Goal: Transaction & Acquisition: Purchase product/service

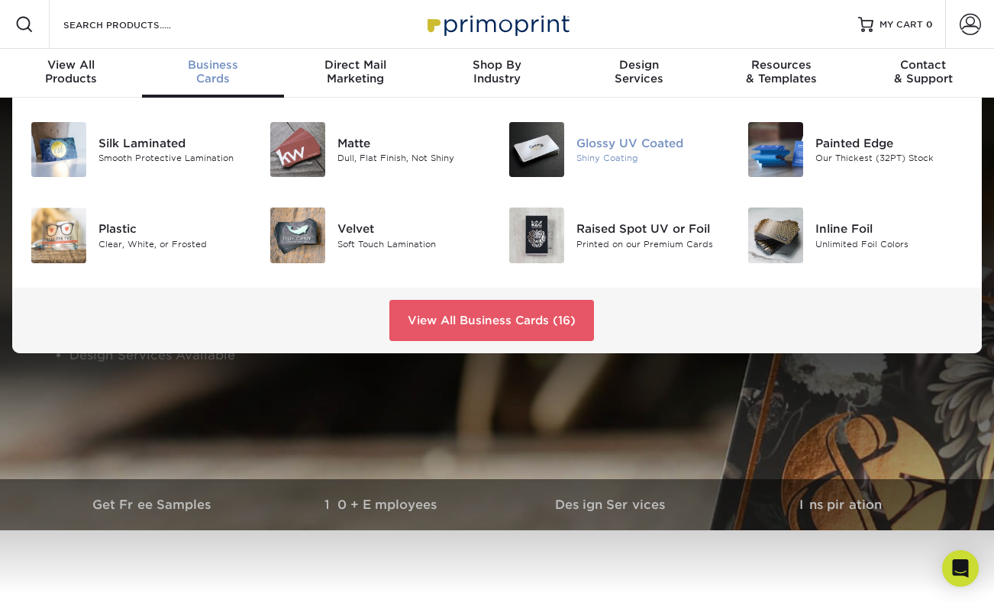
click at [542, 140] on img at bounding box center [536, 149] width 55 height 55
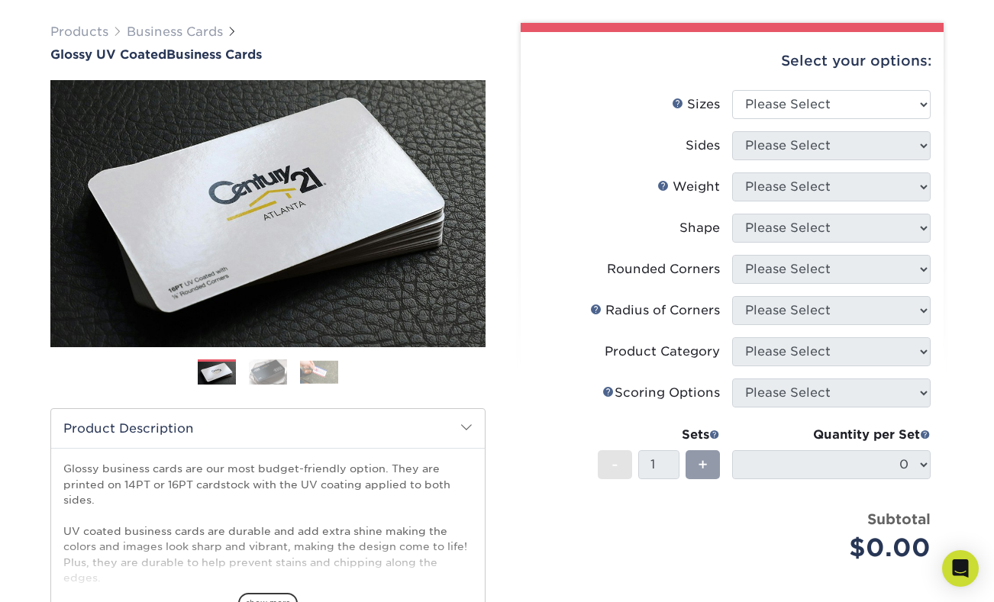
scroll to position [113, 0]
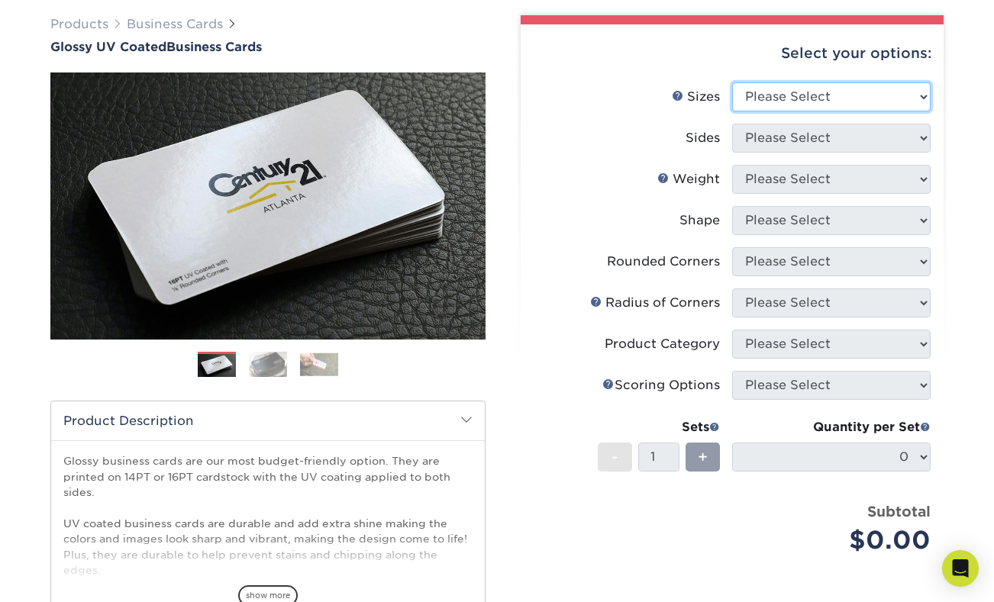
select select "2.00x3.50"
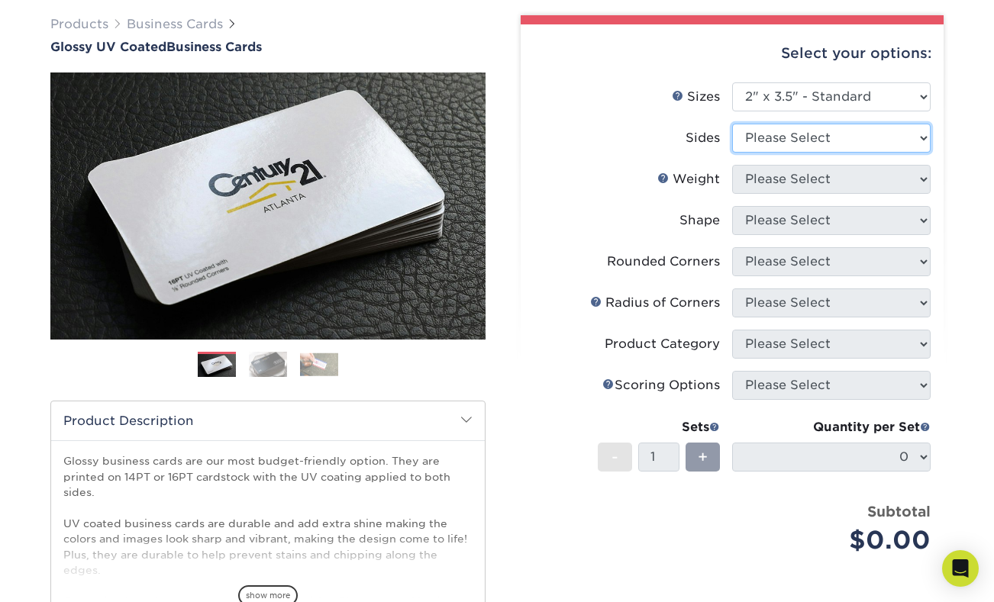
select select "13abbda7-1d64-4f25-8bb2-c179b224825d"
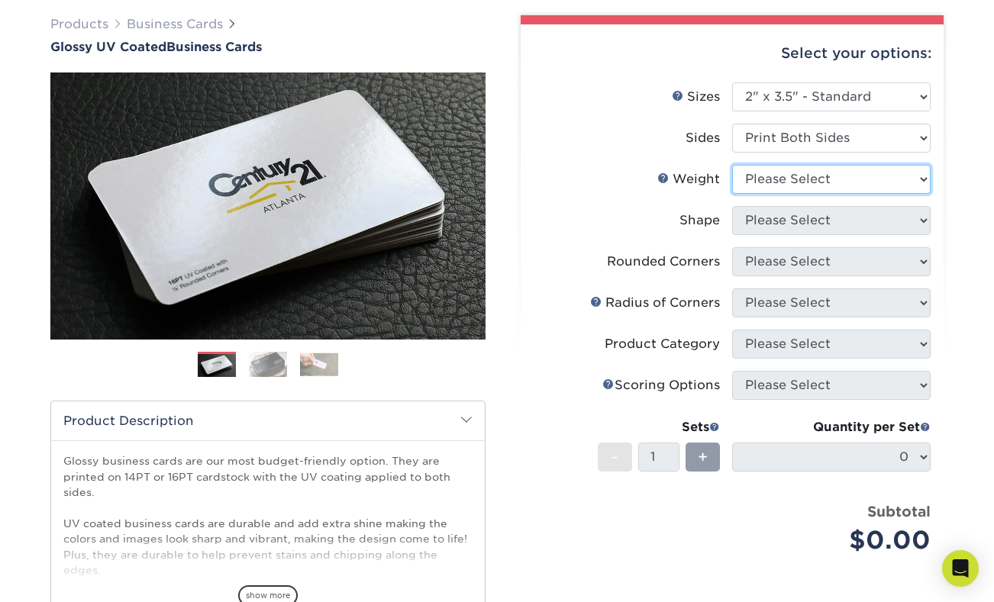
select select "16PT"
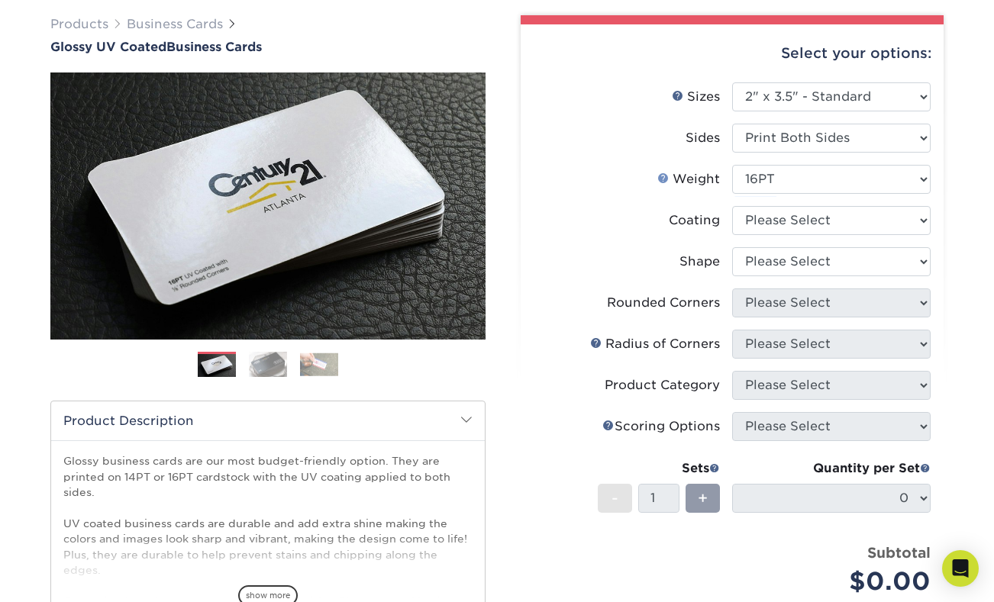
click at [663, 177] on link "Weight Help" at bounding box center [663, 178] width 12 height 12
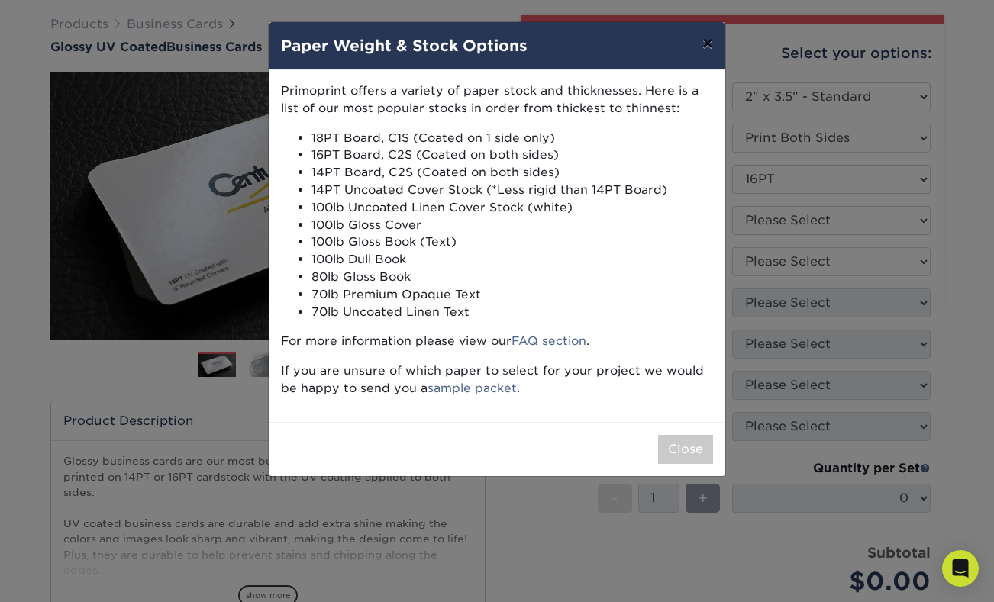
click at [704, 46] on button "×" at bounding box center [707, 43] width 35 height 43
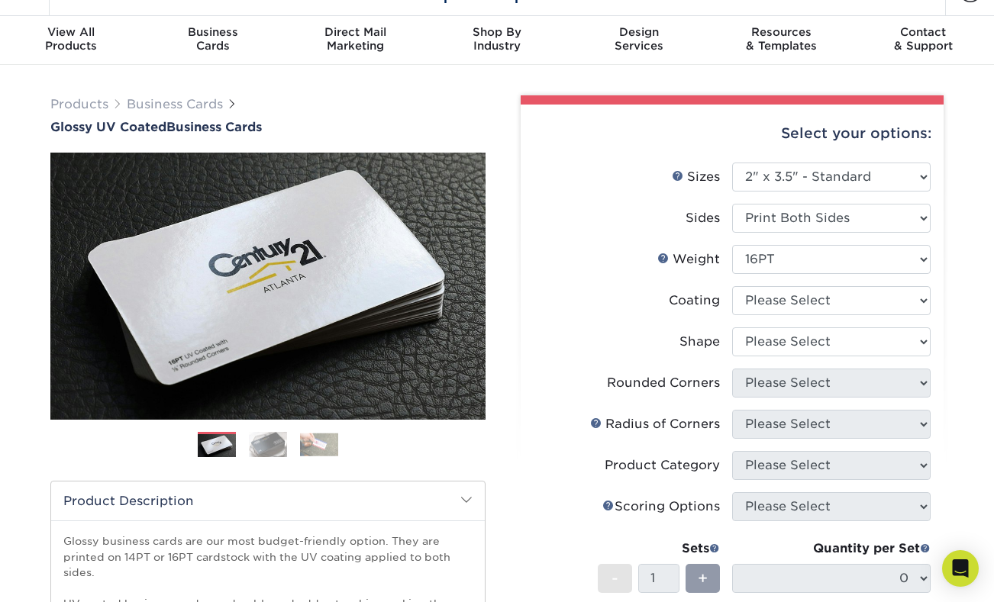
scroll to position [55, 0]
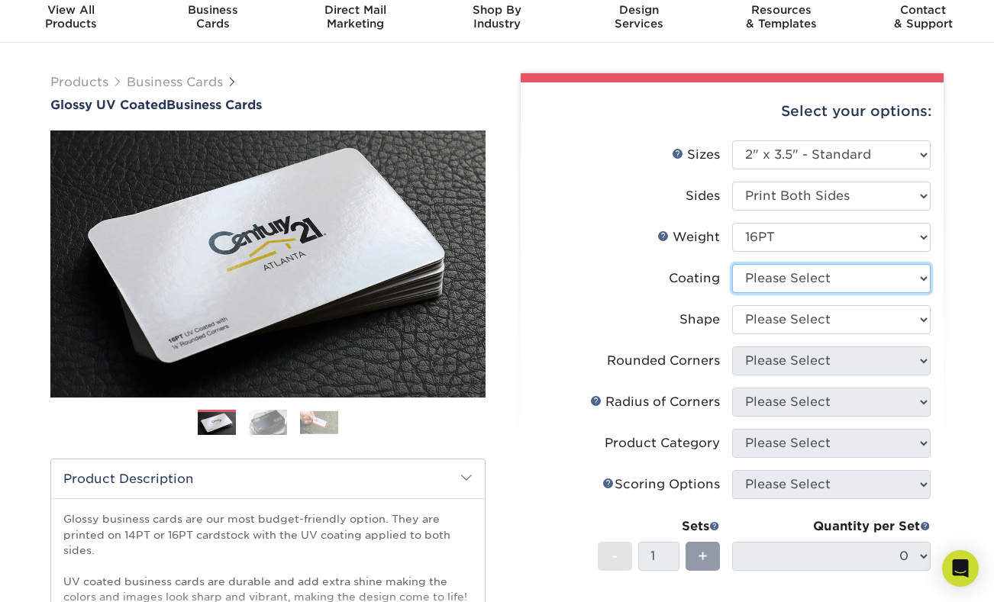
select select "1e8116af-acfc-44b1-83dc-8181aa338834"
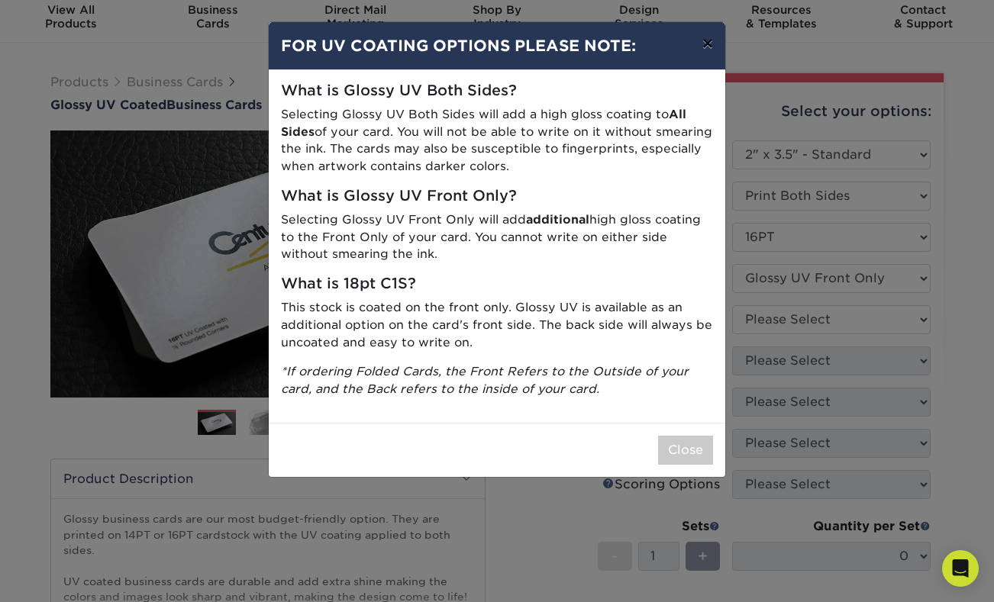
click at [713, 43] on button "×" at bounding box center [707, 43] width 35 height 43
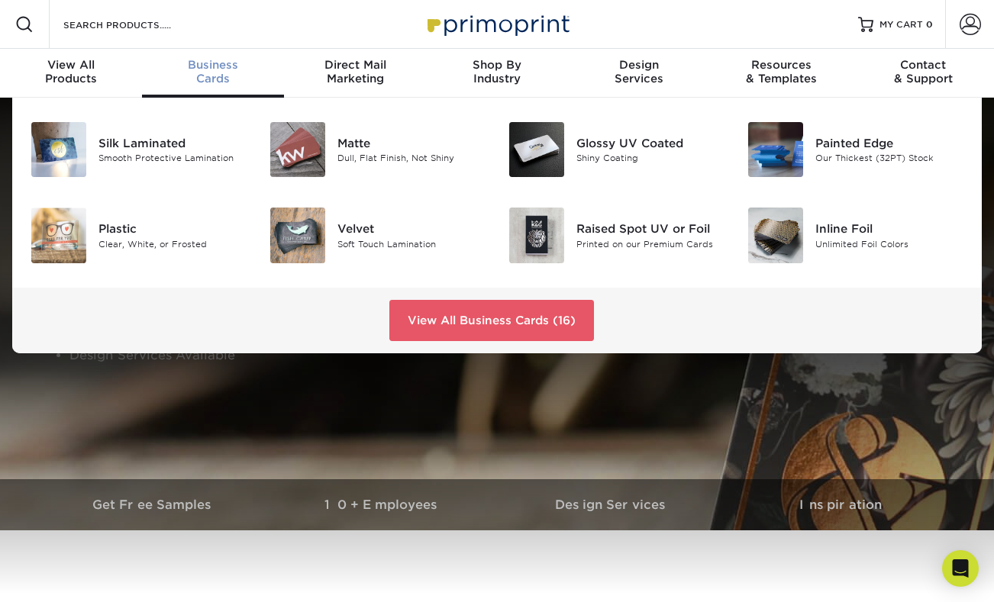
click at [216, 68] on span "Business" at bounding box center [213, 65] width 142 height 14
click at [556, 150] on img at bounding box center [536, 149] width 55 height 55
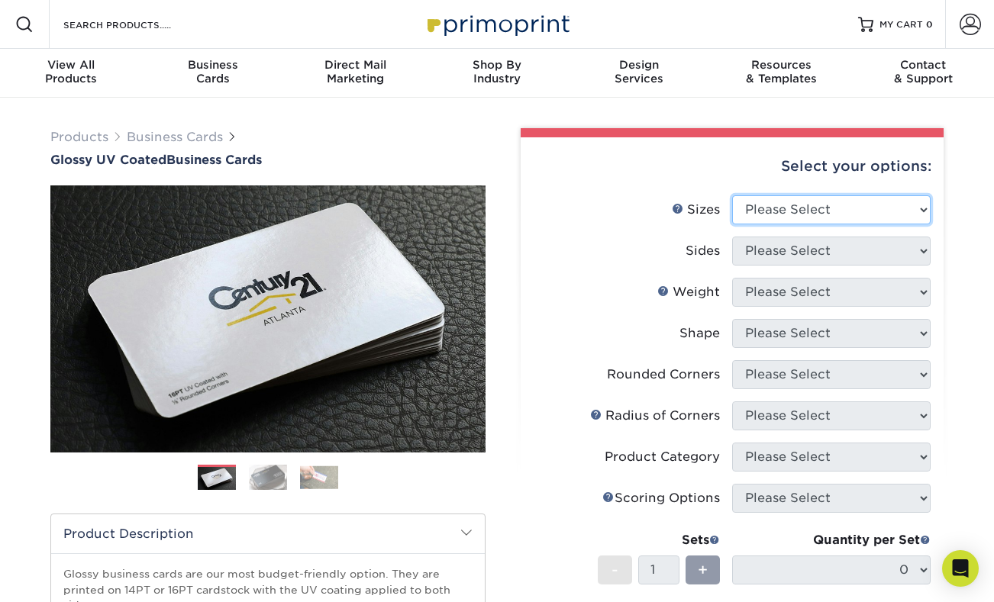
select select "2.00x3.50"
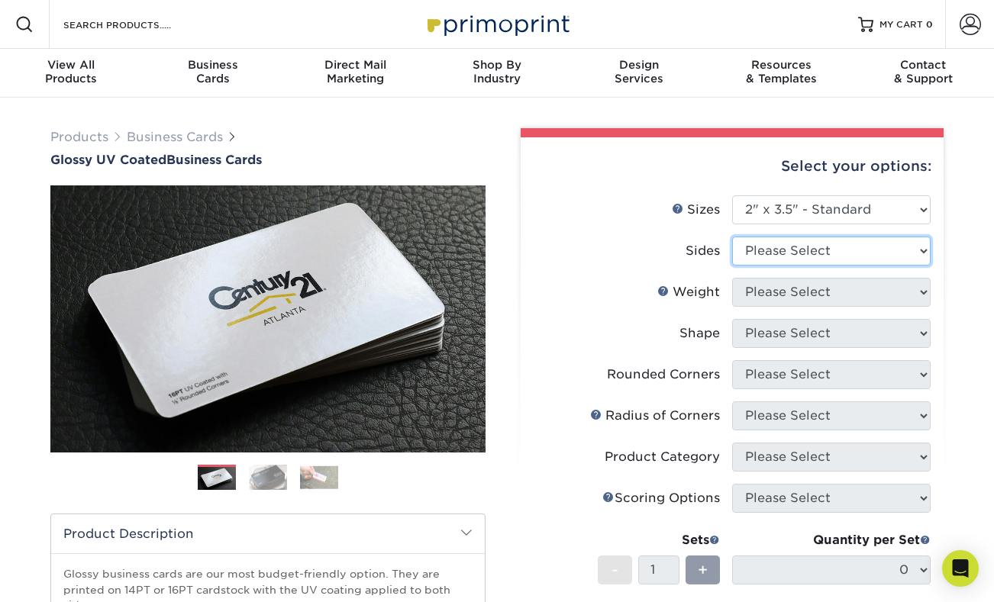
select select "13abbda7-1d64-4f25-8bb2-c179b224825d"
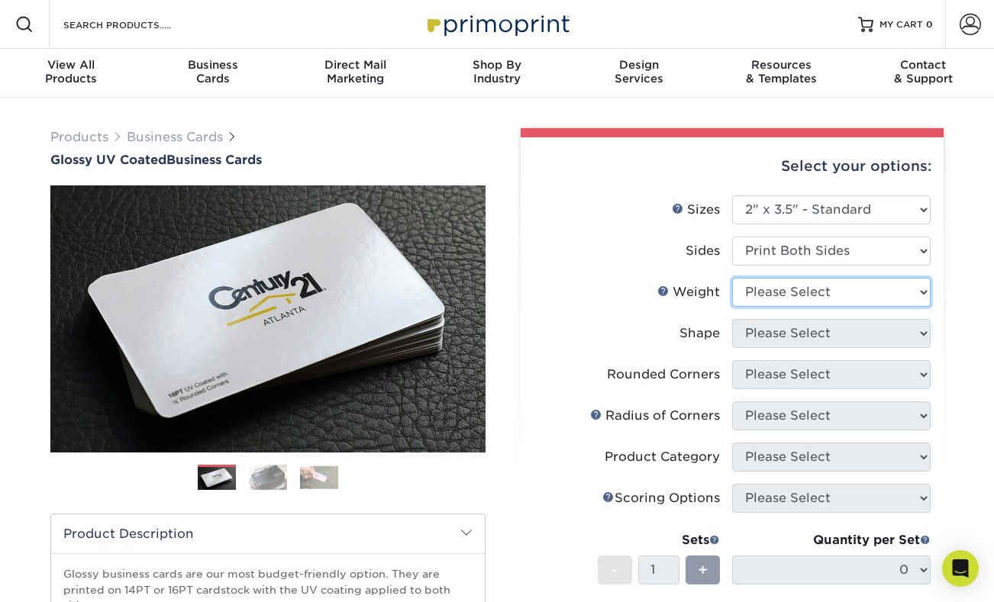
select select "16PT"
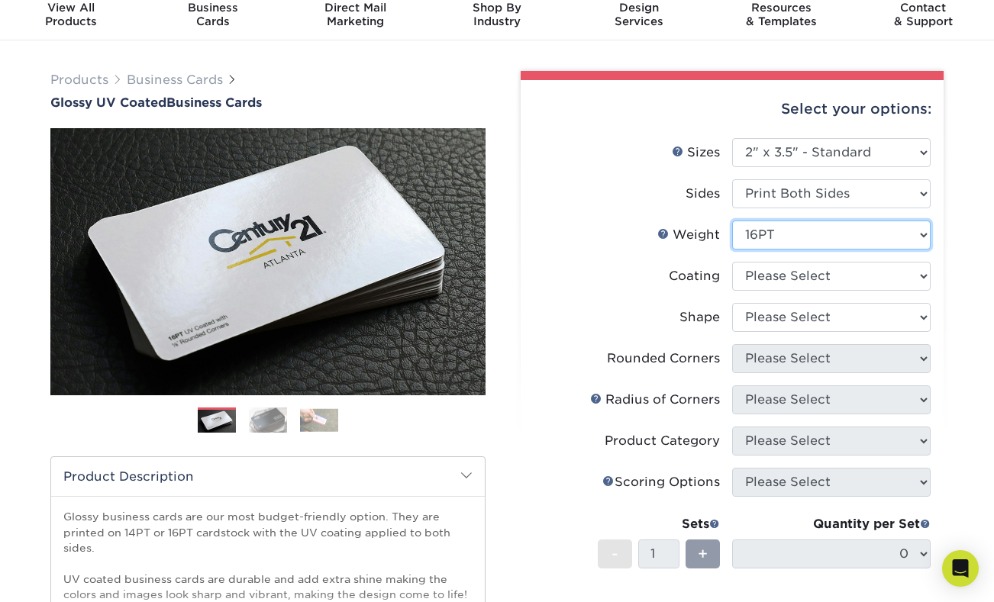
scroll to position [61, 0]
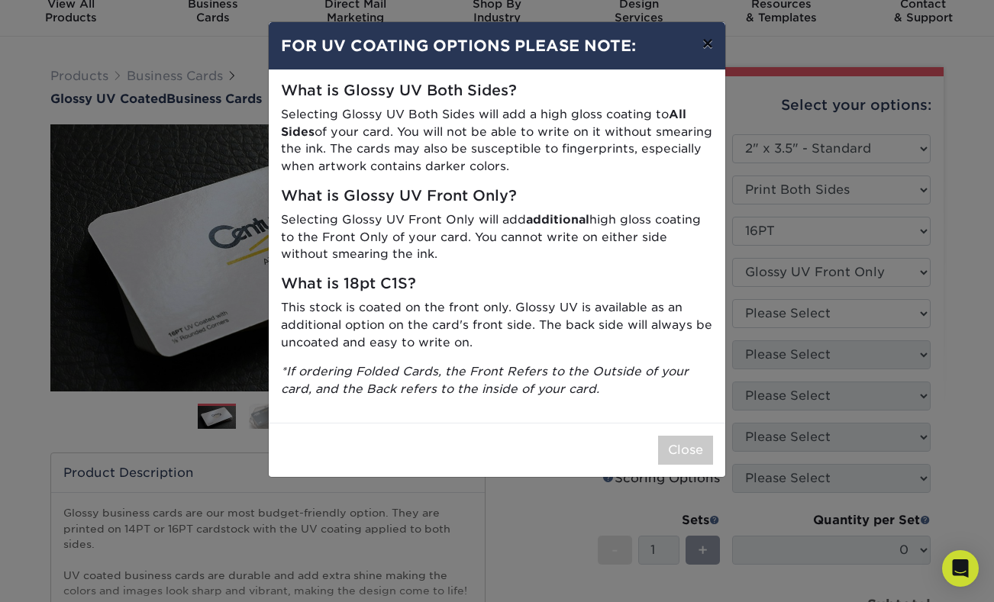
click at [712, 47] on button "×" at bounding box center [707, 43] width 35 height 43
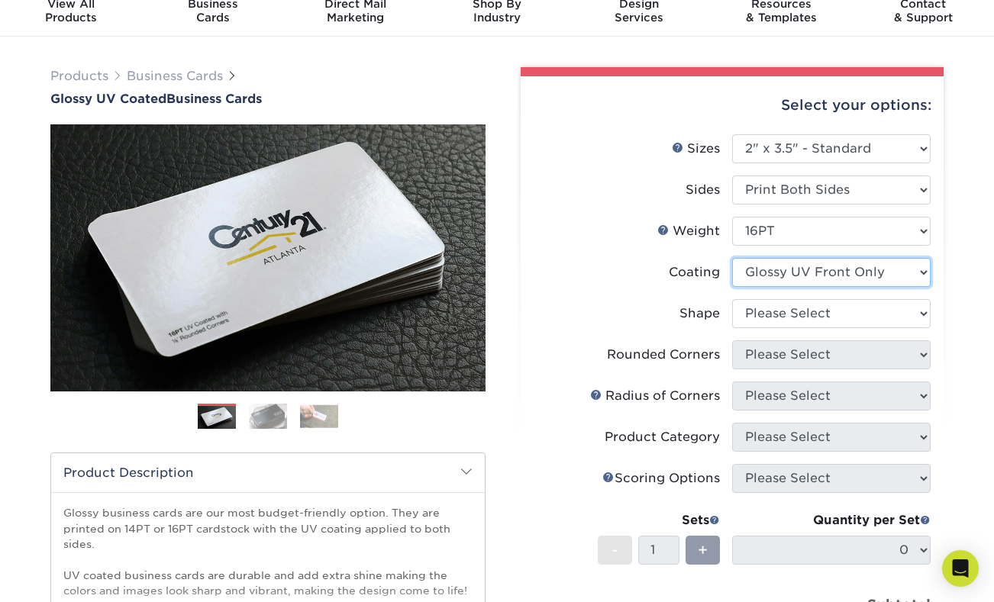
select select "-1"
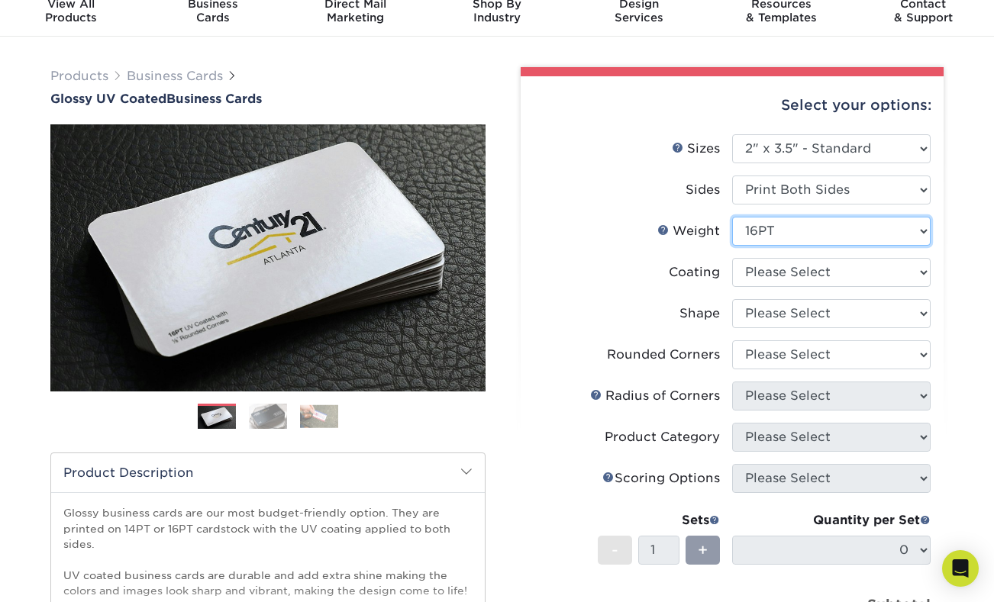
select select "14PT"
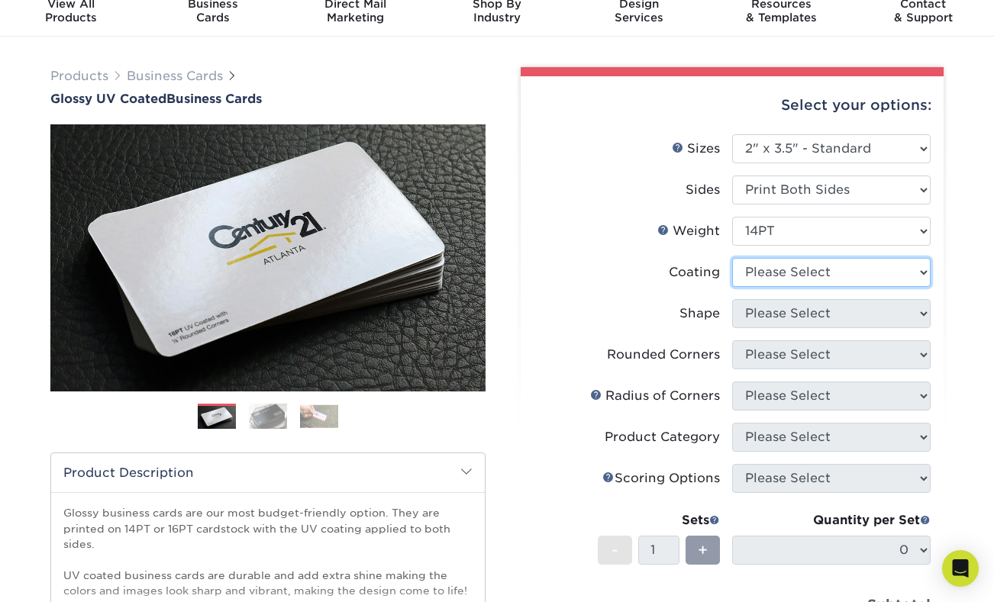
select select "1e8116af-acfc-44b1-83dc-8181aa338834"
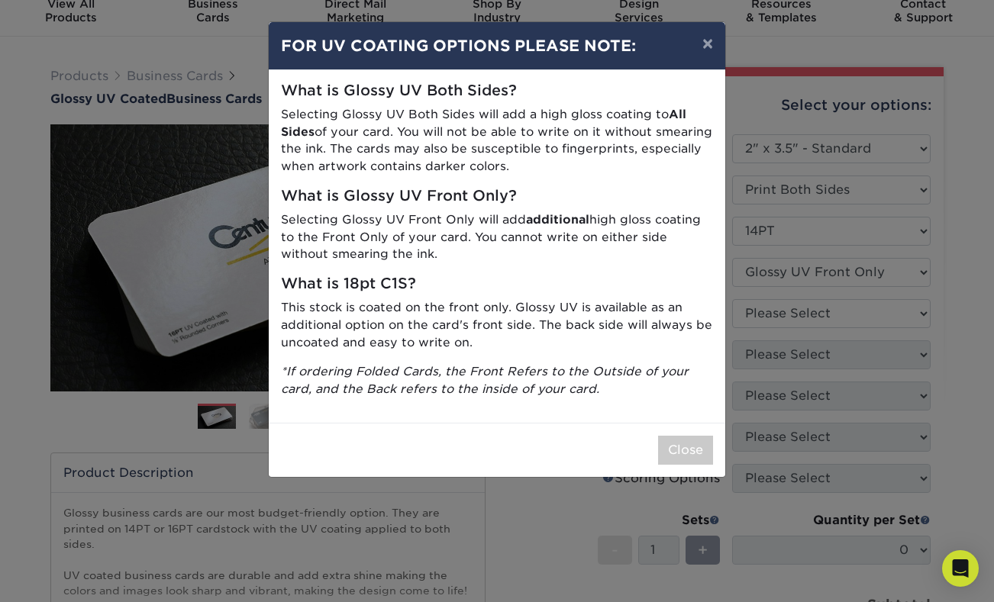
click at [479, 289] on div "What is Glossy UV Both Sides? Selecting Glossy UV Both Sides will add a high gl…" at bounding box center [497, 246] width 456 height 353
click at [379, 291] on div "What is Glossy UV Both Sides? Selecting Glossy UV Both Sides will add a high gl…" at bounding box center [497, 246] width 456 height 353
drag, startPoint x: 343, startPoint y: 279, endPoint x: 406, endPoint y: 273, distance: 63.6
click at [406, 275] on h5 "What is 18pt C1S?" at bounding box center [497, 284] width 432 height 18
copy h5 "18pt C1S"
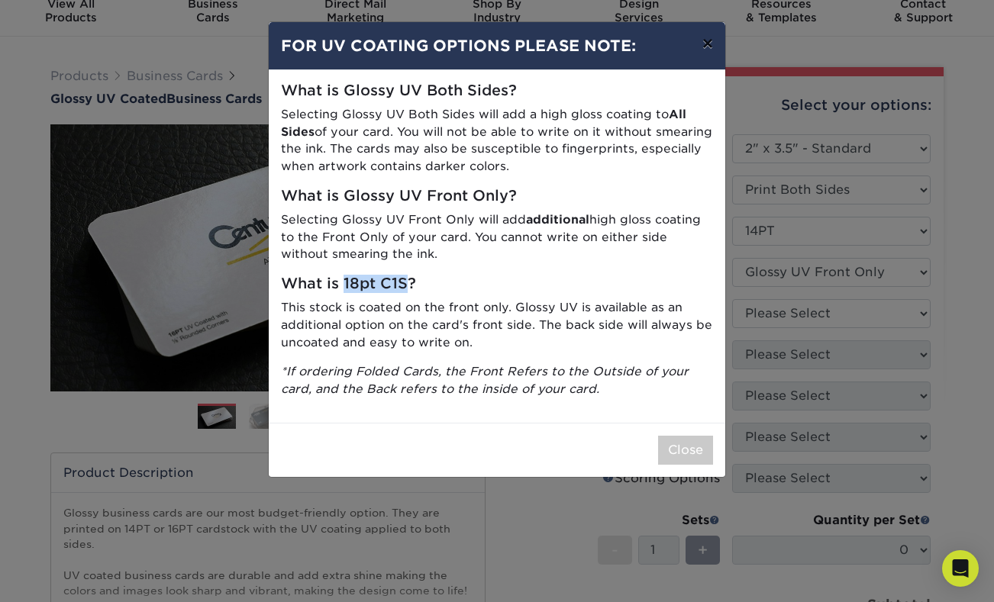
click at [706, 50] on button "×" at bounding box center [707, 43] width 35 height 43
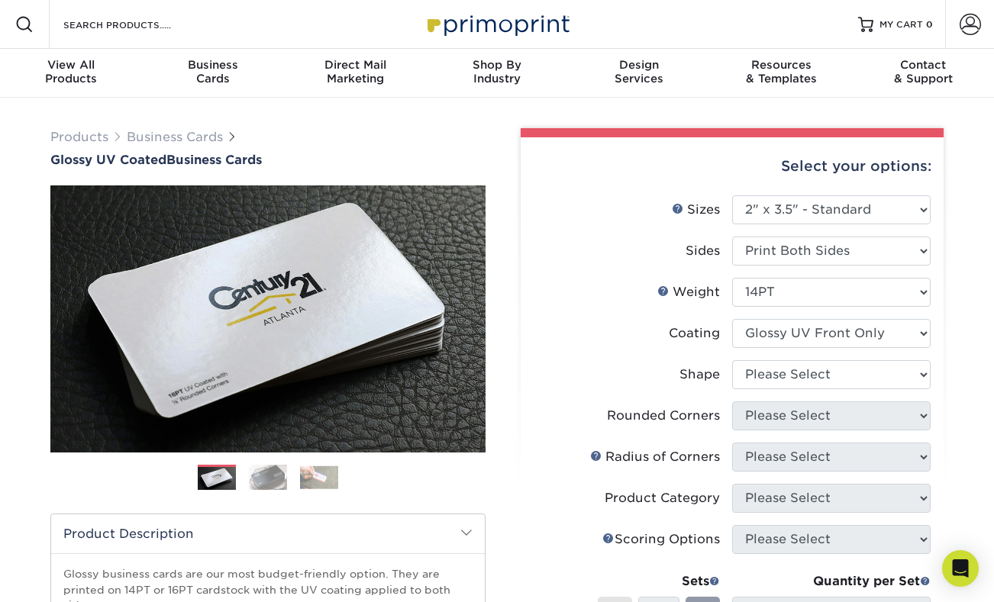
scroll to position [0, 0]
click at [18, 25] on span at bounding box center [24, 24] width 18 height 18
click at [79, 30] on input "Search Products" at bounding box center [136, 24] width 149 height 18
paste input "18pt C1S"
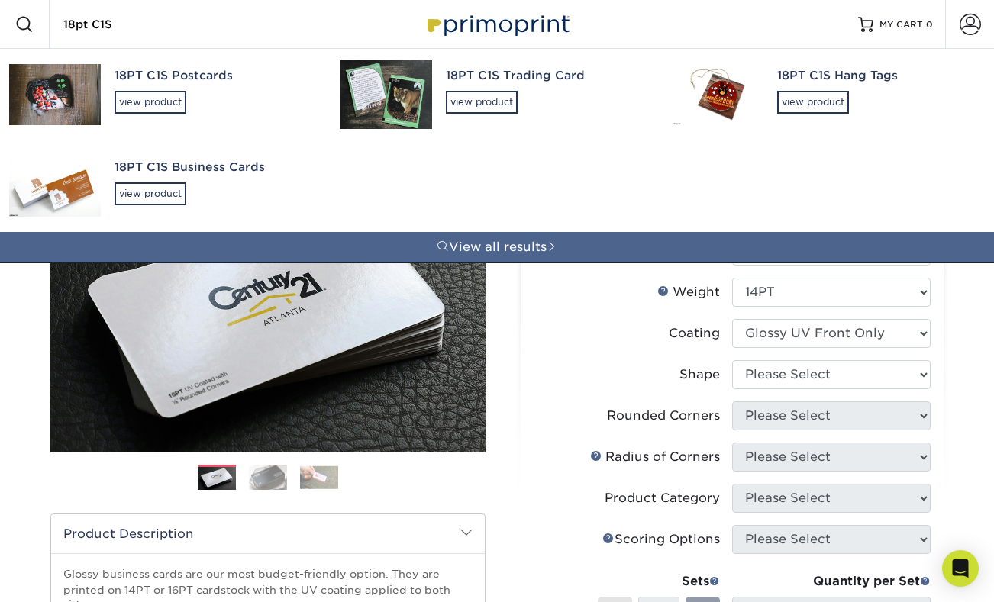
type input "18pt C1S"
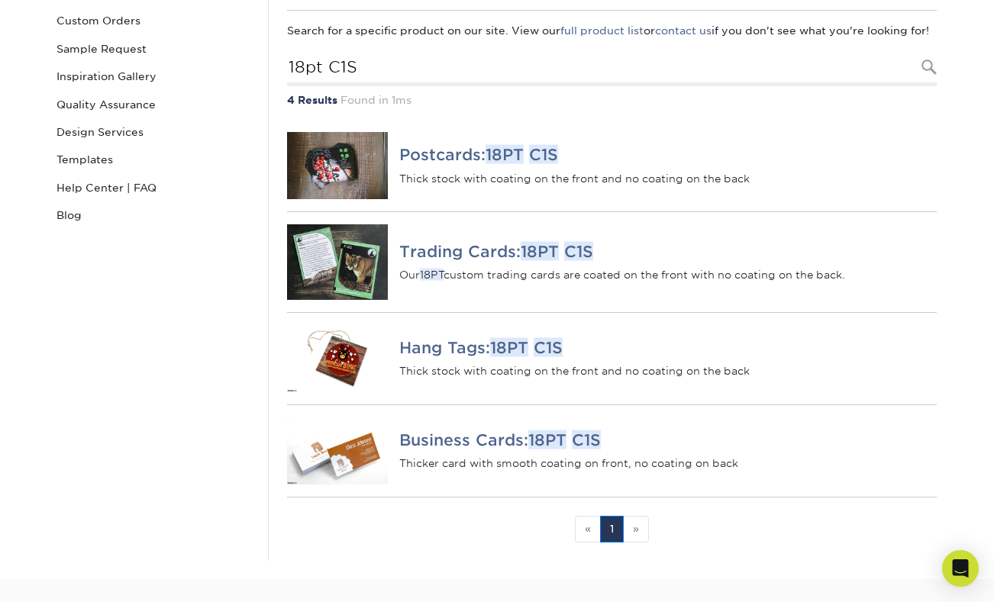
scroll to position [186, 0]
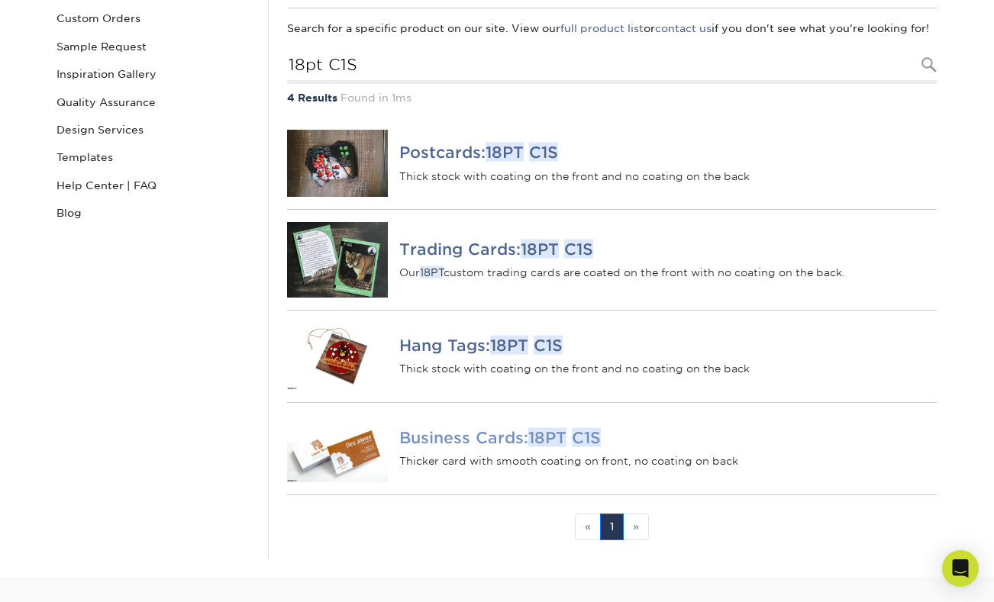
click at [459, 467] on div "Business Cards: 18PT C1S Thicker card with smooth coating on front, no coating …" at bounding box center [667, 448] width 537 height 40
click at [359, 462] on img at bounding box center [337, 448] width 101 height 67
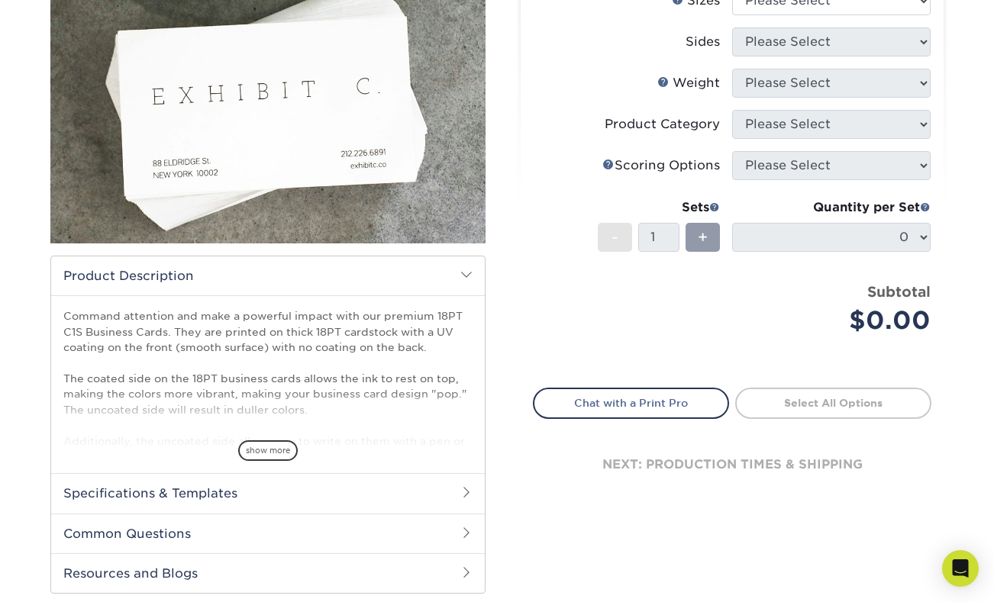
scroll to position [227, 0]
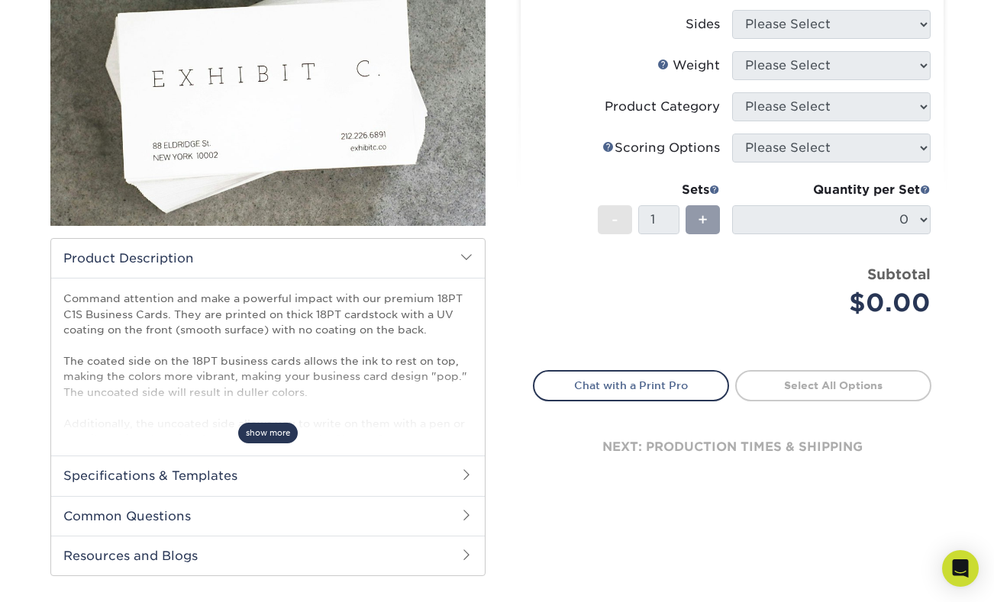
click at [256, 432] on span "show more" at bounding box center [268, 433] width 60 height 21
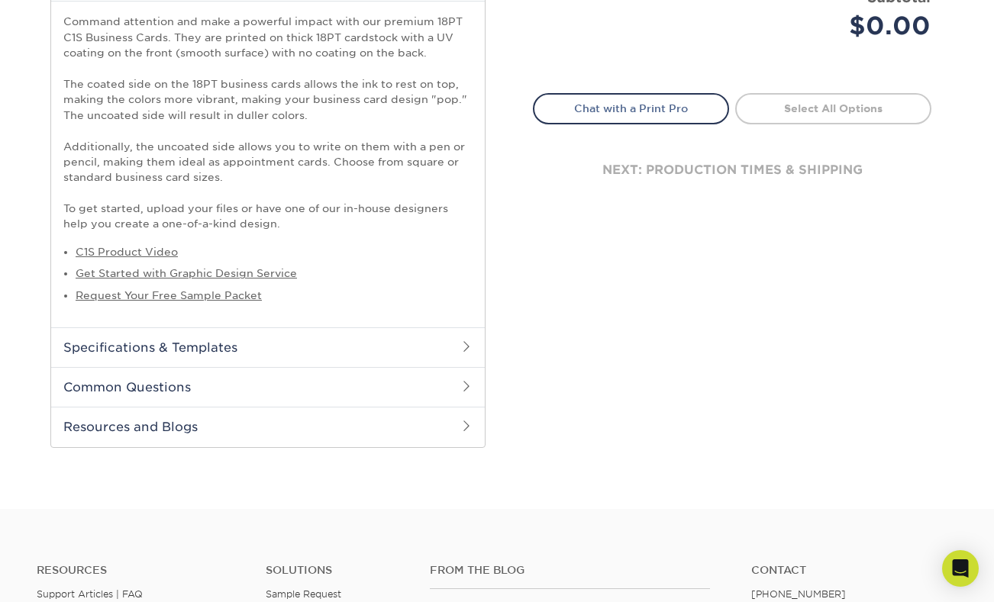
scroll to position [504, 0]
click at [221, 341] on h2 "Specifications & Templates" at bounding box center [267, 347] width 433 height 40
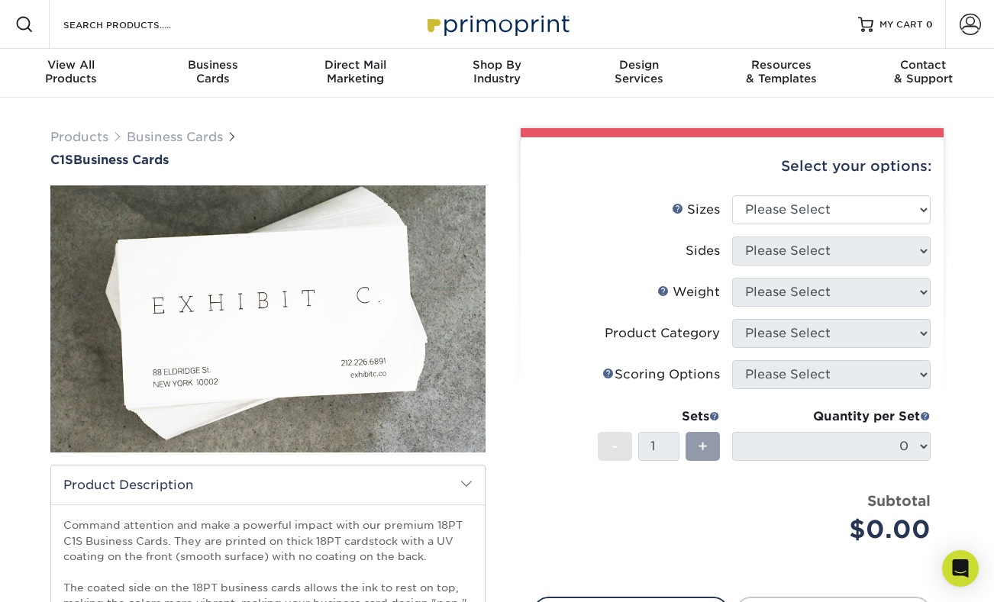
scroll to position [0, 0]
select select "2.12x3.38"
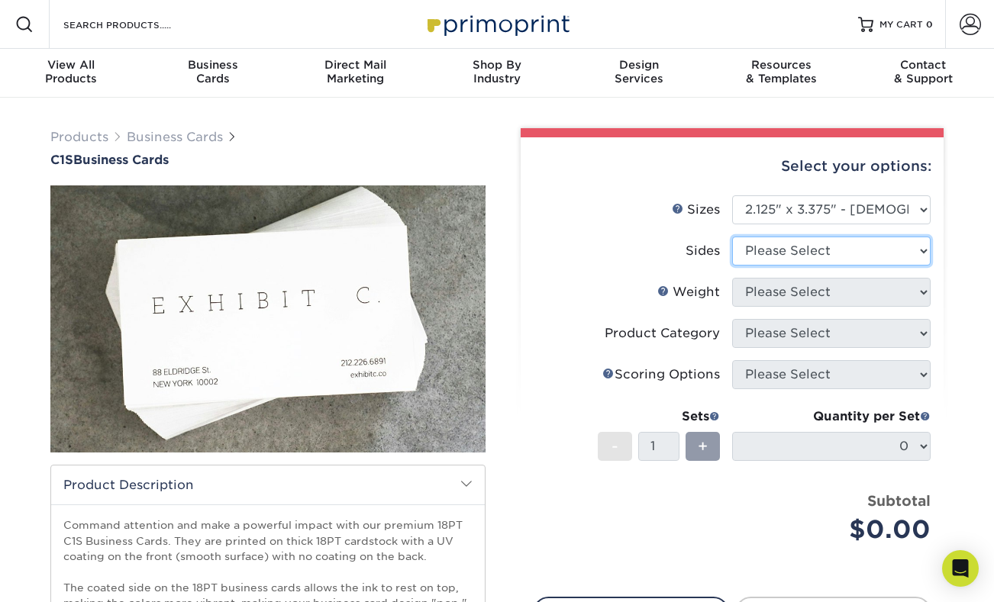
select select "13abbda7-1d64-4f25-8bb2-c179b224825d"
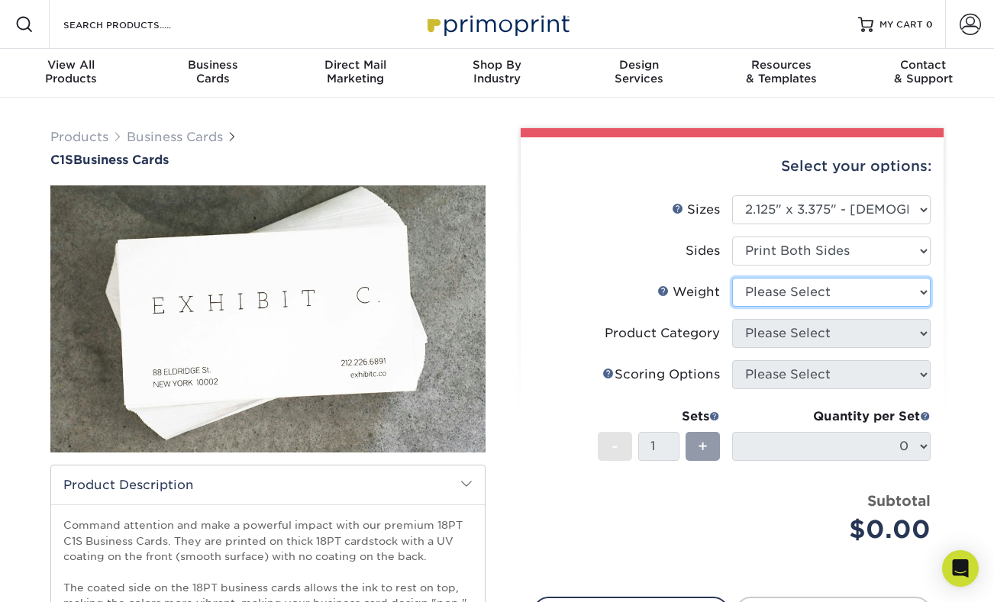
select select "18PTC1S"
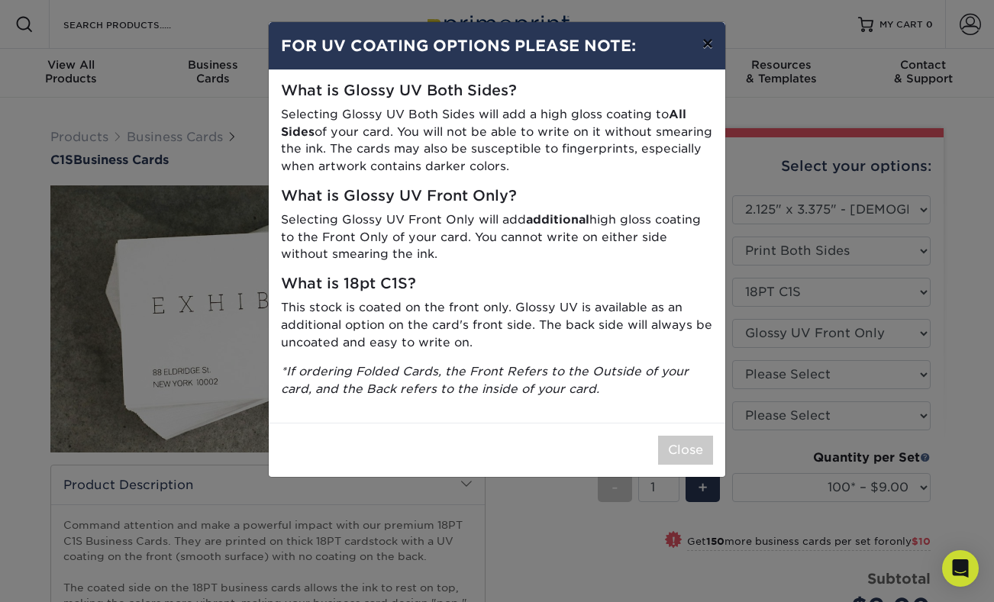
click at [713, 45] on button "×" at bounding box center [707, 43] width 35 height 43
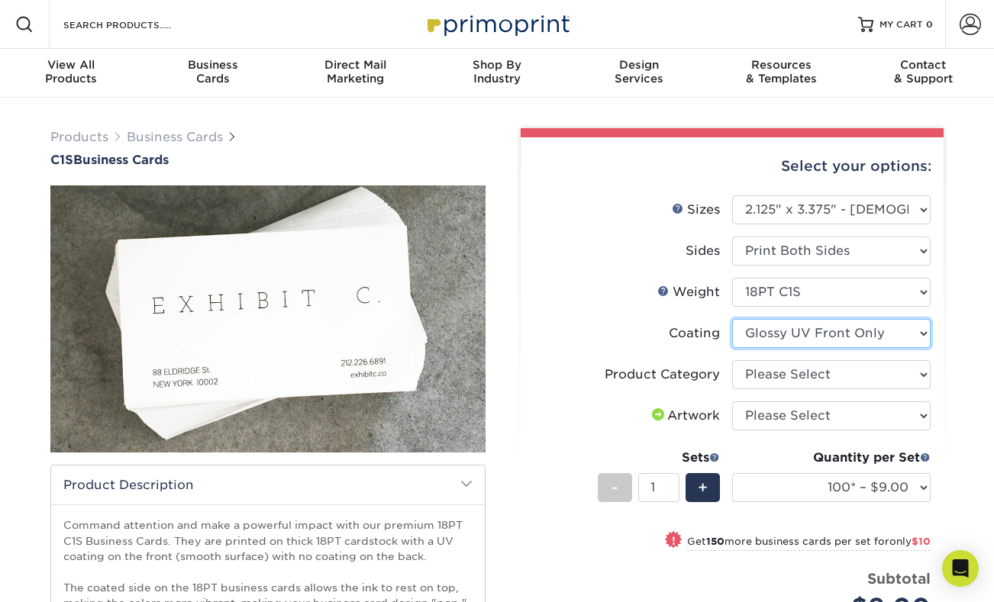
select select "3e7618de-abca-4bda-9f97-8b9129e913d8"
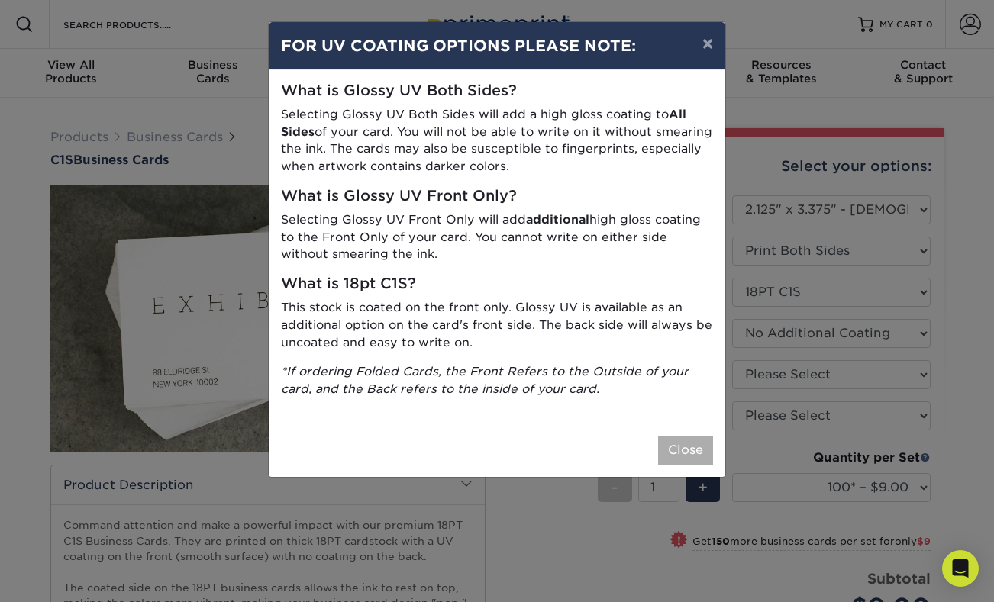
click at [679, 438] on button "Close" at bounding box center [685, 450] width 55 height 29
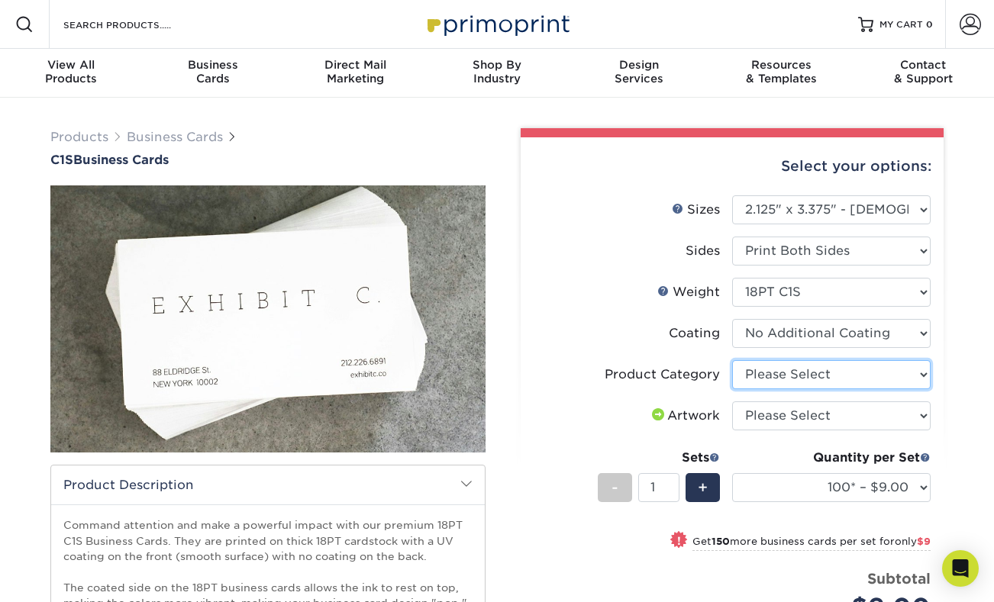
select select "3b5148f1-0588-4f88-a218-97bcfdce65c1"
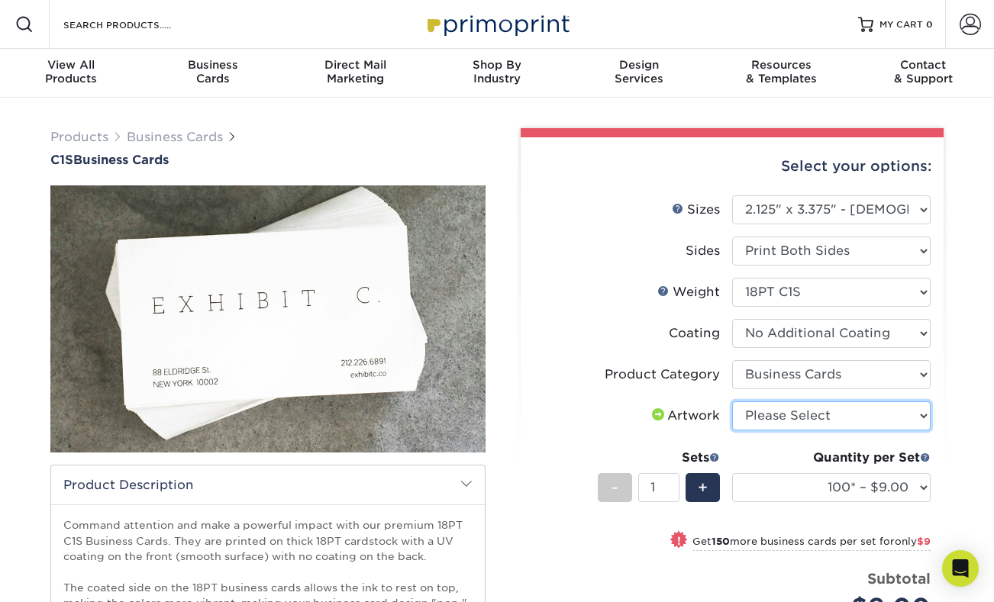
select select "design"
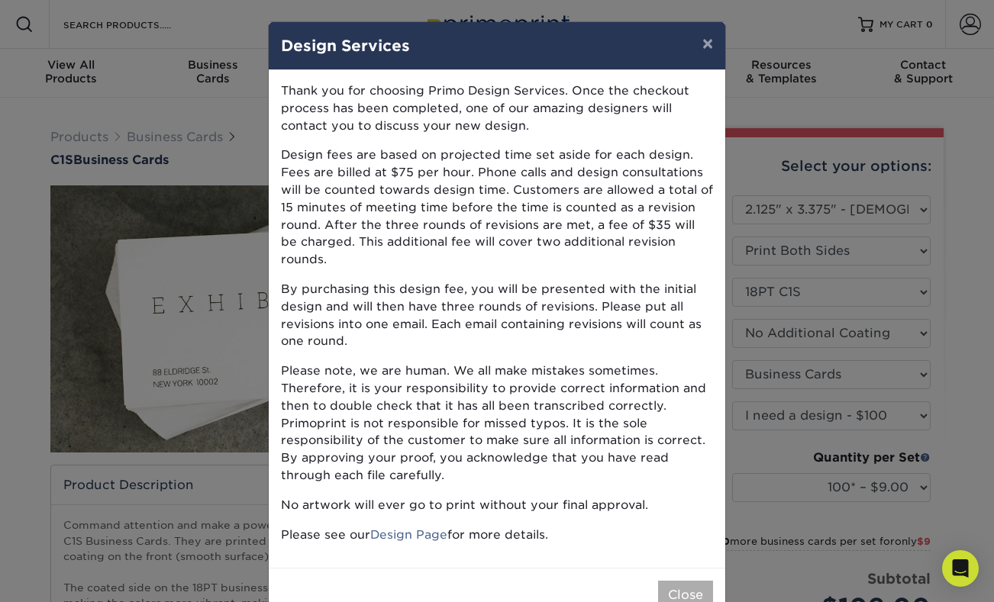
click at [667, 581] on button "Close" at bounding box center [685, 595] width 55 height 29
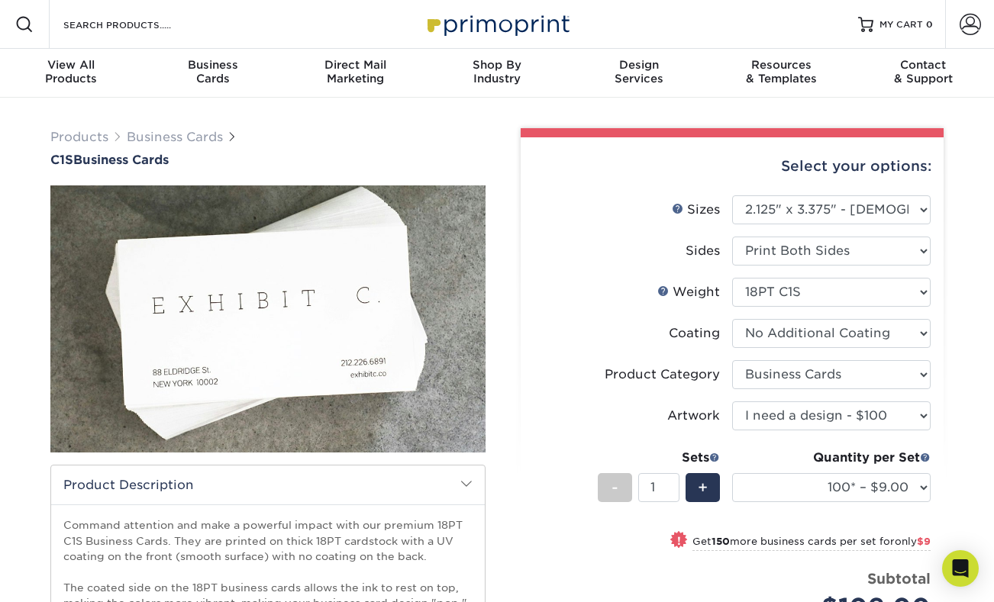
click at [755, 21] on div "Resources Menu Search Products Account SIGN IN CREATE AN ACCOUNT forgot passwor…" at bounding box center [497, 24] width 994 height 49
click at [458, 390] on img at bounding box center [267, 318] width 435 height 435
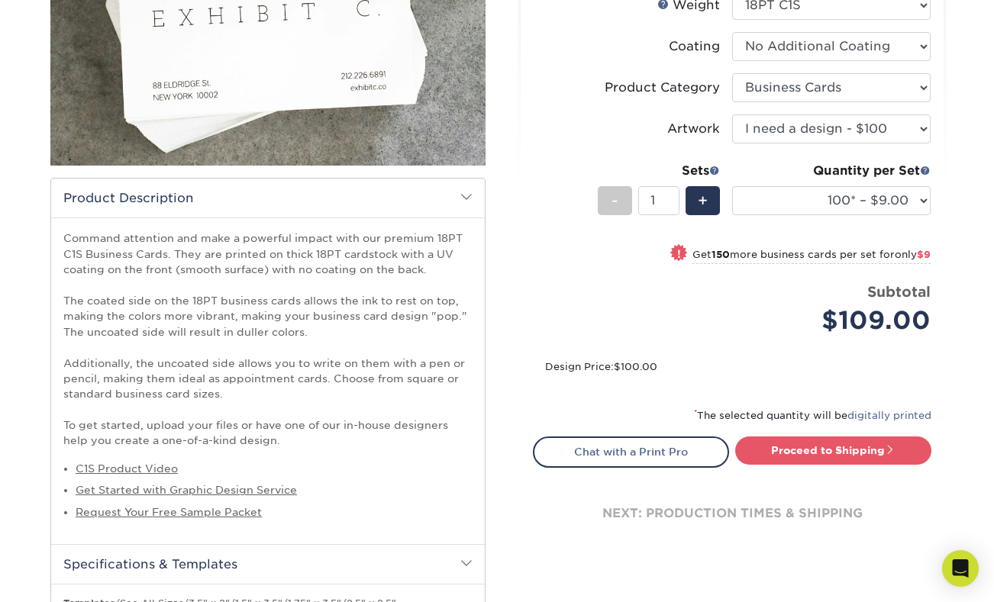
scroll to position [379, 0]
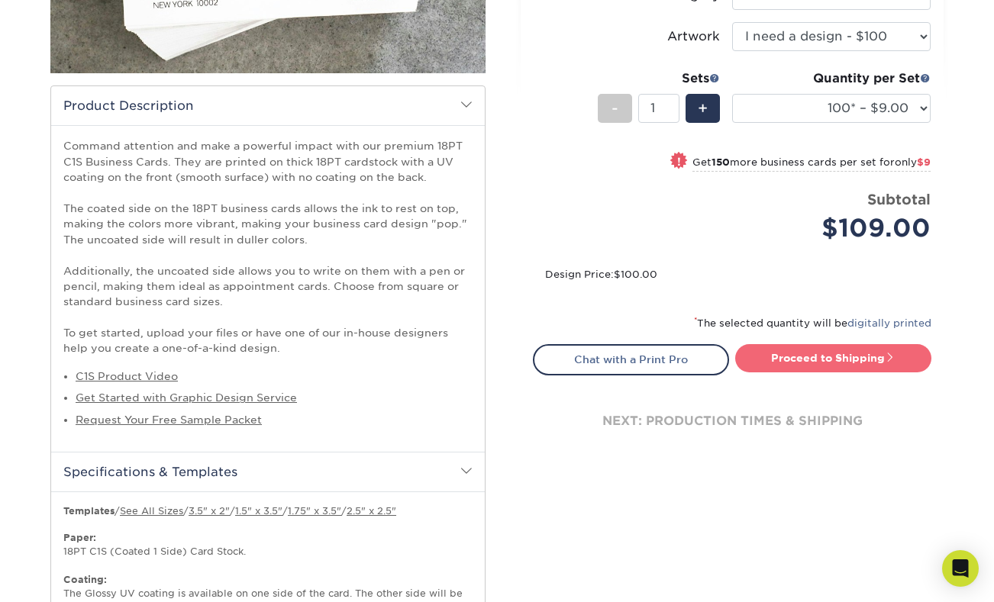
click at [826, 356] on link "Proceed to Shipping" at bounding box center [833, 357] width 196 height 27
type input "Set 1"
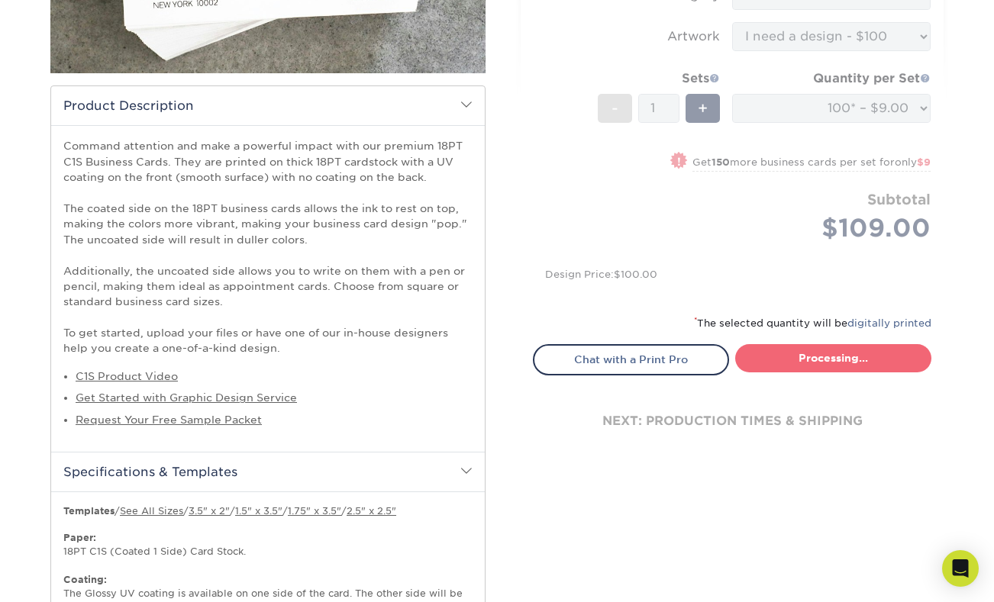
select select "571ecd84-7542-42bf-8691-b7fd1f29d75f"
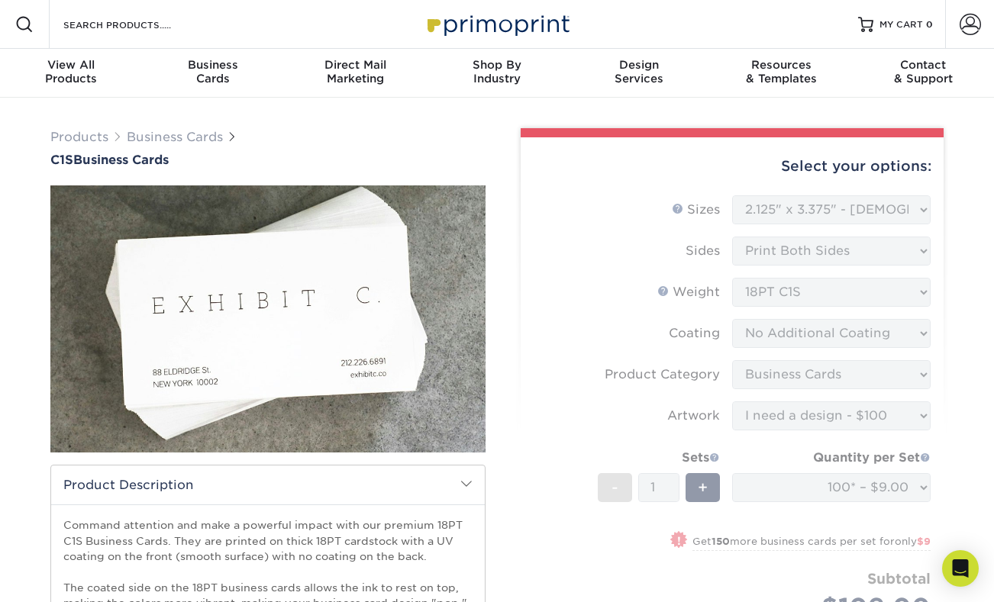
scroll to position [0, 0]
click at [776, 519] on form "Sizes Help Sizes Please Select 2" x 3.5" - Standard 2.125" x 3.375" - European …" at bounding box center [732, 435] width 398 height 480
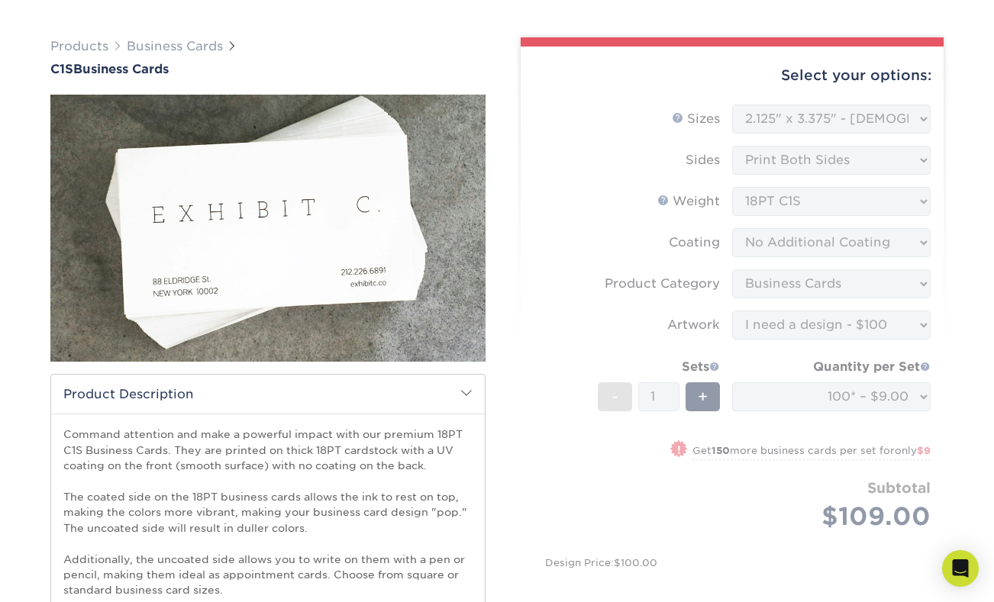
scroll to position [111, 0]
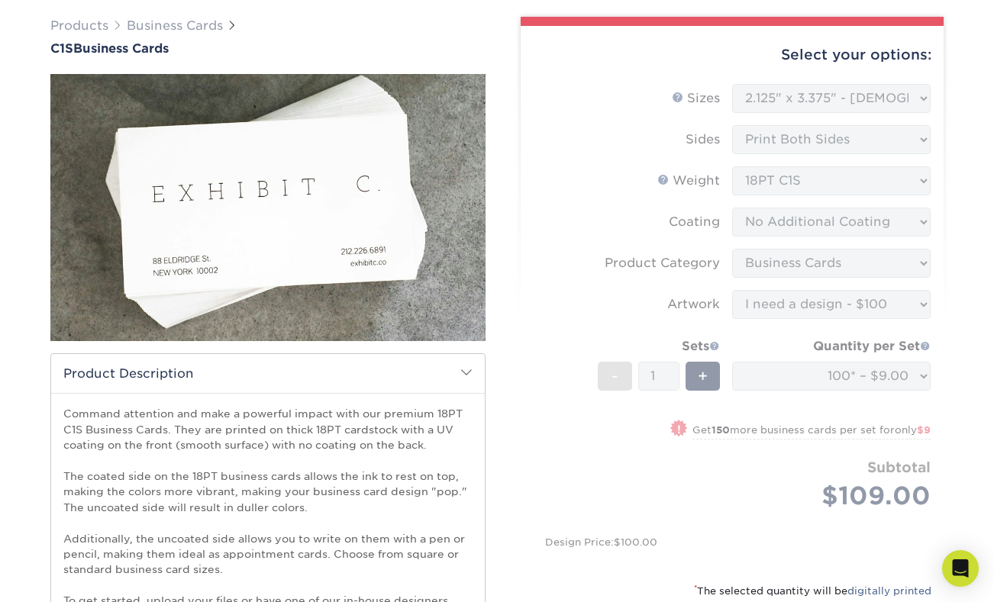
click at [694, 235] on form "Sizes Help Sizes Please Select 2" x 3.5" - Standard 2.125" x 3.375" - European …" at bounding box center [732, 324] width 398 height 480
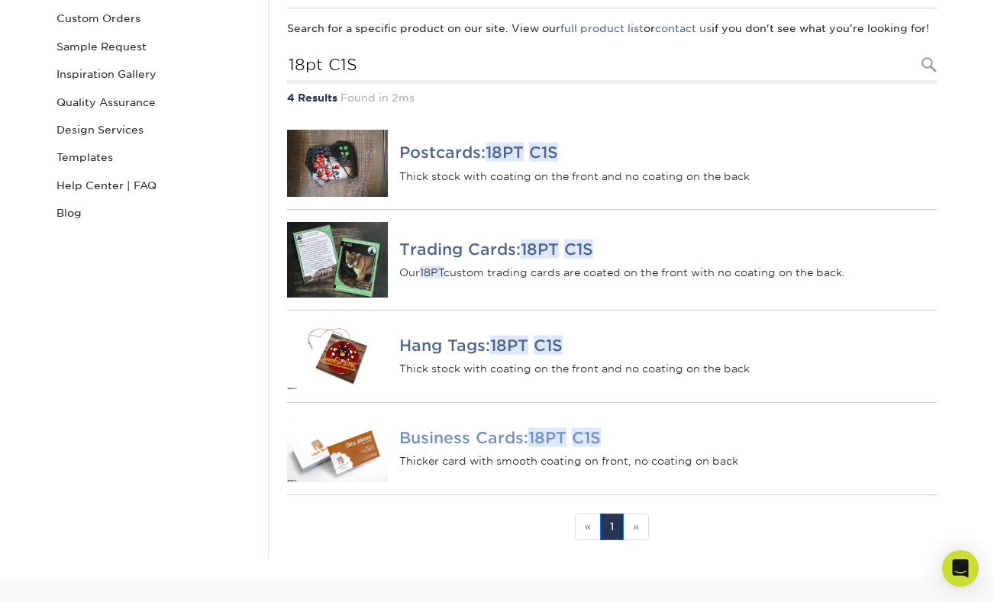
click at [546, 446] on em "18PT" at bounding box center [547, 436] width 38 height 19
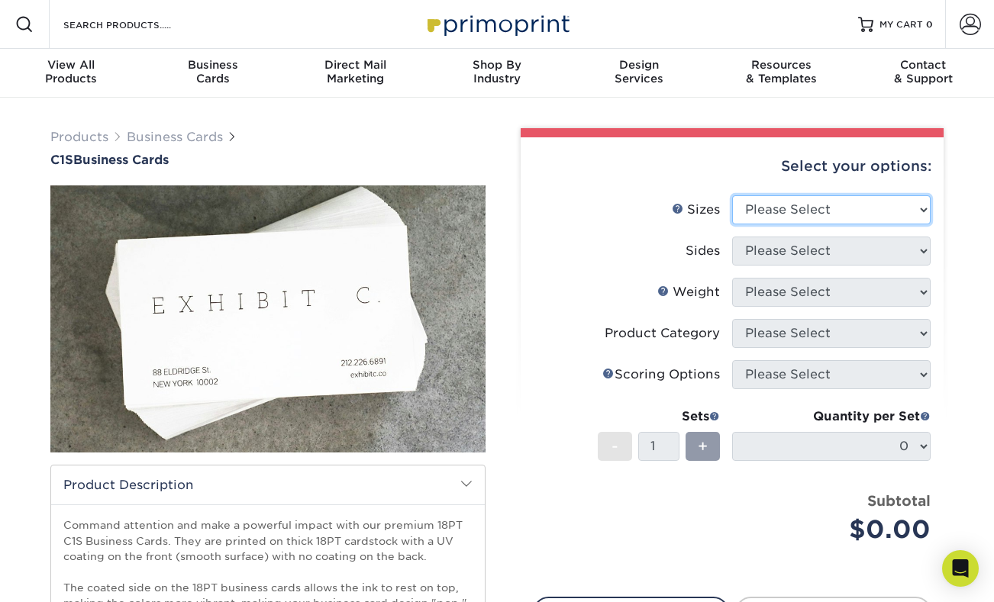
select select "2.00x3.50"
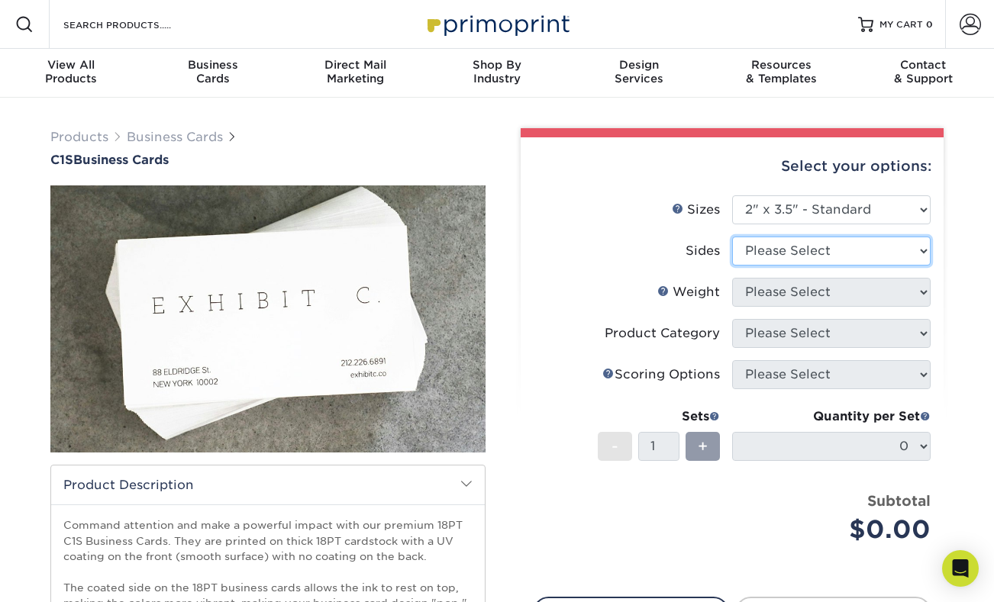
select select "13abbda7-1d64-4f25-8bb2-c179b224825d"
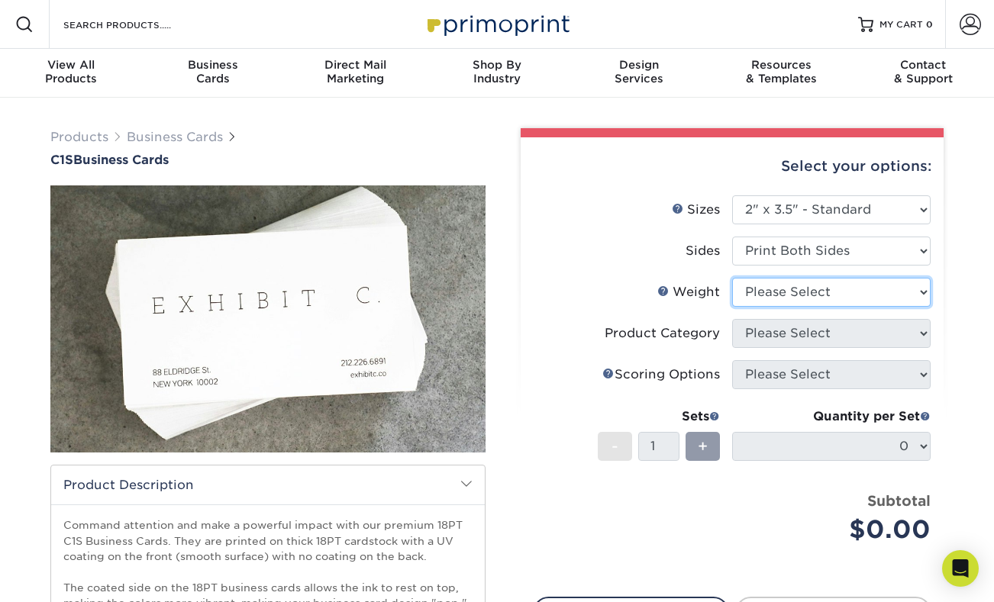
select select "18PTC1S"
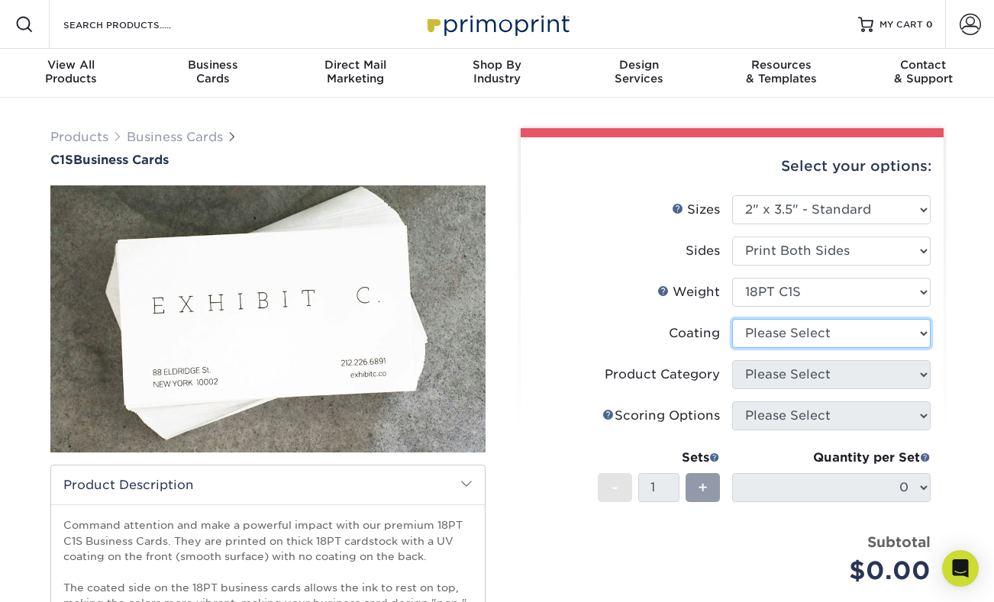
select select "3e7618de-abca-4bda-9f97-8b9129e913d8"
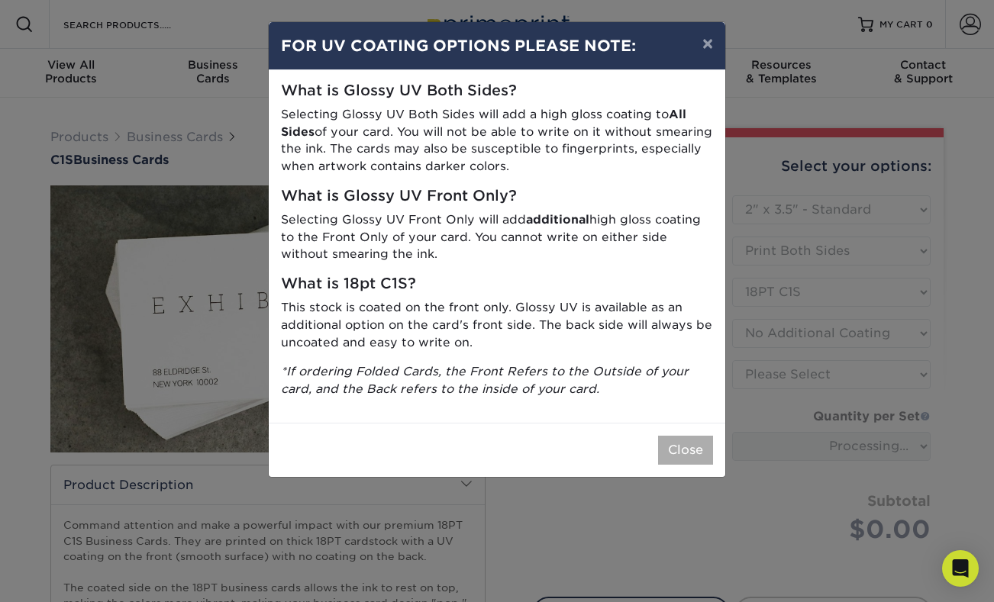
click at [696, 448] on button "Close" at bounding box center [685, 450] width 55 height 29
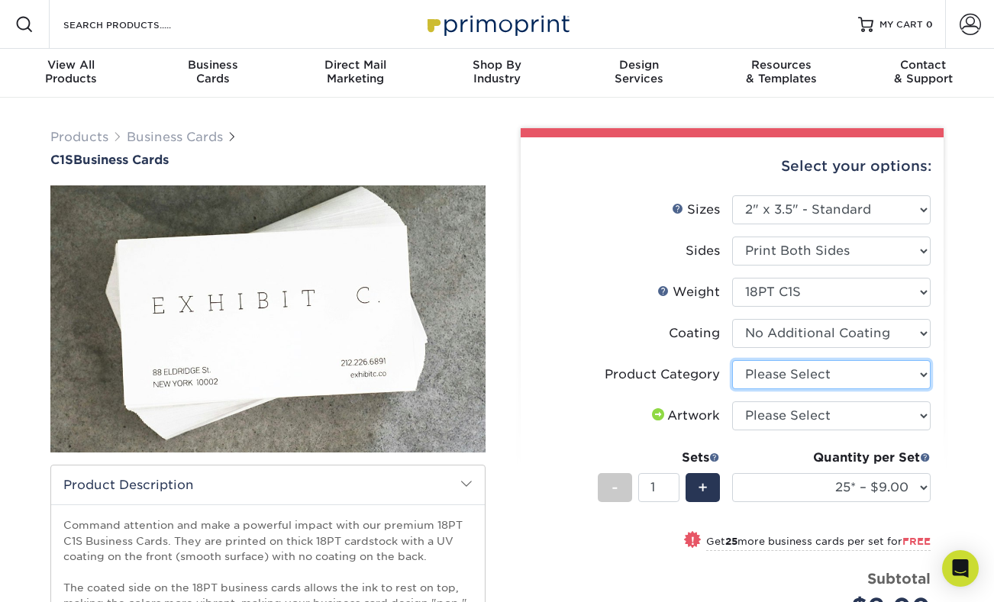
select select "3b5148f1-0588-4f88-a218-97bcfdce65c1"
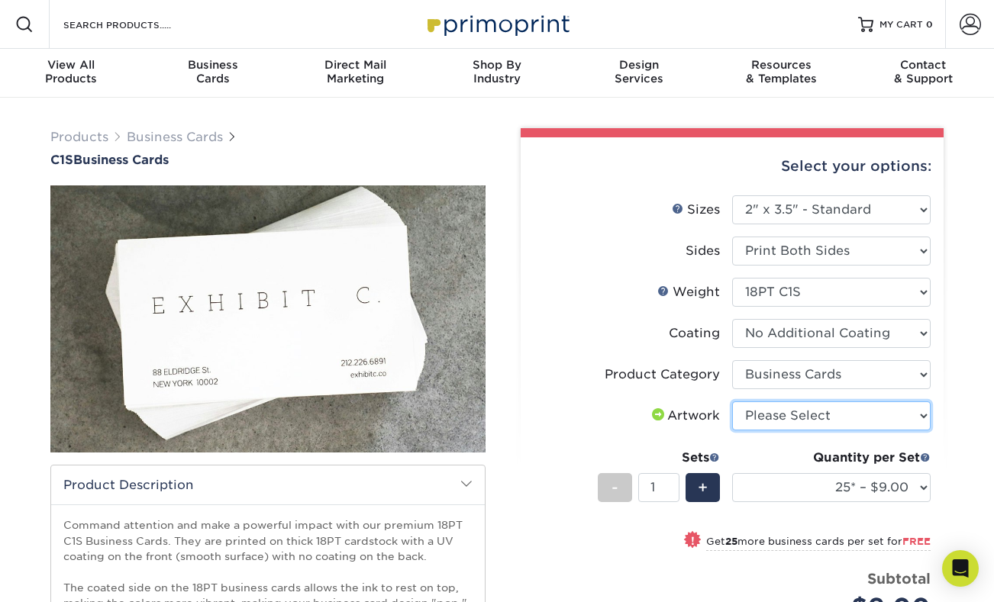
select select "upload"
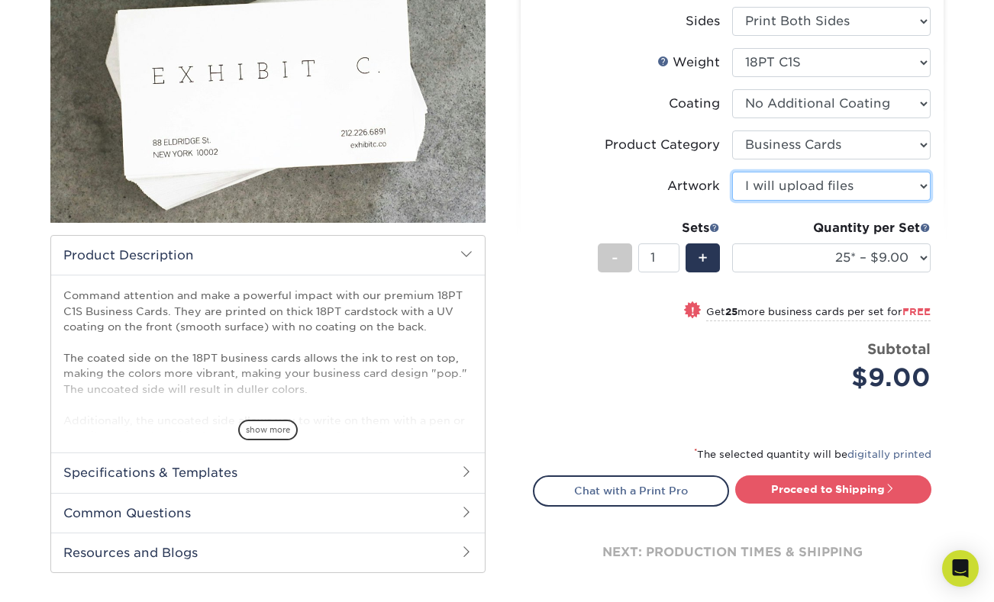
scroll to position [246, 0]
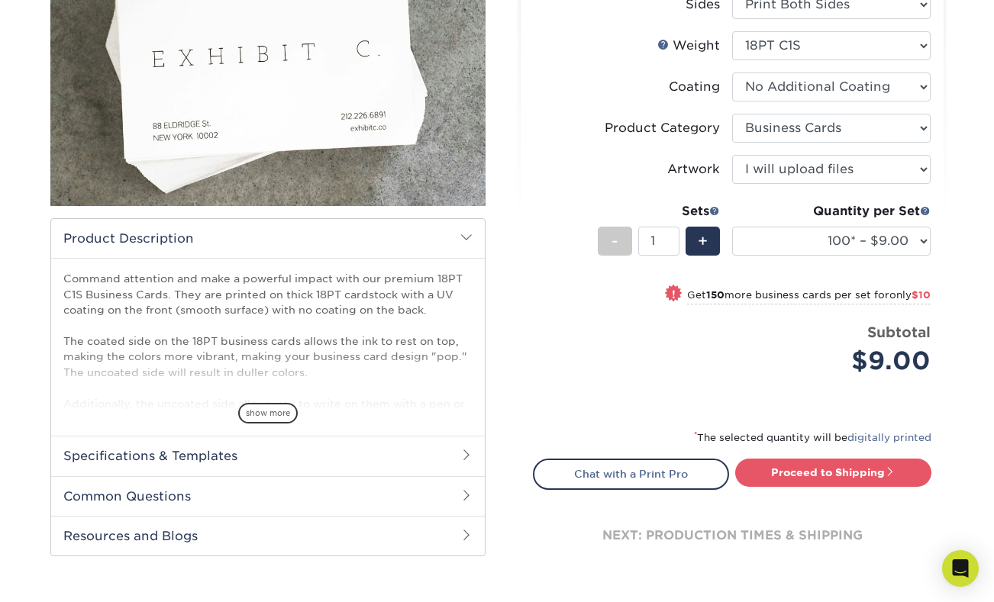
click at [794, 298] on small "Get 150 more business cards per set for only $10" at bounding box center [808, 296] width 243 height 15
select select "250* – $19.00"
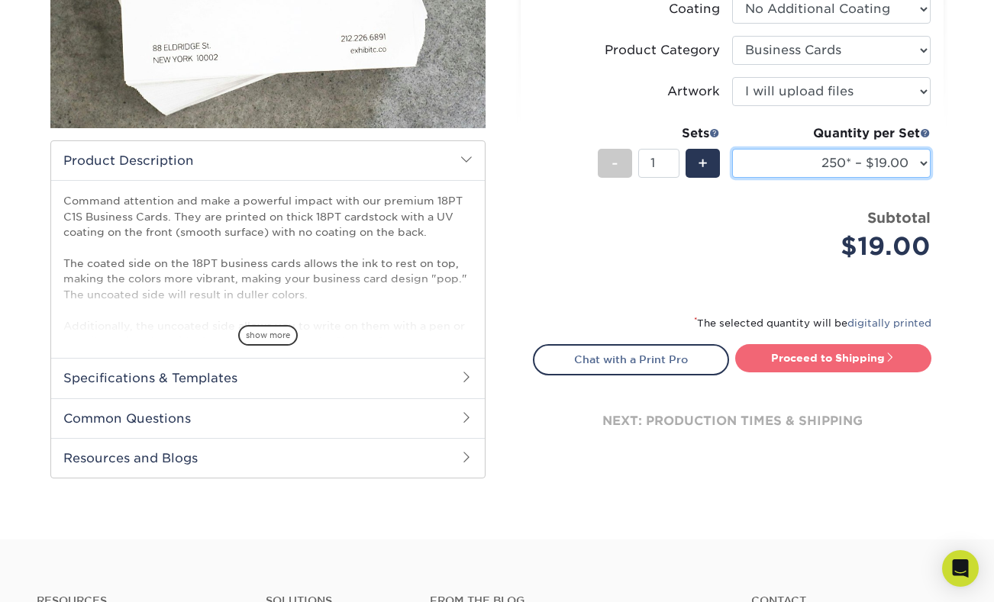
scroll to position [339, 0]
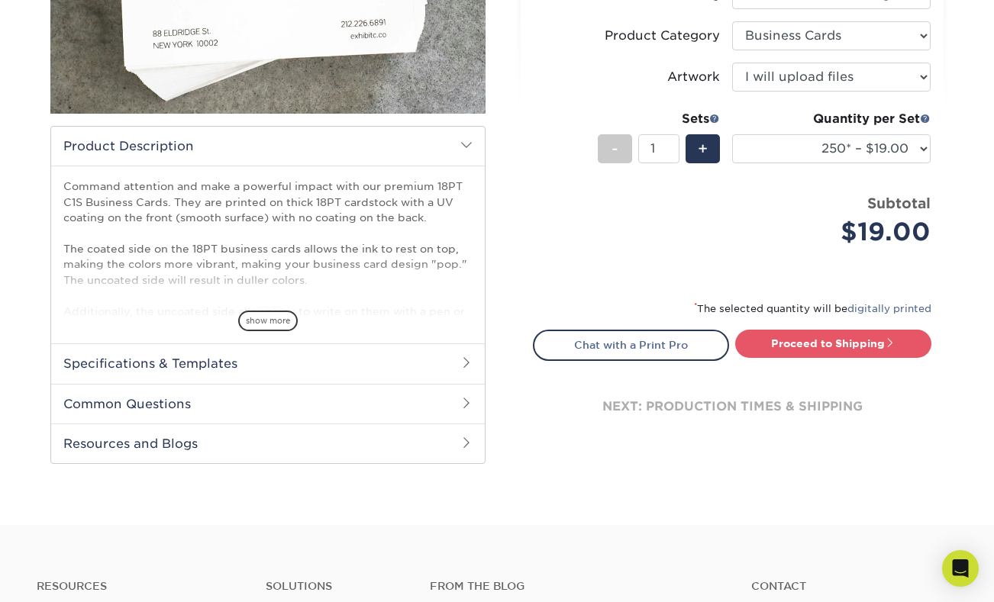
click at [288, 374] on h2 "Specifications & Templates" at bounding box center [267, 363] width 433 height 40
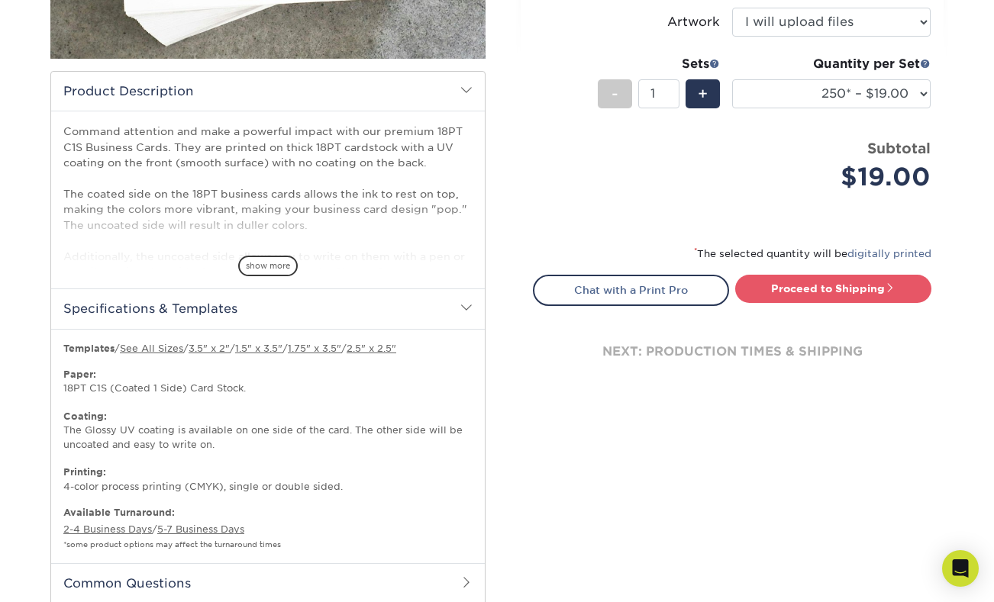
scroll to position [395, 0]
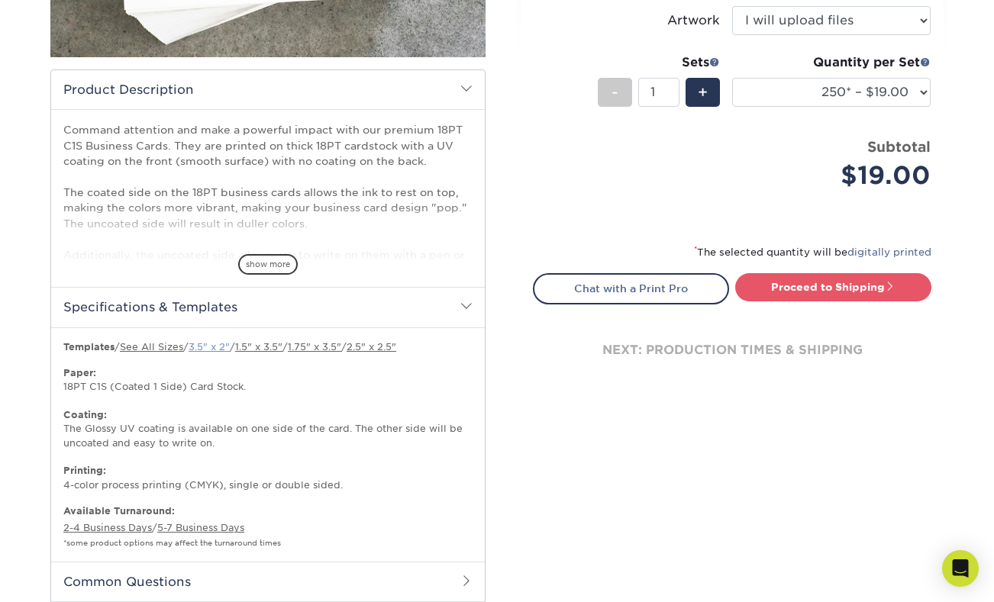
click at [224, 347] on link "3.5" x 2"" at bounding box center [208, 346] width 41 height 11
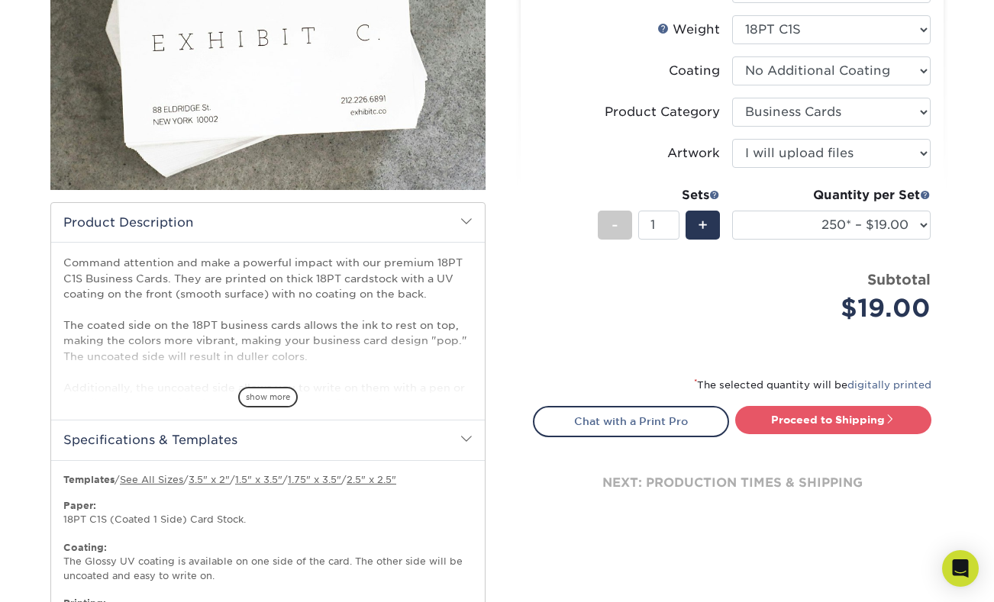
scroll to position [267, 0]
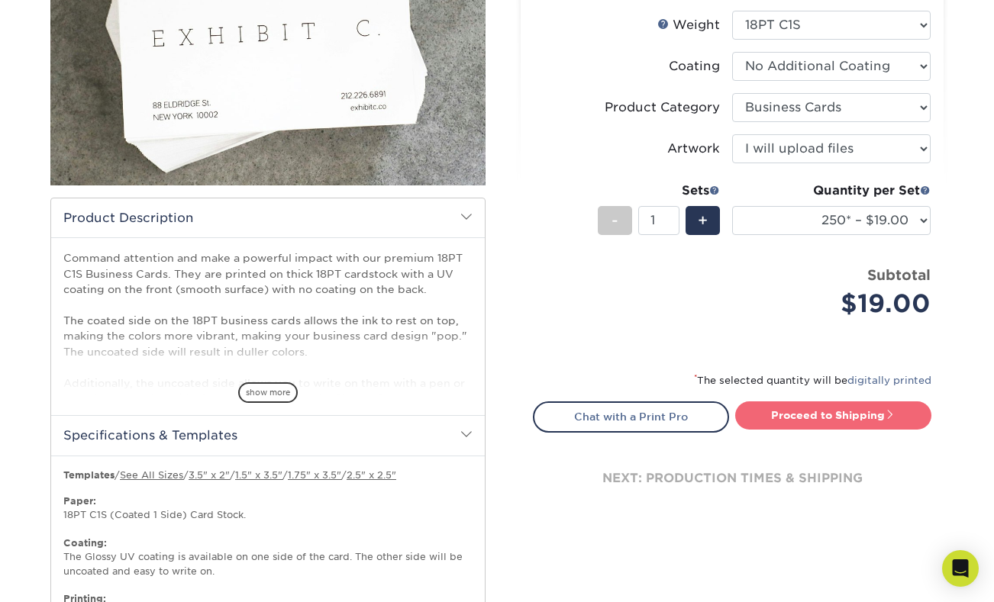
click at [842, 410] on link "Proceed to Shipping" at bounding box center [833, 414] width 196 height 27
type input "Set 1"
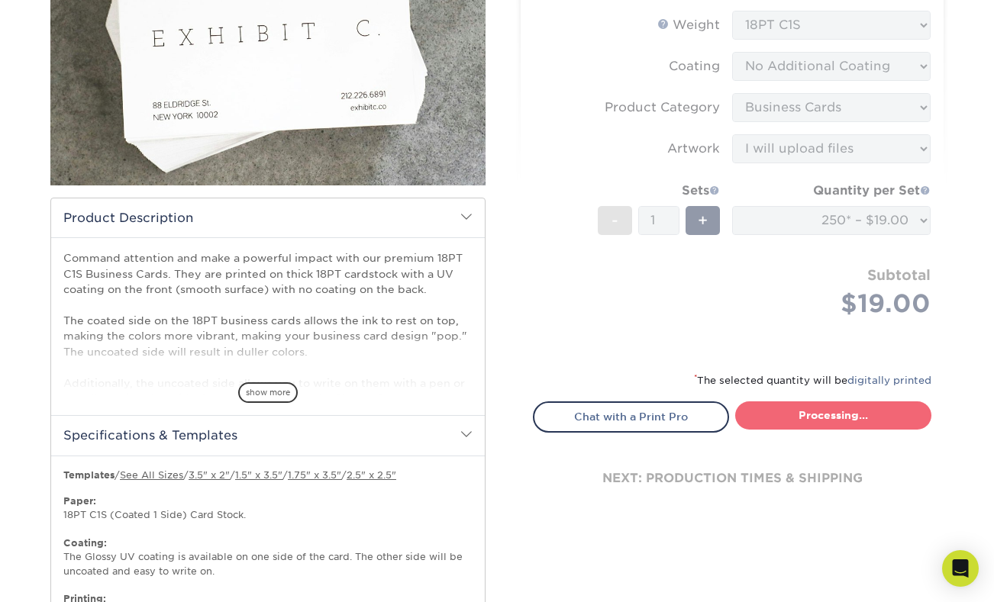
select select "cc08775f-debf-40bc-9b30-7fea9f8246ae"
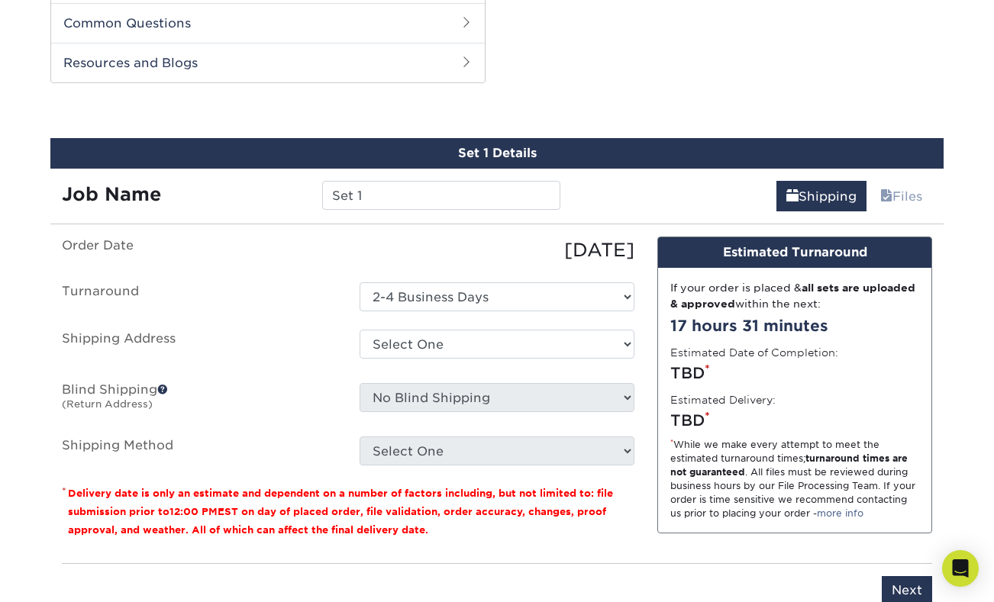
scroll to position [958, 0]
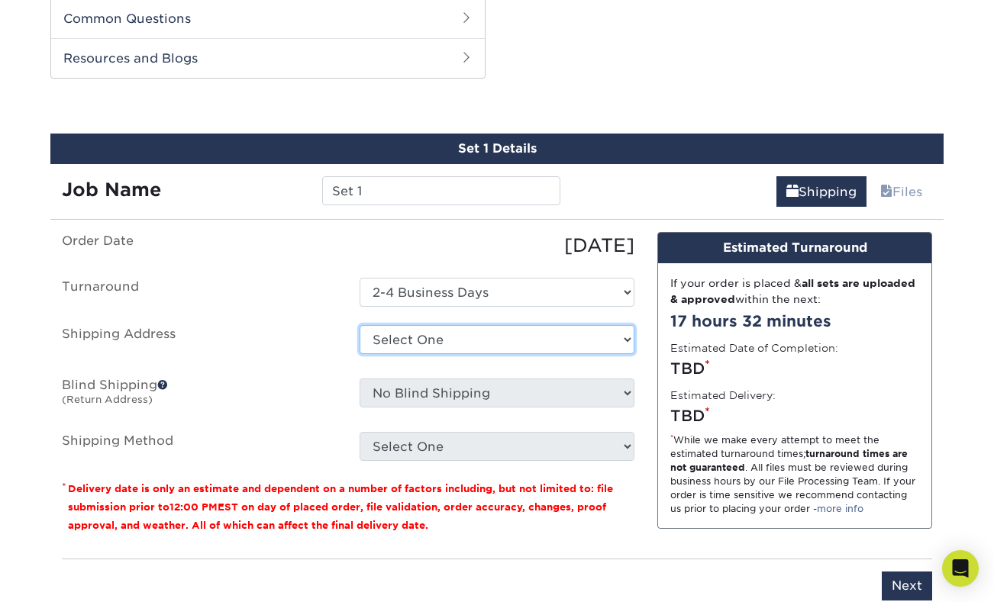
select select "newaddress"
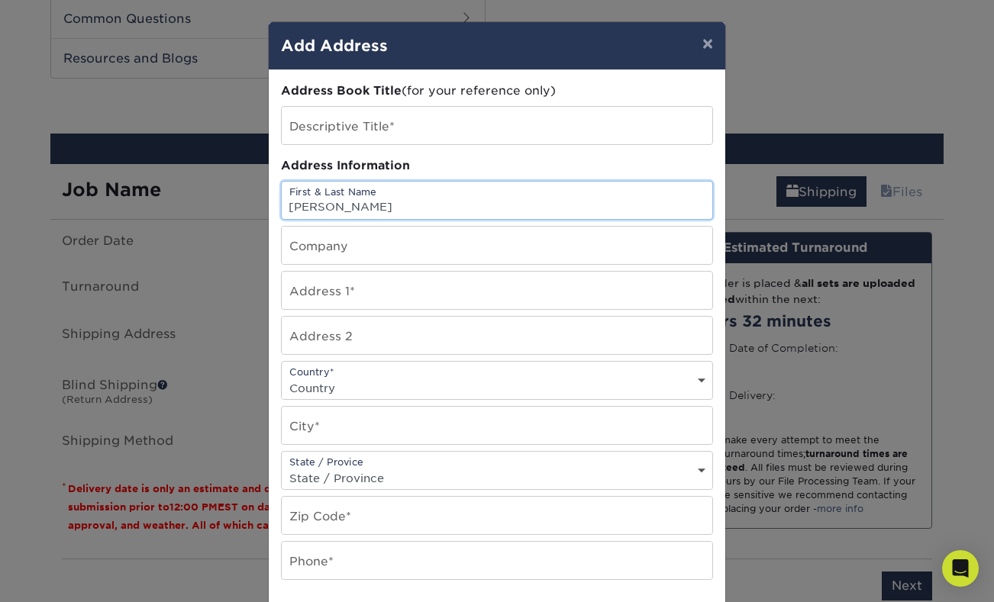
type input "ALAN ZONNO"
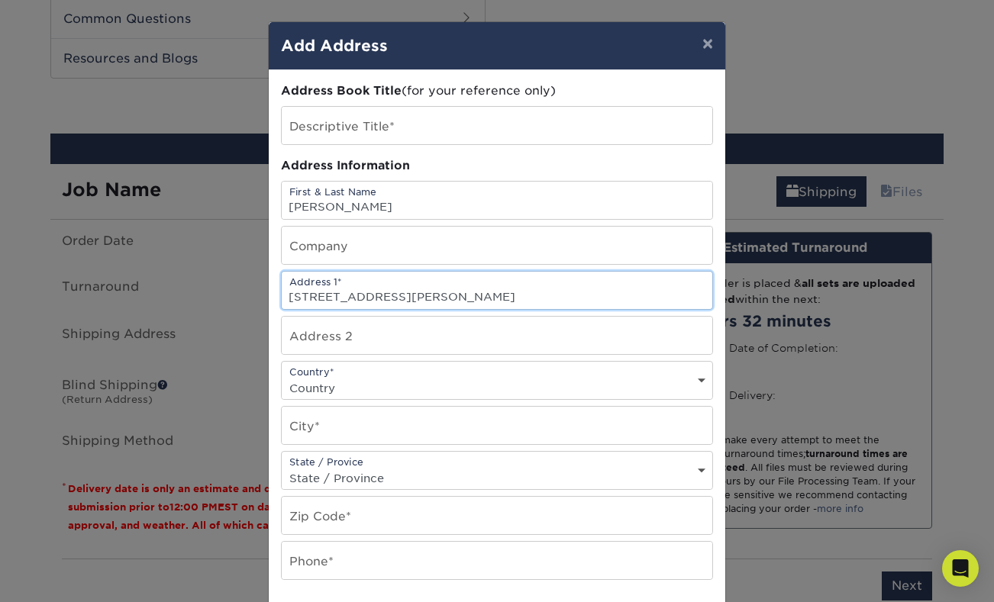
type input "254 Rees St"
select select "US"
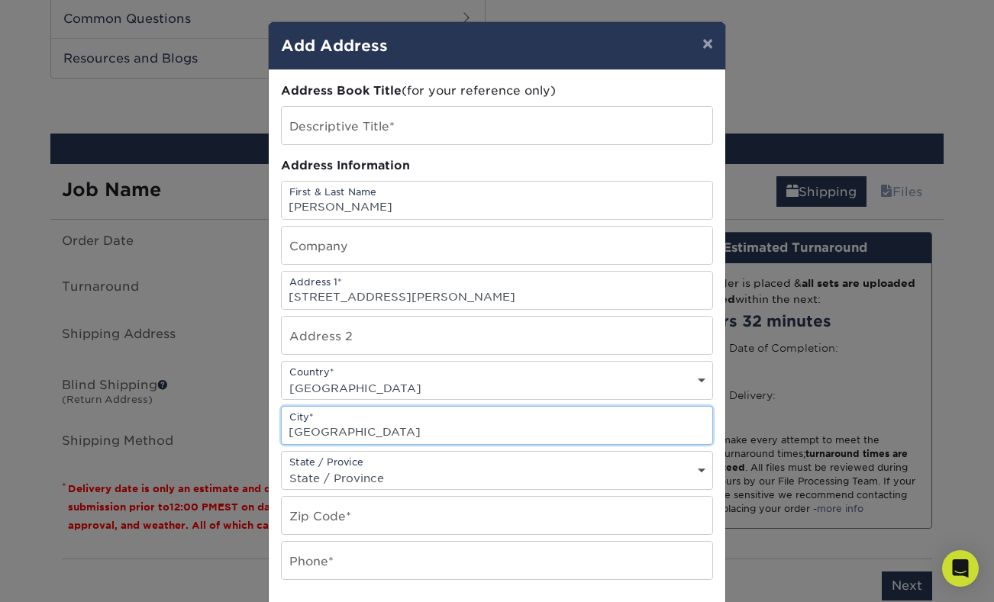
type input "PLAYA DEL REY"
select select "CA"
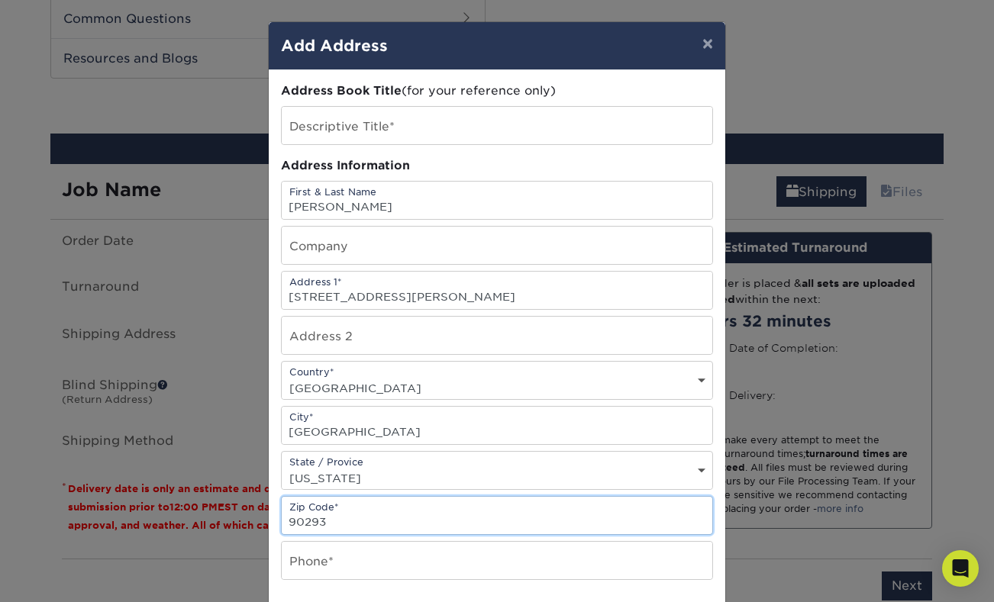
type input "90293"
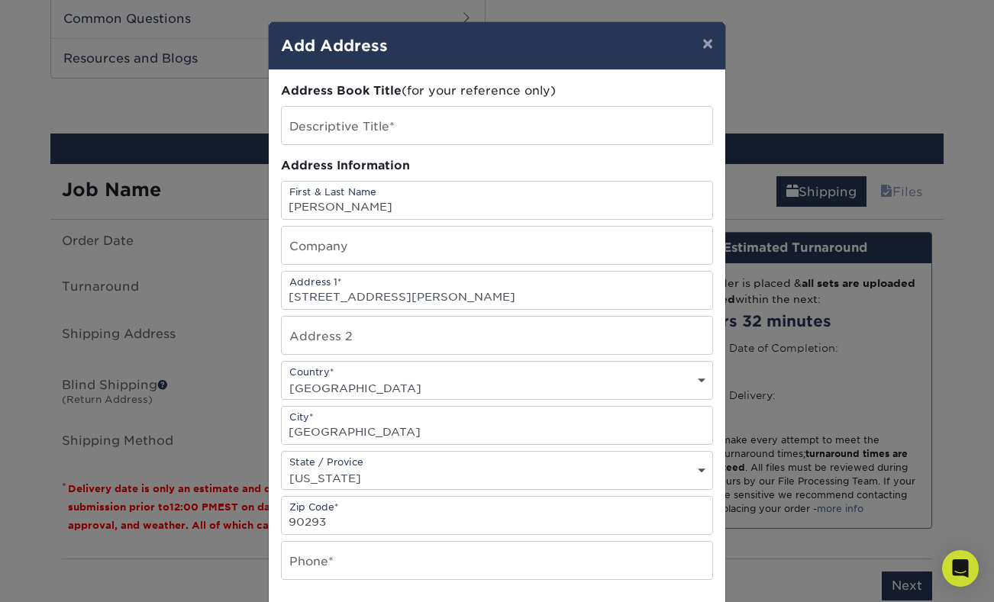
click at [473, 541] on div "Address Book Title (for your reference only) Descriptive Title* Address Informa…" at bounding box center [497, 411] width 432 height 659
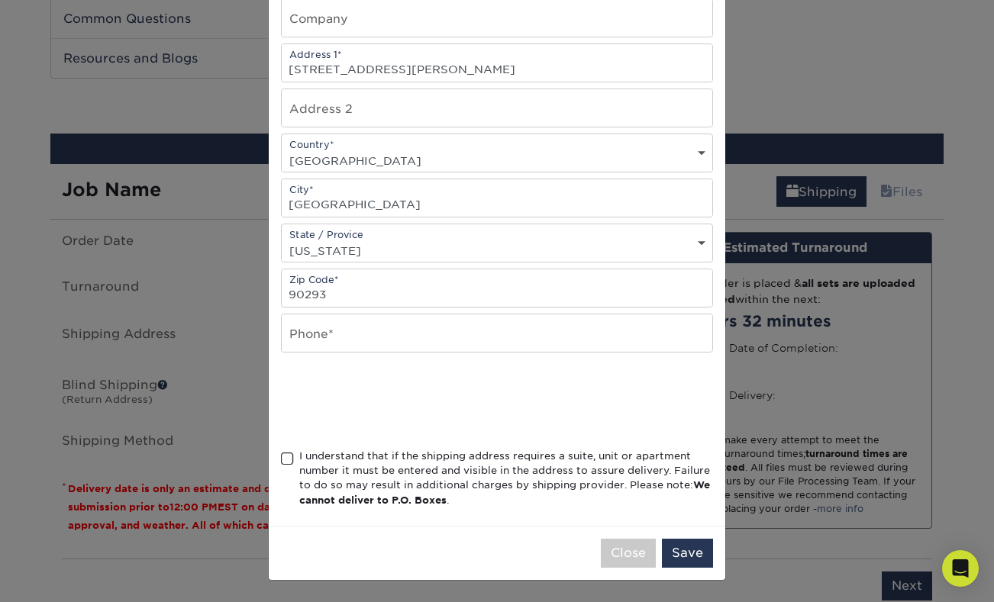
scroll to position [231, 0]
type input "4018648164"
click at [290, 462] on span at bounding box center [287, 459] width 13 height 14
click at [0, 0] on input "I understand that if the shipping address requires a suite, unit or apartment n…" at bounding box center [0, 0] width 0 height 0
click at [700, 546] on button "Save" at bounding box center [687, 553] width 51 height 29
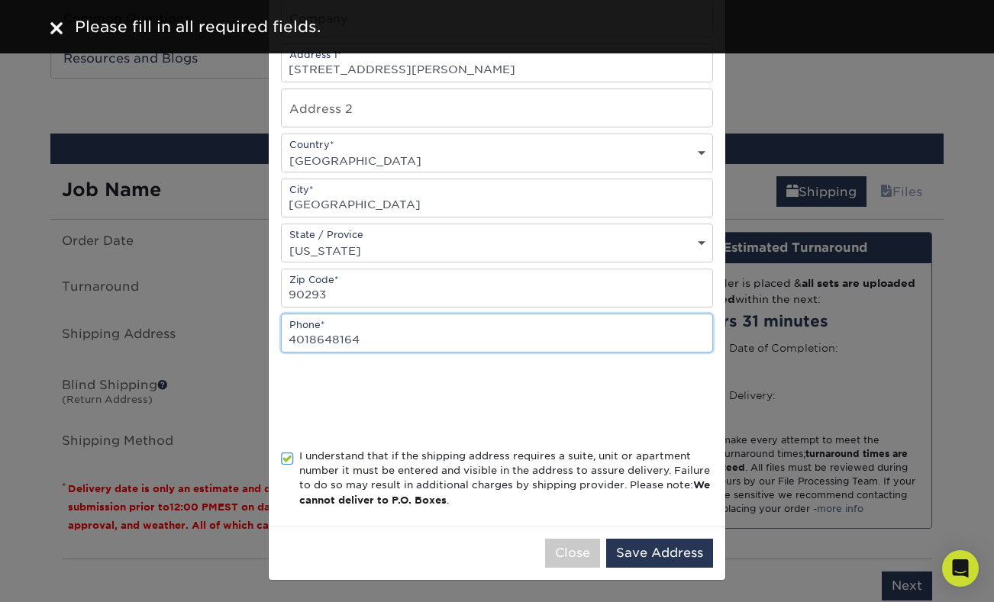
click at [360, 349] on input "4018648164" at bounding box center [497, 332] width 430 height 37
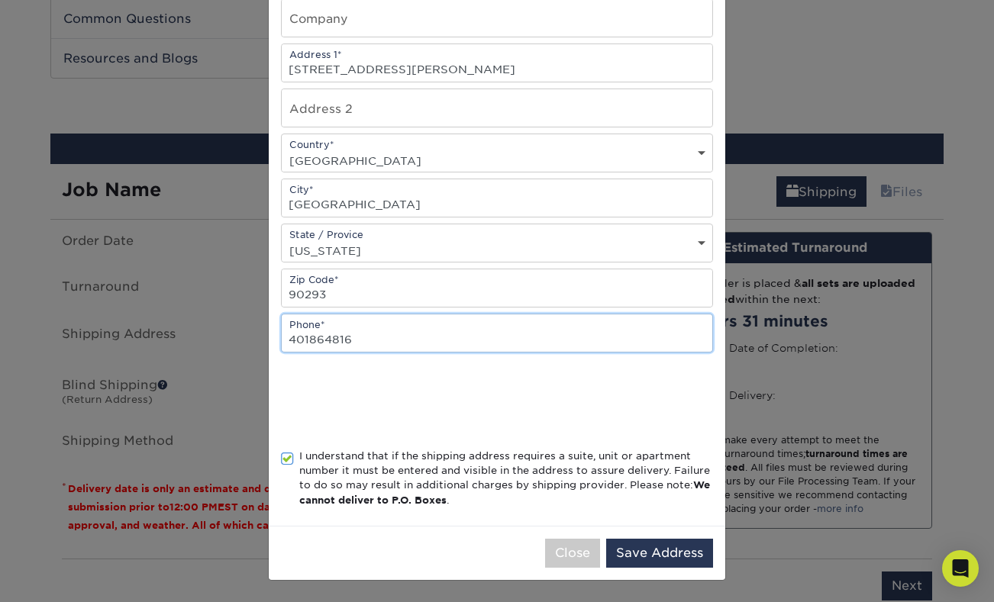
type input "4018648164"
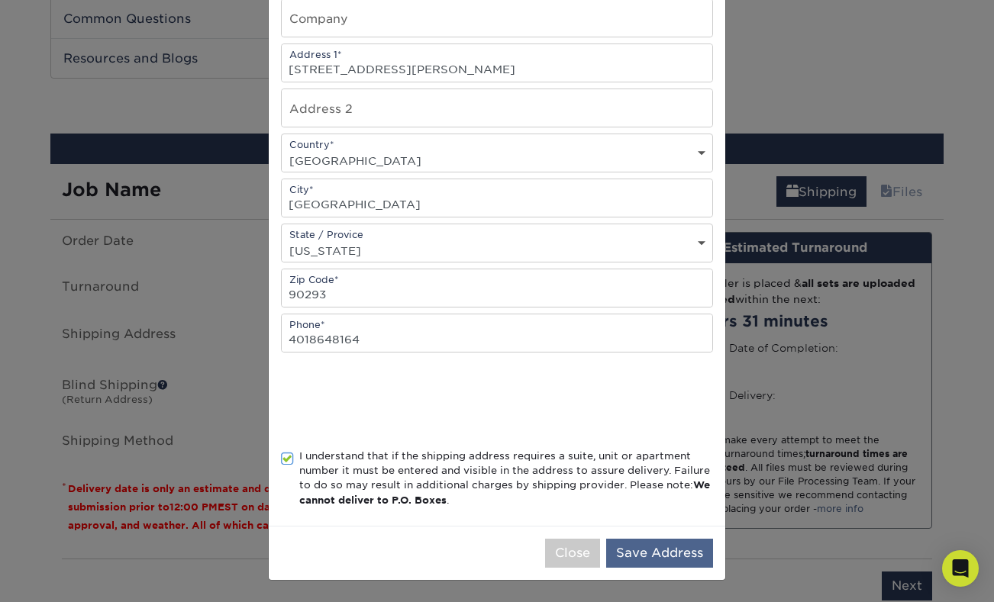
click at [681, 559] on button "Save Address" at bounding box center [659, 553] width 107 height 29
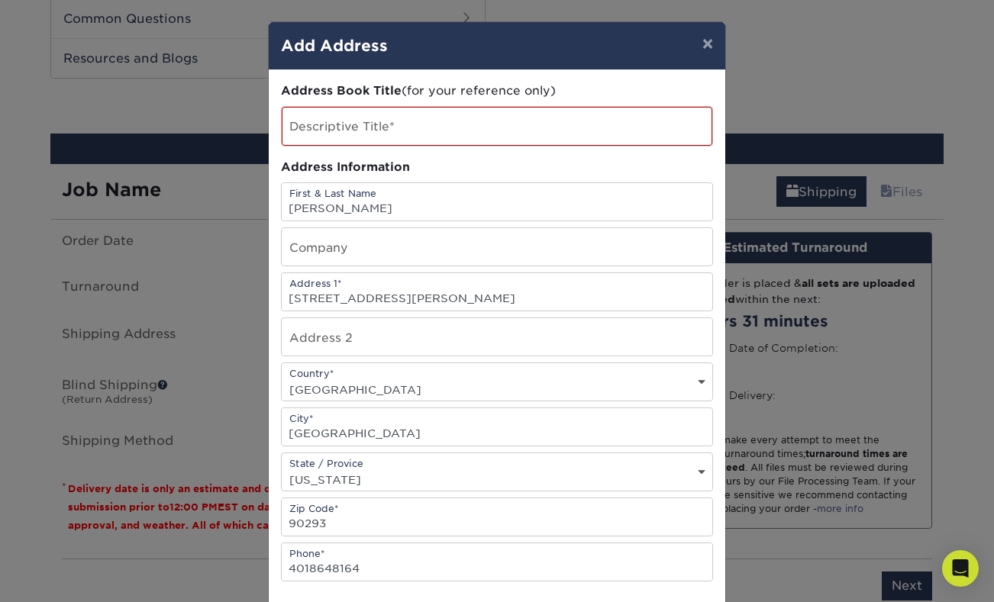
scroll to position [0, 0]
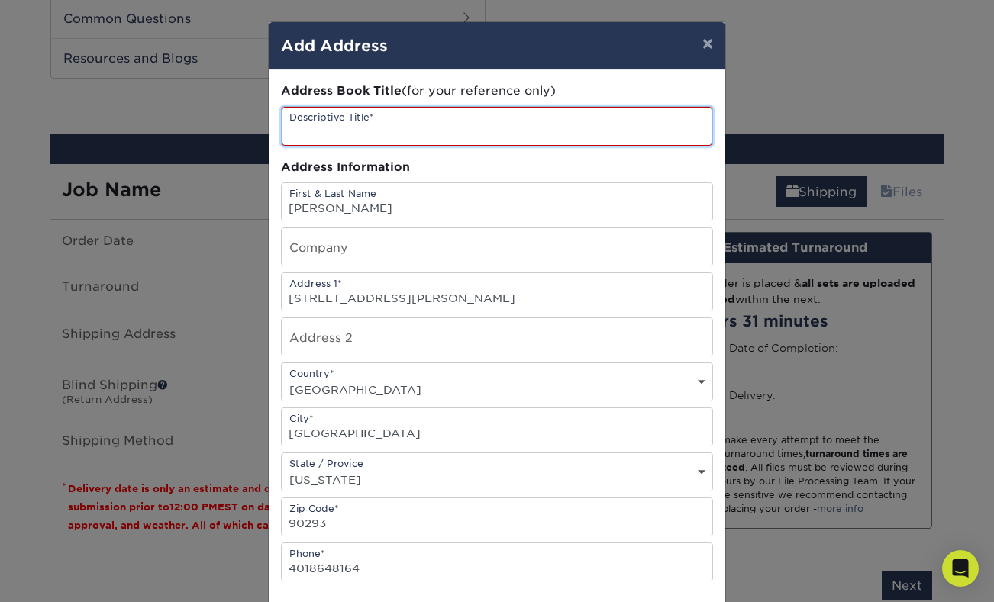
click at [360, 127] on input "text" at bounding box center [497, 126] width 430 height 39
type input "Business Cards"
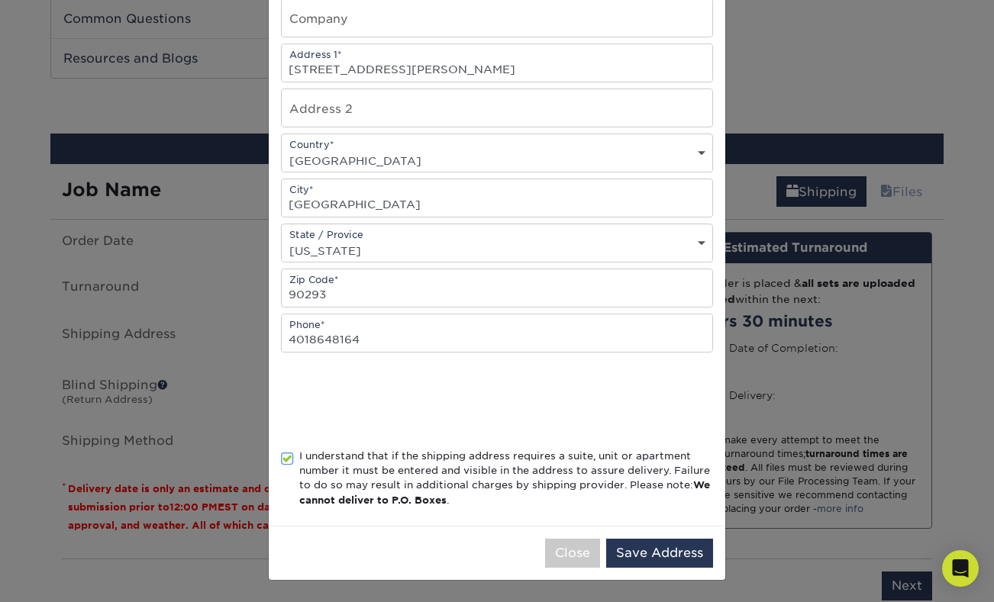
scroll to position [233, 0]
click at [660, 556] on button "Save Address" at bounding box center [659, 553] width 107 height 29
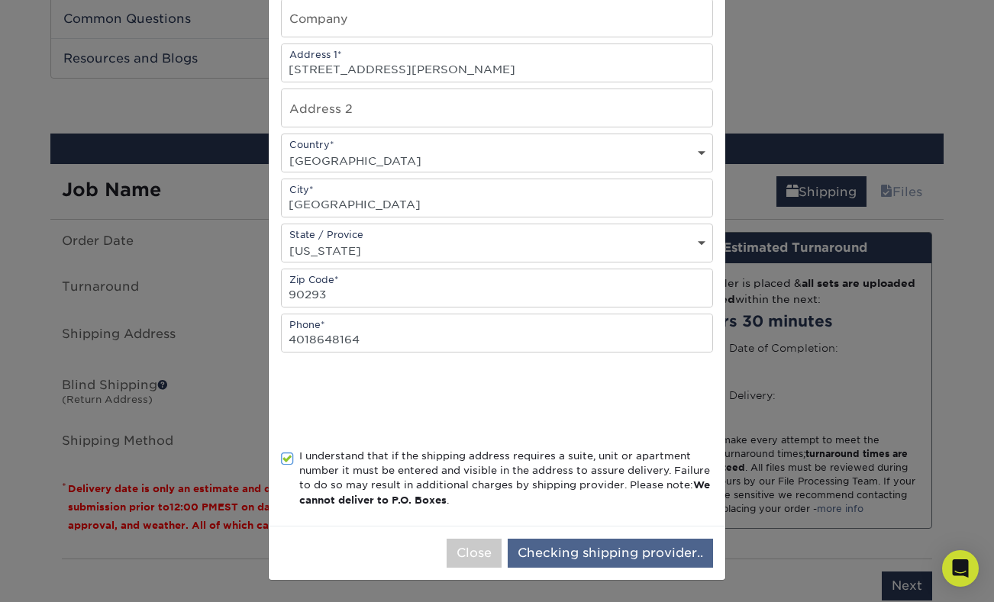
scroll to position [0, 0]
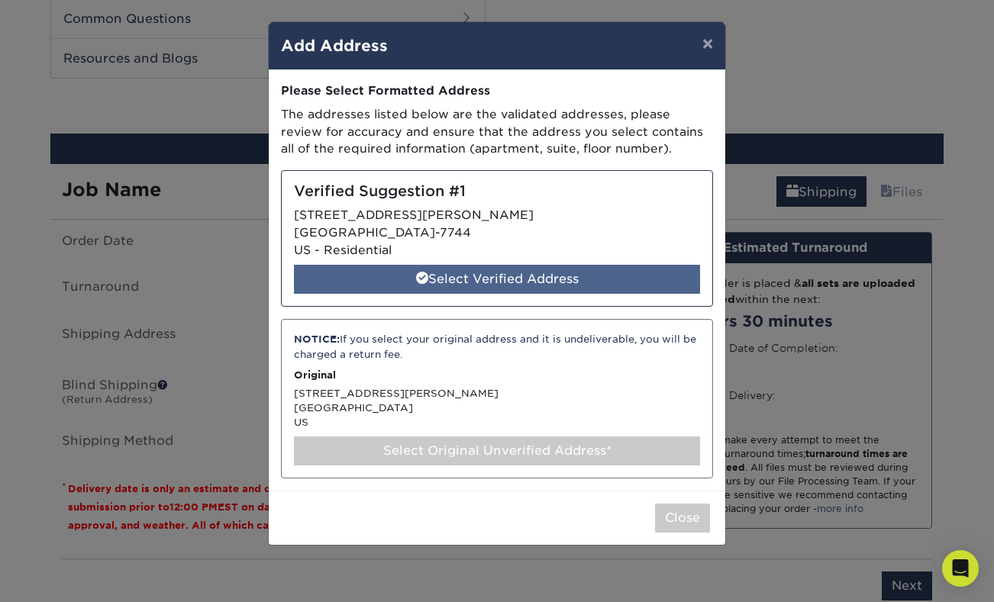
click at [490, 279] on div "Select Verified Address" at bounding box center [497, 279] width 406 height 29
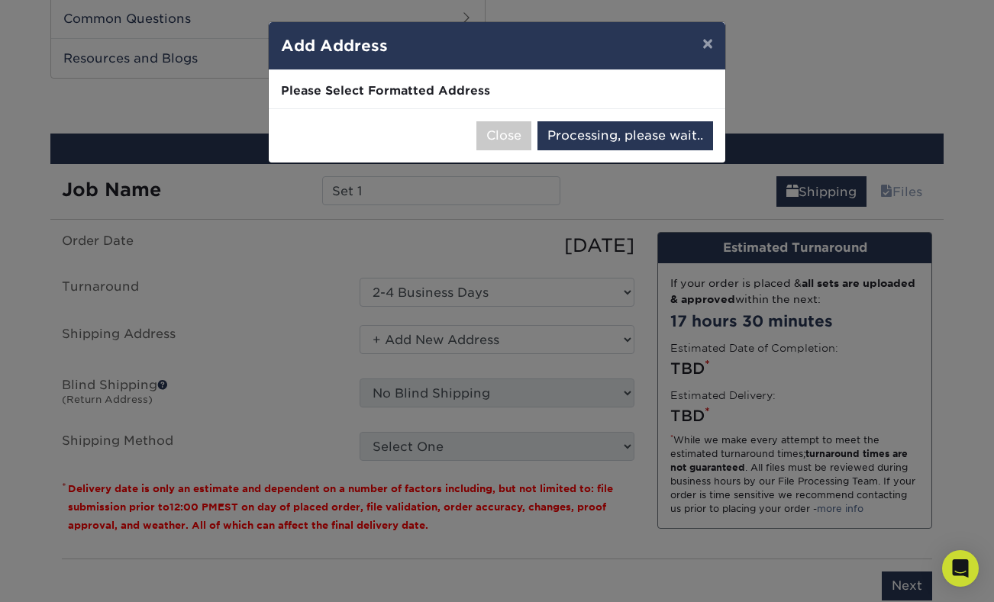
select select "285207"
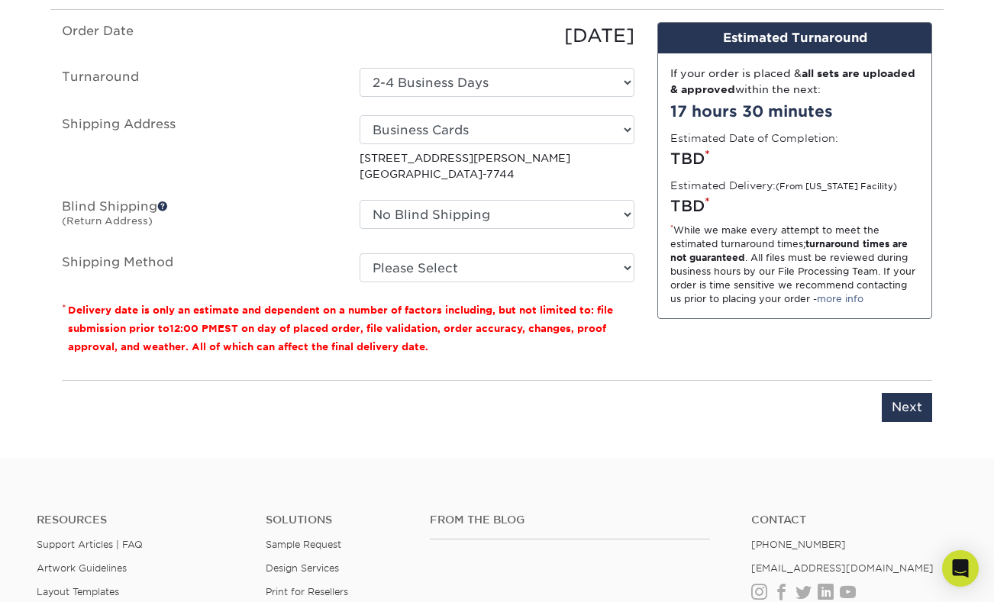
scroll to position [1171, 0]
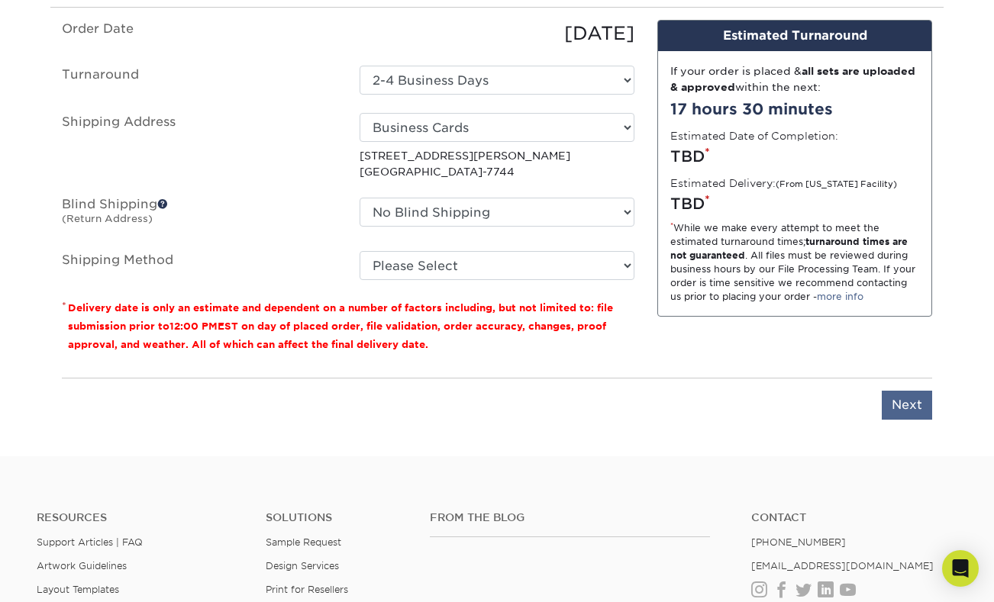
click at [893, 391] on input "Next" at bounding box center [906, 405] width 50 height 29
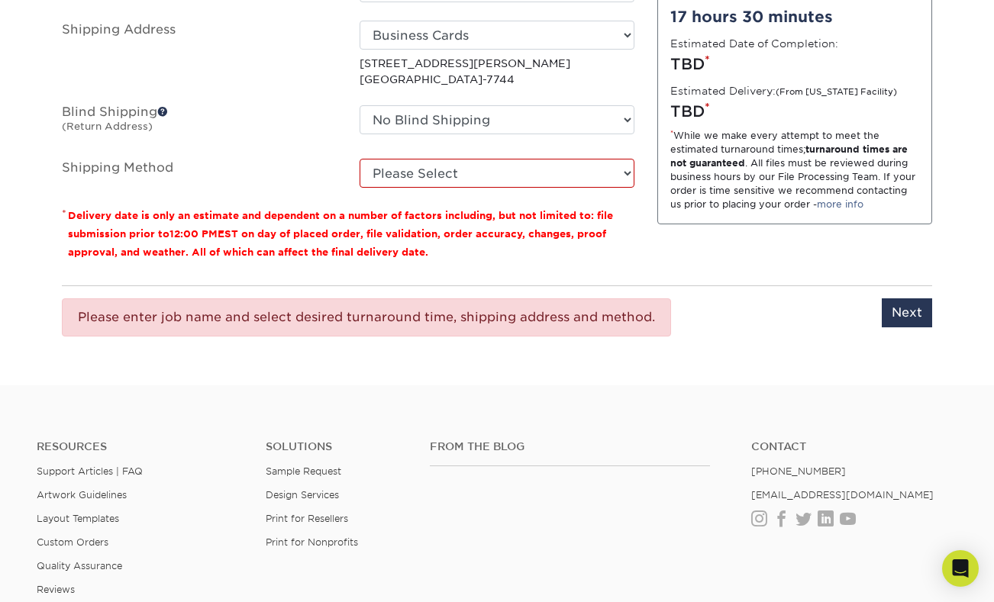
scroll to position [1264, 0]
click at [929, 297] on input "Next" at bounding box center [906, 311] width 50 height 29
click at [912, 304] on input "Next" at bounding box center [906, 311] width 50 height 29
type input "Next"
click at [322, 321] on div "Please enter job name and select desired turnaround time, shipping address and …" at bounding box center [366, 316] width 609 height 38
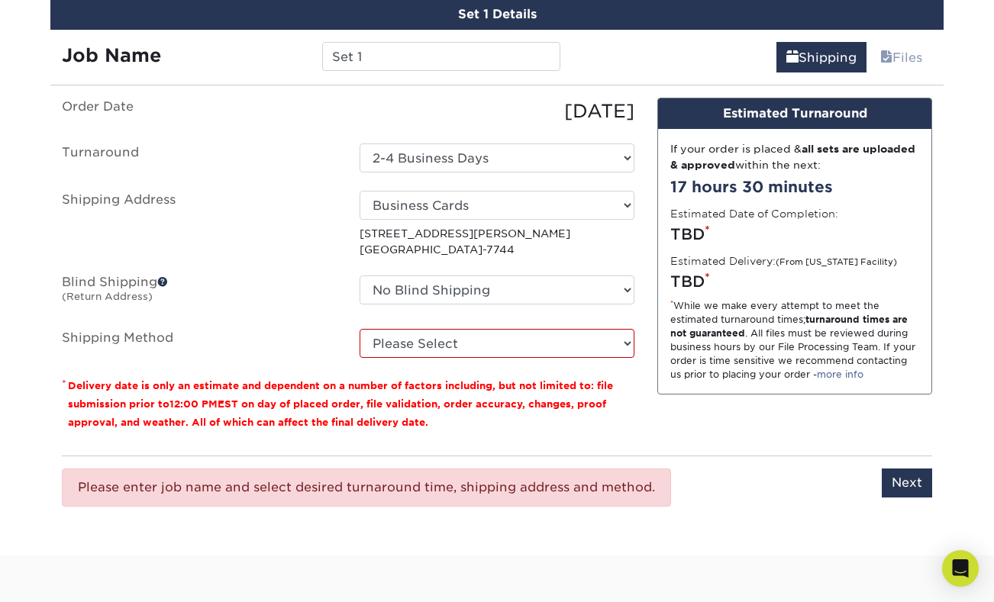
scroll to position [1091, 0]
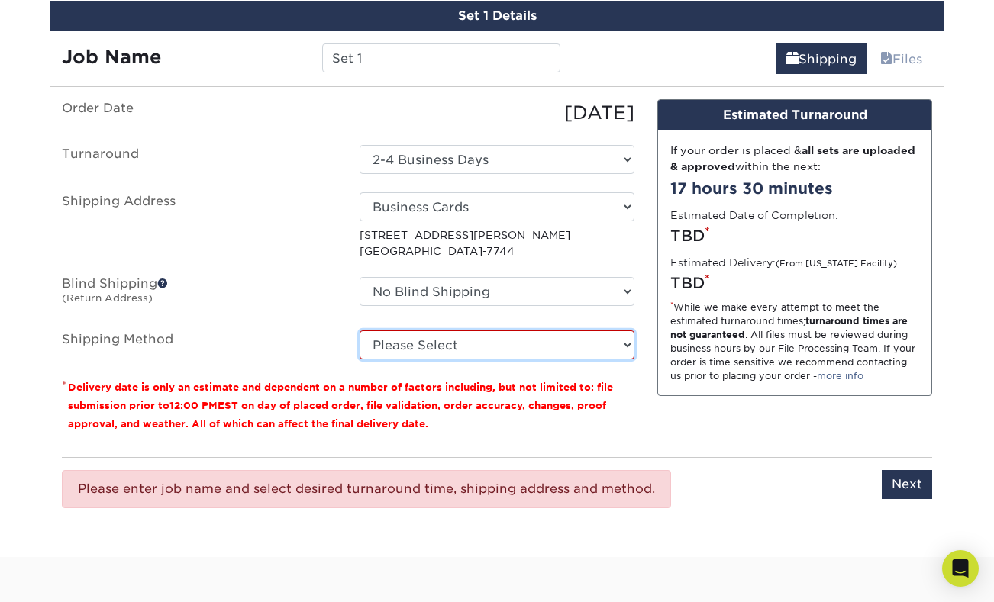
select select "03"
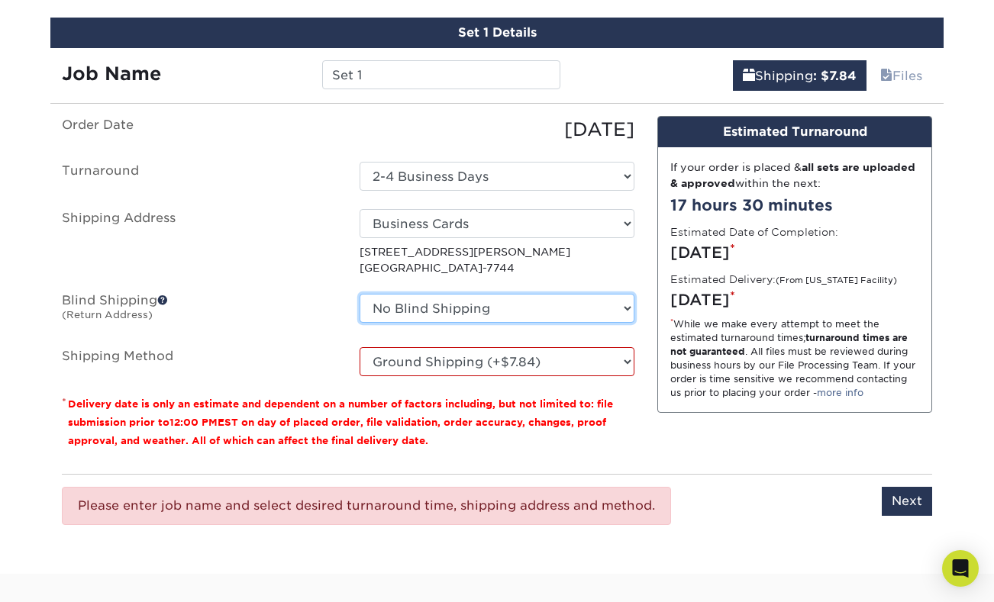
scroll to position [1073, 0]
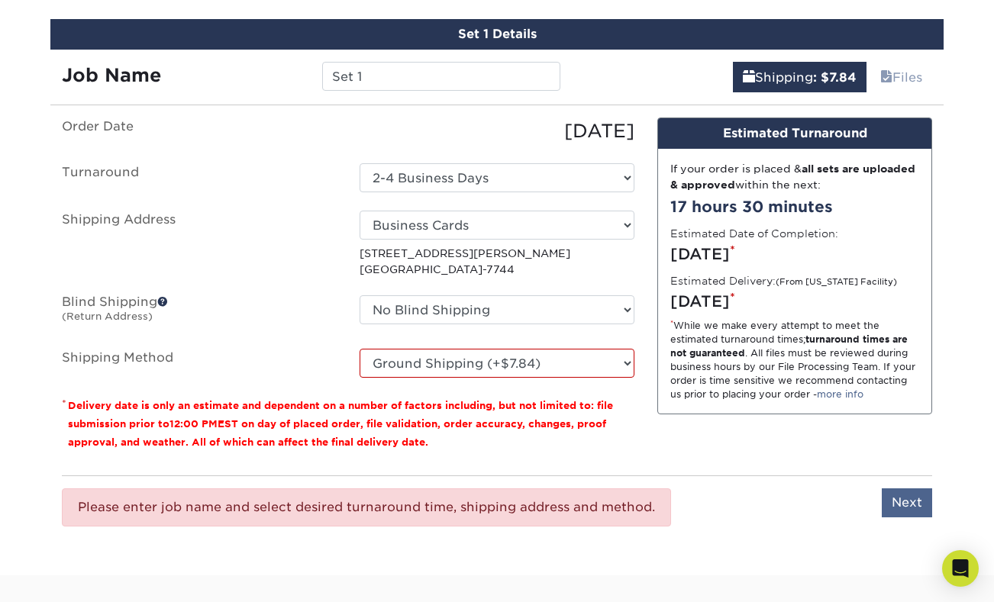
click at [904, 498] on input "Next" at bounding box center [906, 502] width 50 height 29
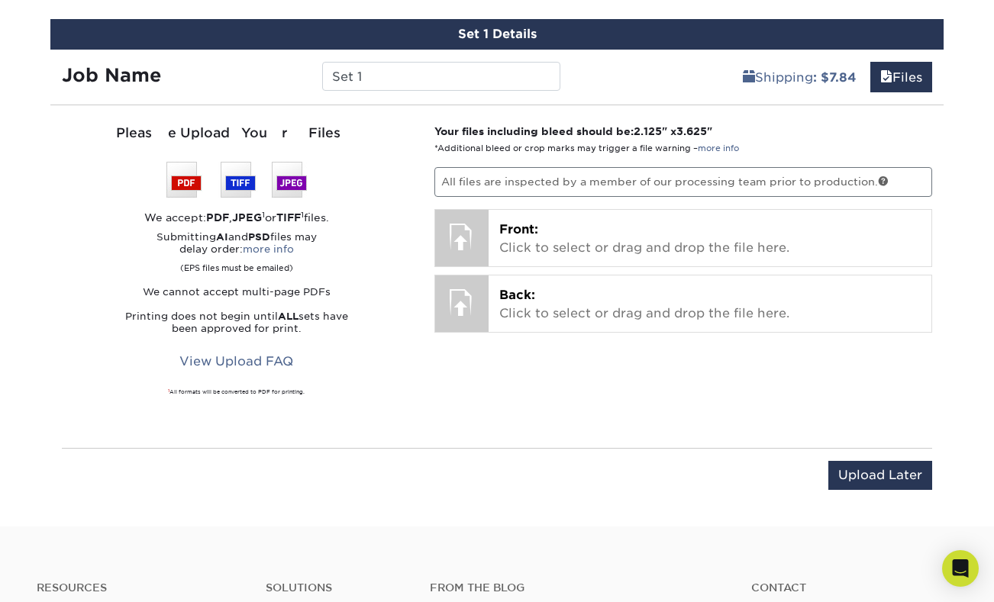
scroll to position [1071, 0]
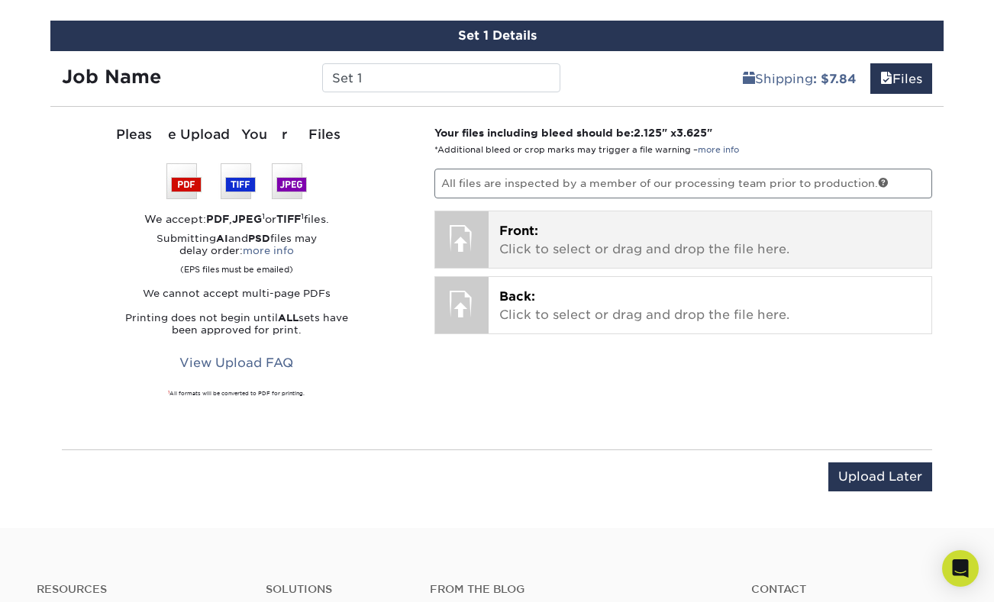
click at [533, 240] on p "Front: Click to select or drag and drop the file here." at bounding box center [710, 240] width 422 height 37
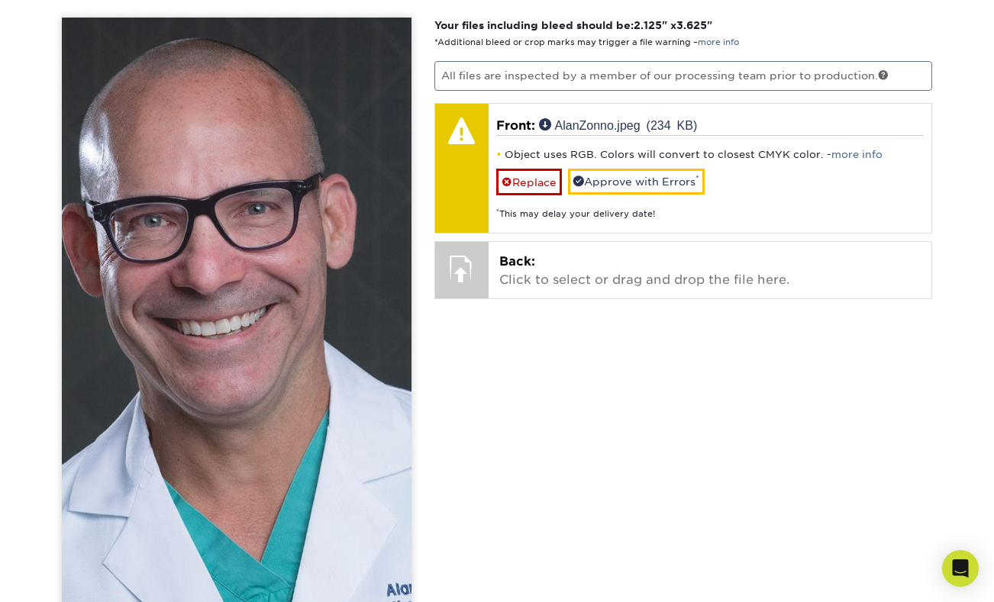
scroll to position [1179, 0]
click at [333, 311] on img at bounding box center [237, 315] width 350 height 595
click at [253, 230] on img at bounding box center [237, 315] width 350 height 595
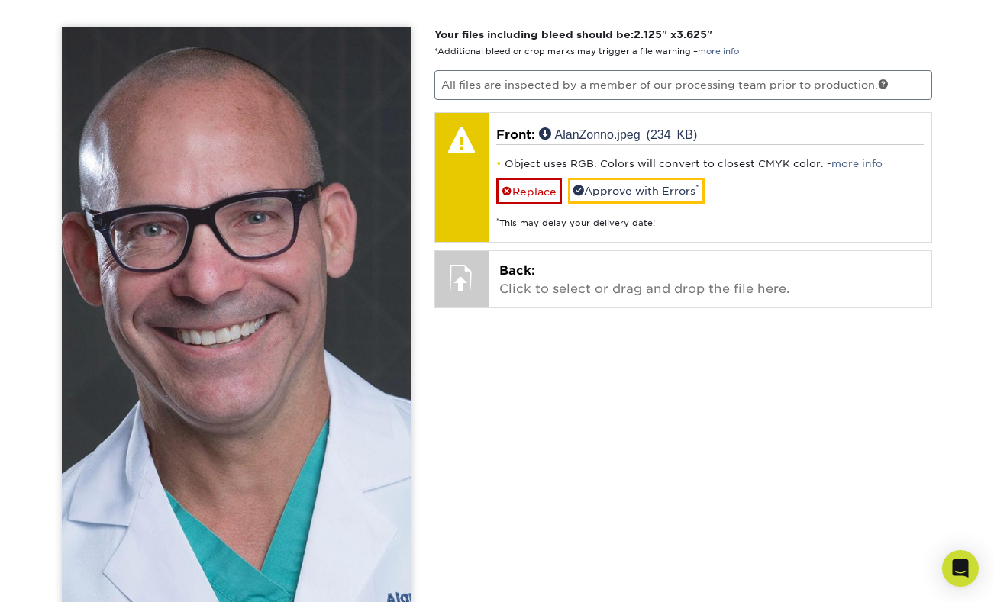
scroll to position [1170, 0]
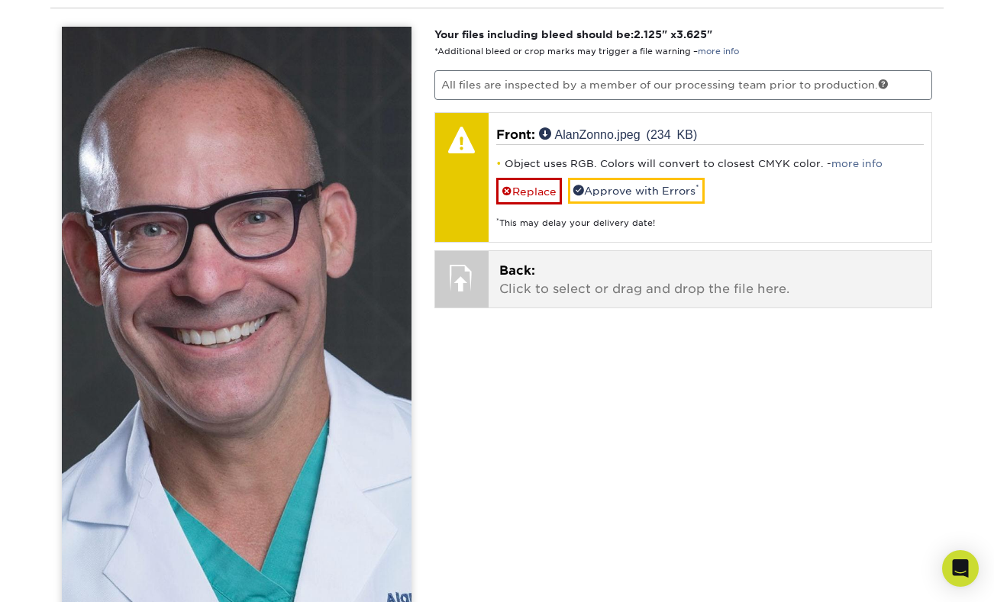
click at [672, 277] on p "Back: Click to select or drag and drop the file here." at bounding box center [710, 280] width 422 height 37
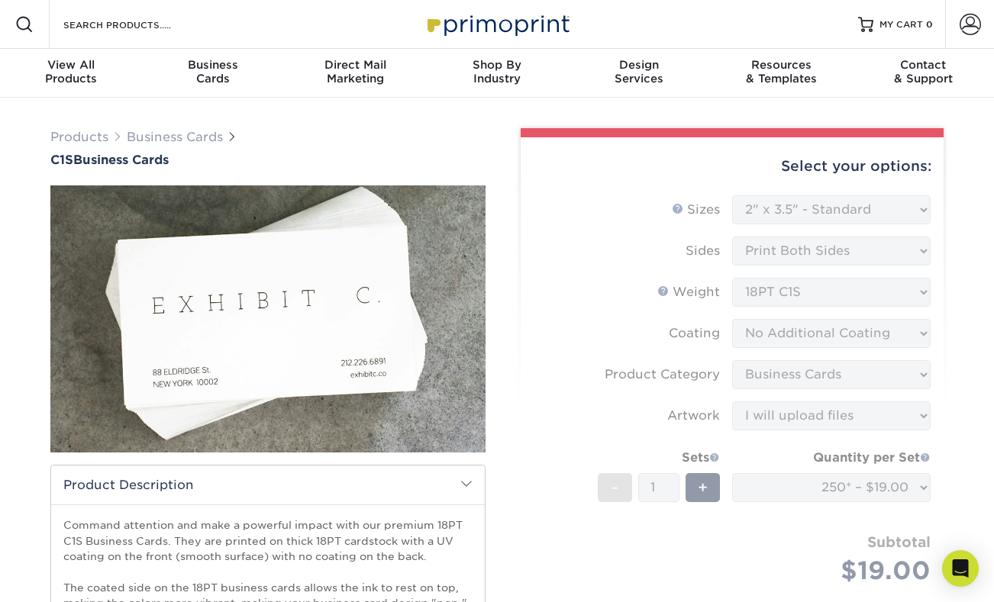
scroll to position [0, 0]
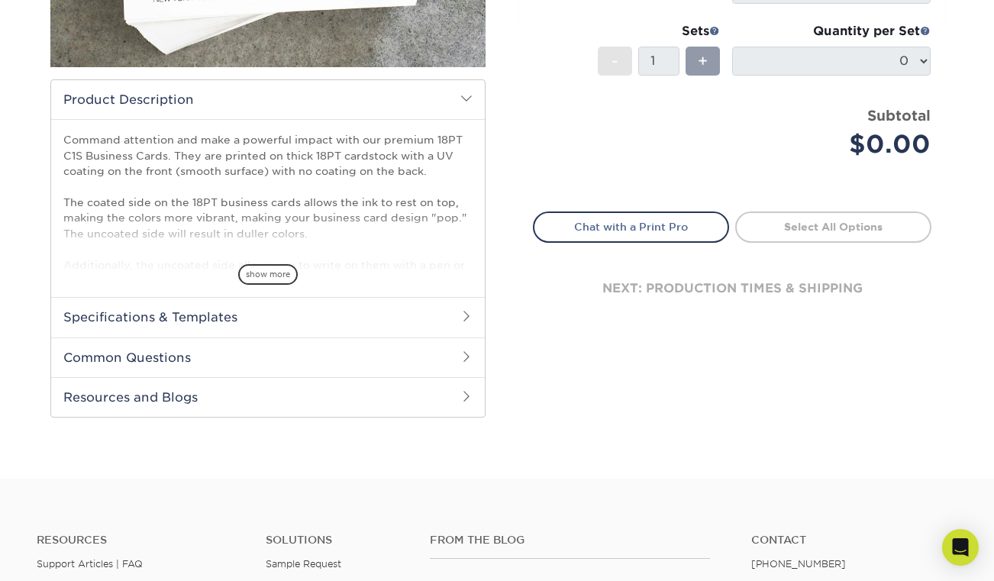
scroll to position [415, 0]
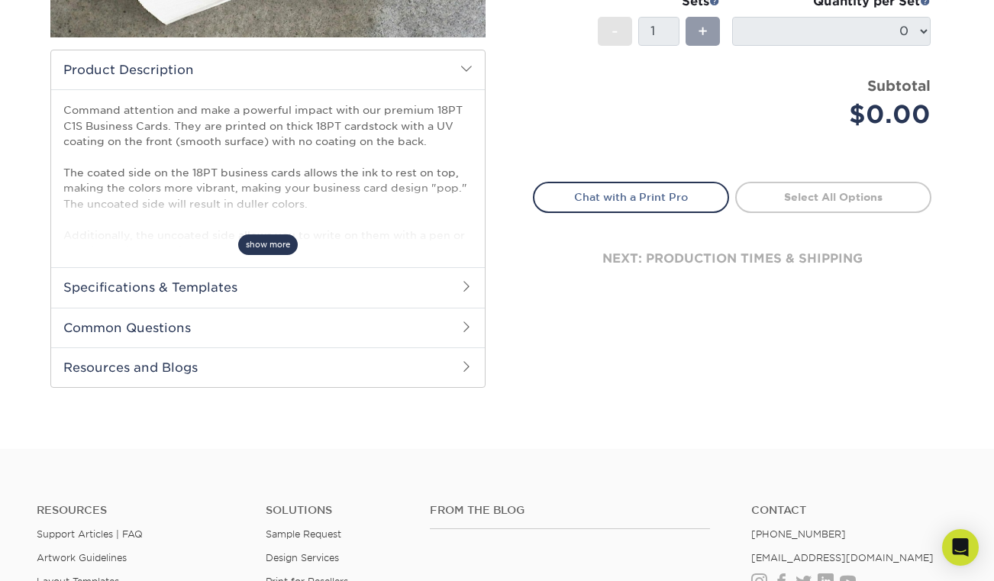
click at [267, 249] on span "show more" at bounding box center [268, 244] width 60 height 21
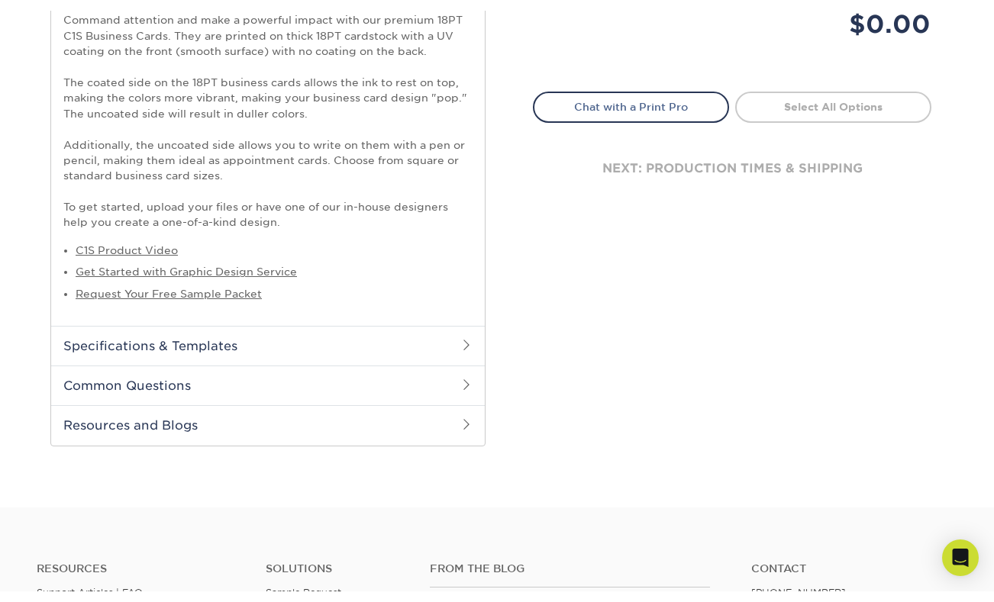
scroll to position [517, 0]
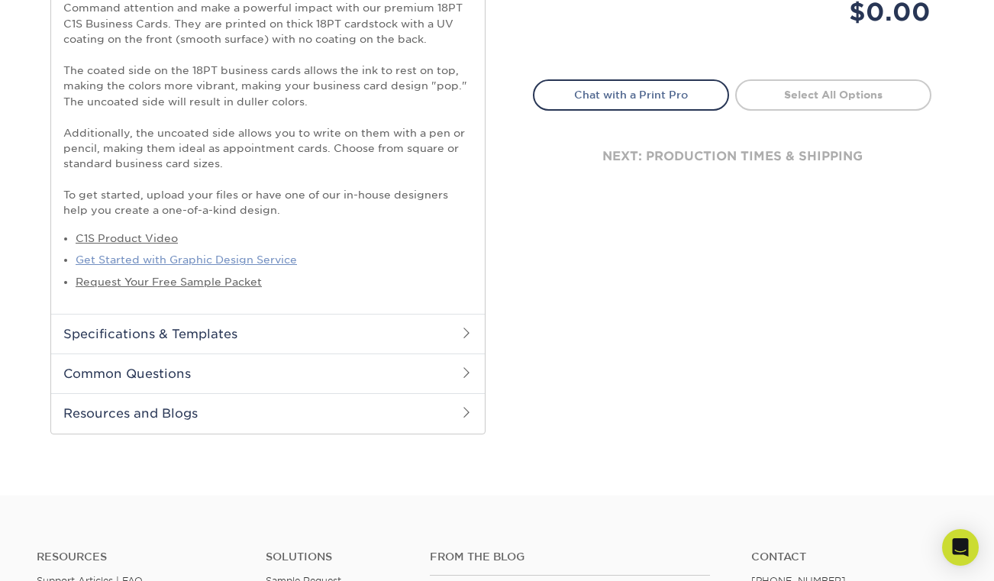
click at [275, 256] on link "Get Started with Graphic Design Service" at bounding box center [186, 259] width 221 height 12
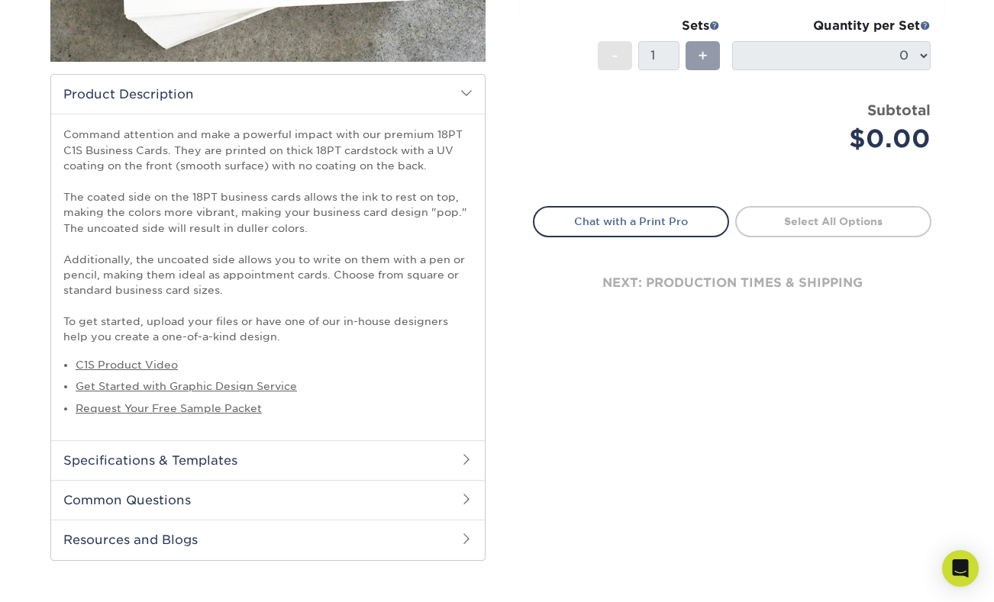
scroll to position [406, 0]
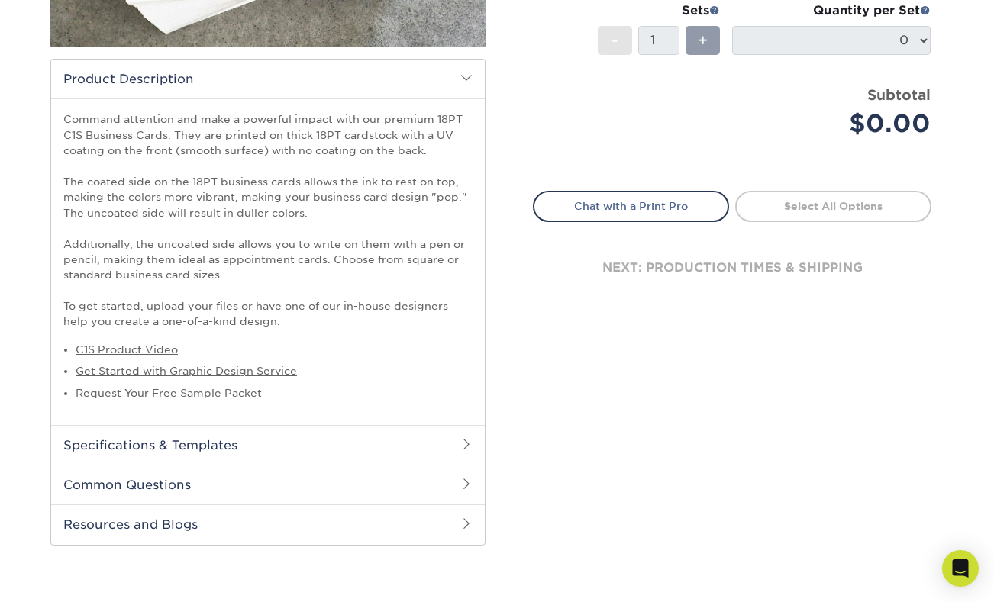
click at [227, 433] on h2 "Specifications & Templates" at bounding box center [267, 445] width 433 height 40
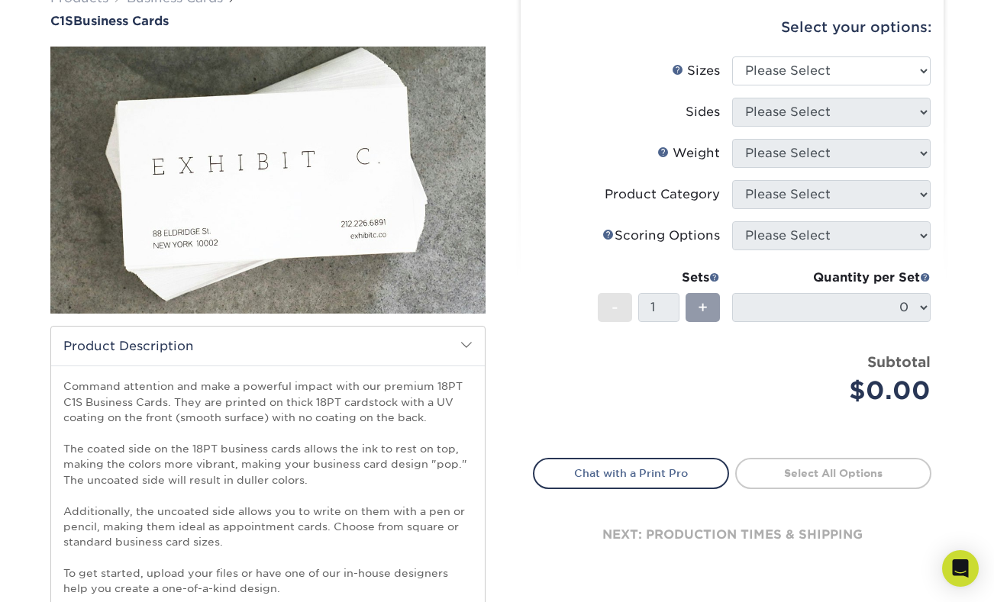
scroll to position [138, 0]
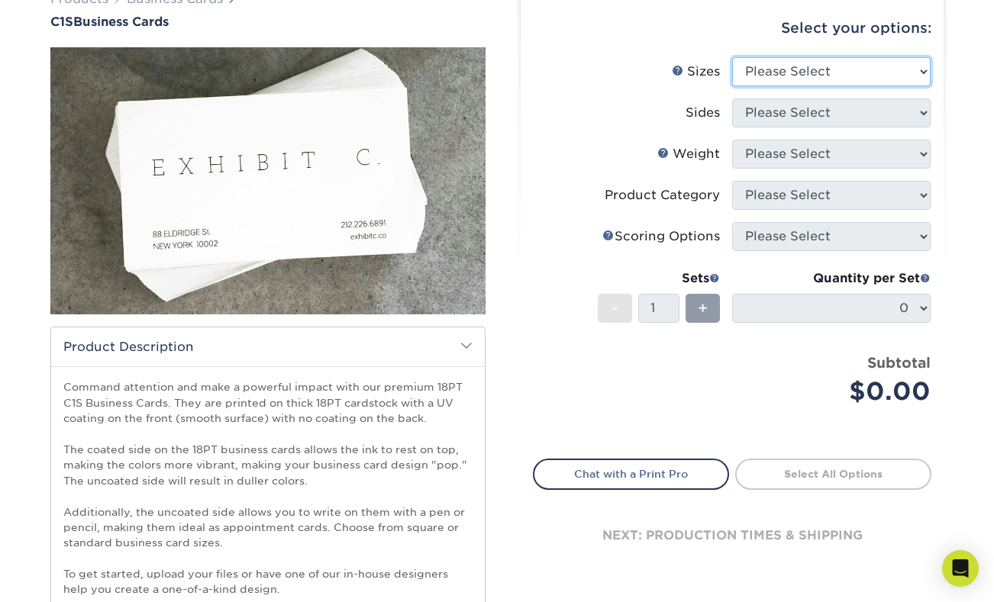
select select "2.12x3.38"
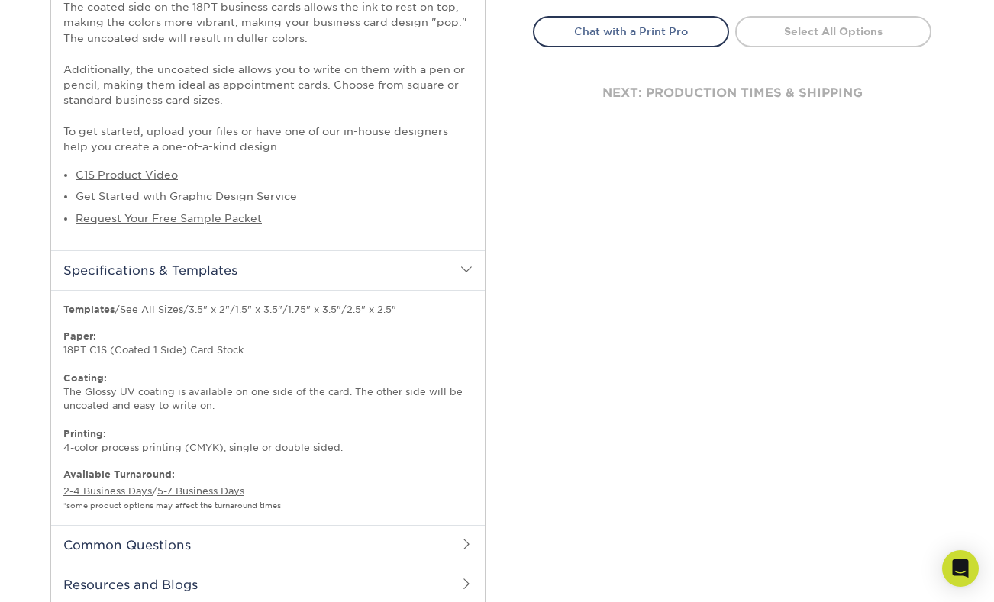
scroll to position [583, 0]
click at [171, 301] on link "See All Sizes" at bounding box center [151, 306] width 63 height 11
click at [232, 214] on link "Request Your Free Sample Packet" at bounding box center [169, 216] width 186 height 12
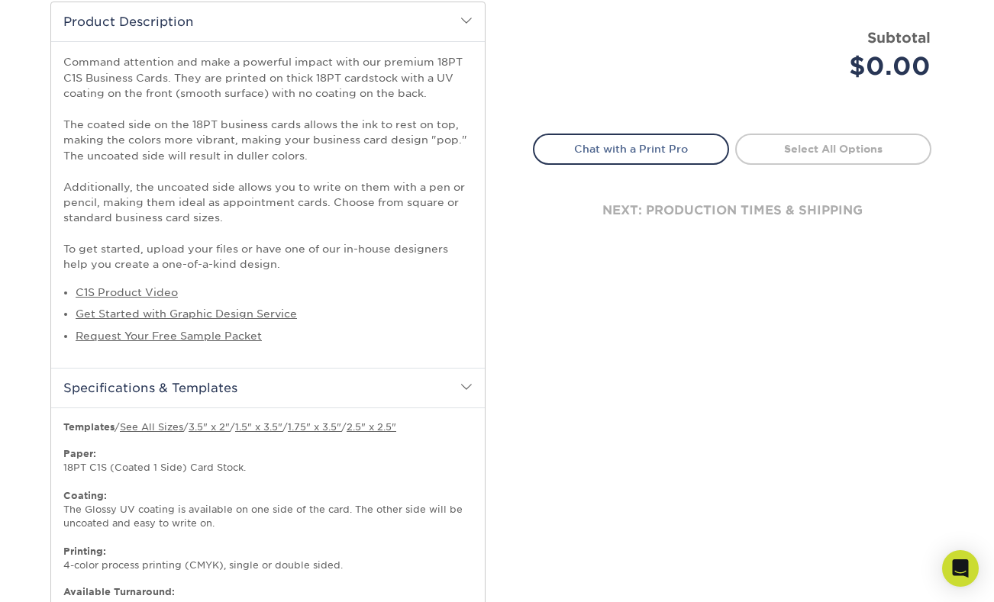
scroll to position [471, 0]
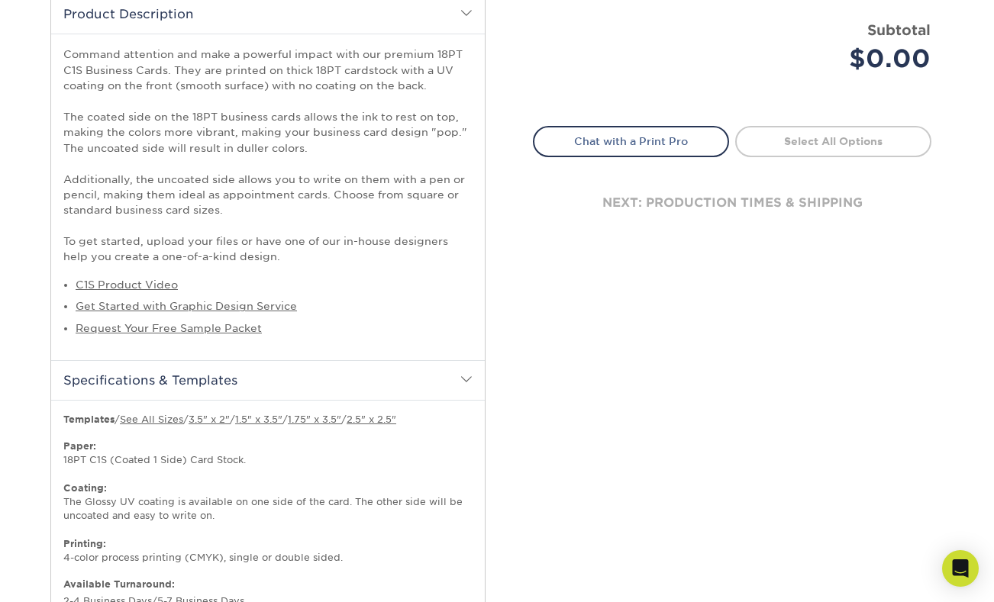
click at [99, 417] on b "Templates" at bounding box center [88, 419] width 51 height 11
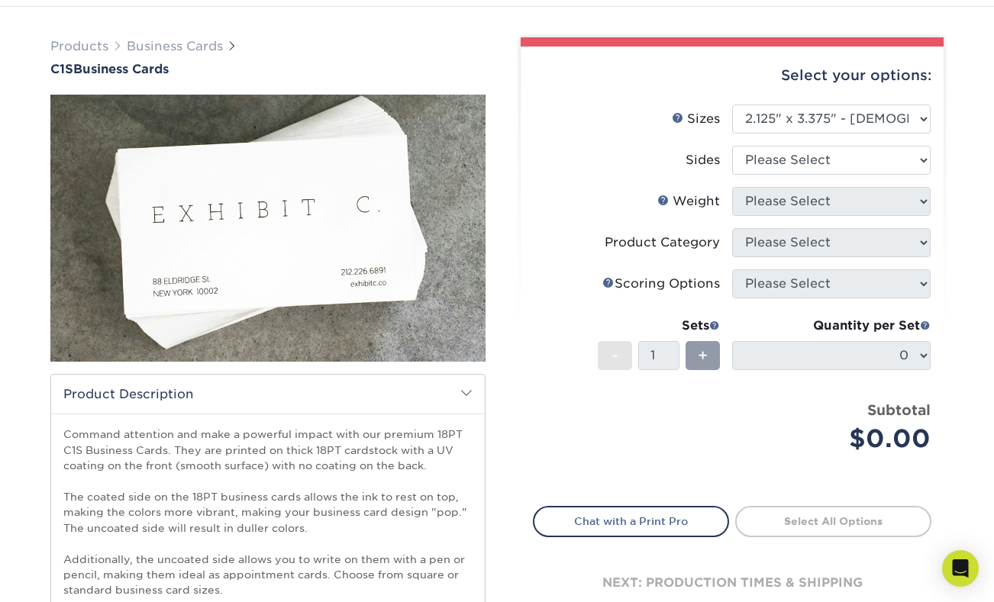
scroll to position [83, 0]
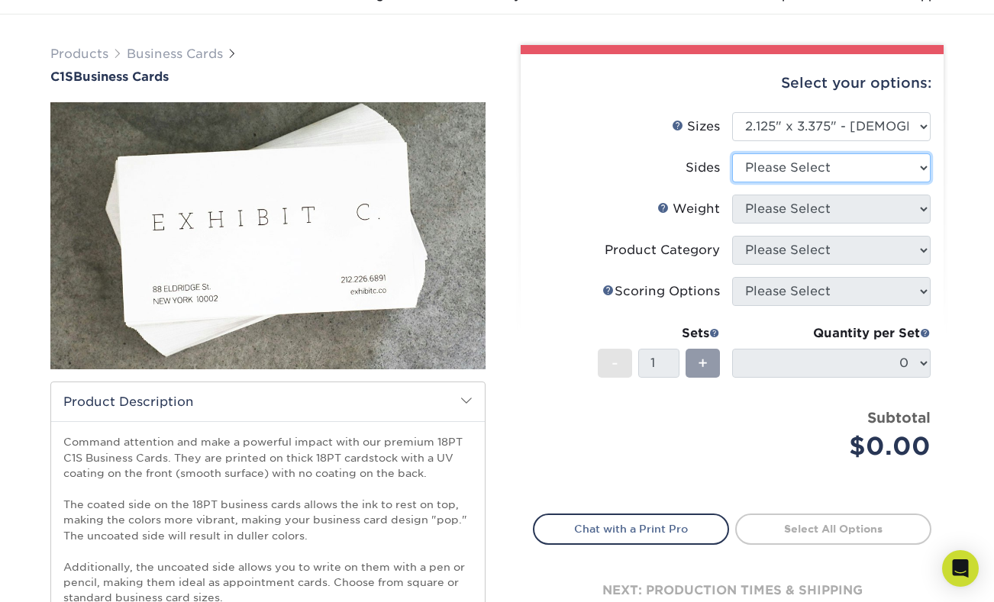
select select "13abbda7-1d64-4f25-8bb2-c179b224825d"
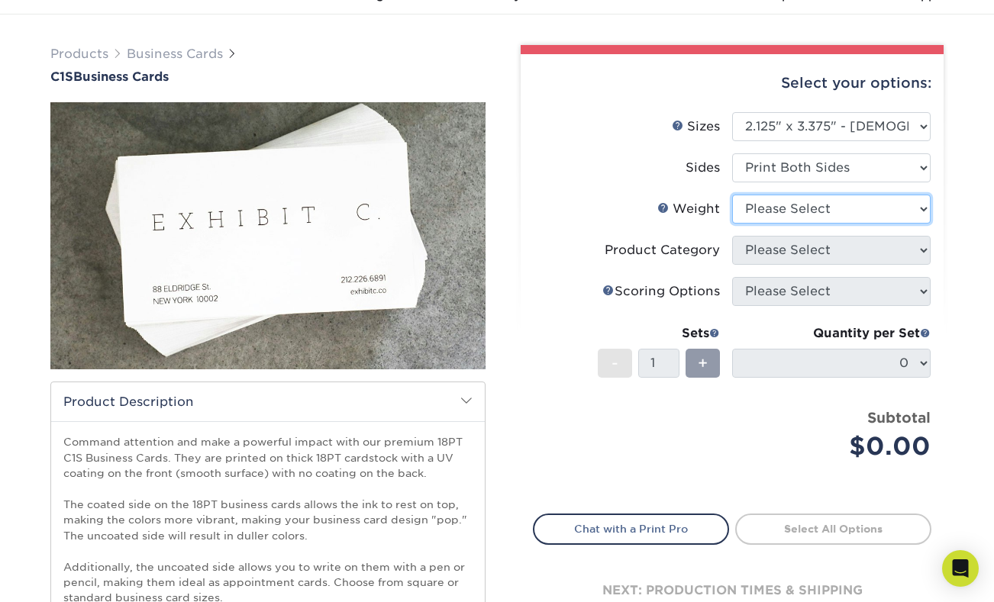
select select "18PTC1S"
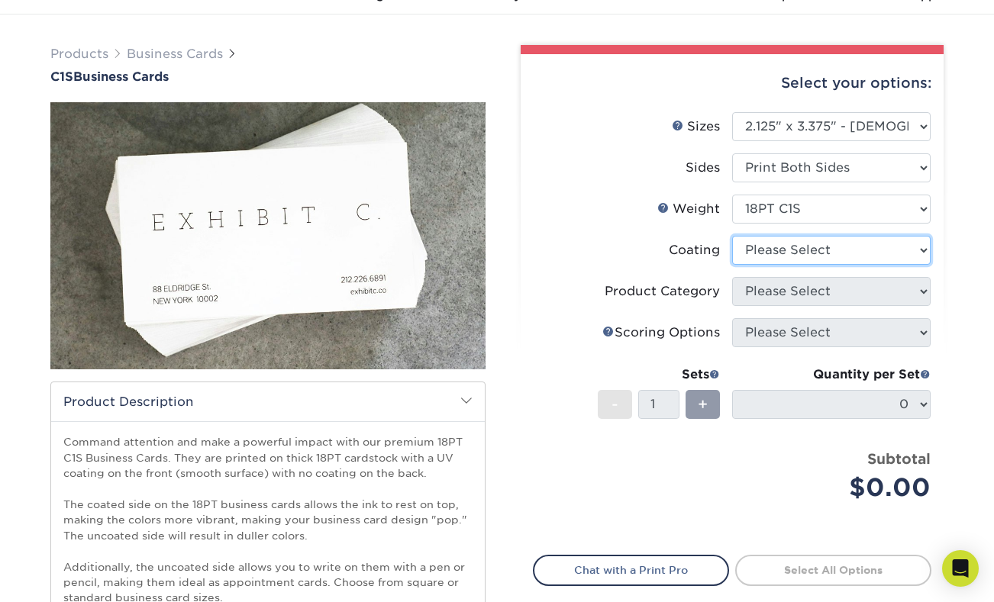
select select "3e7618de-abca-4bda-9f97-8b9129e913d8"
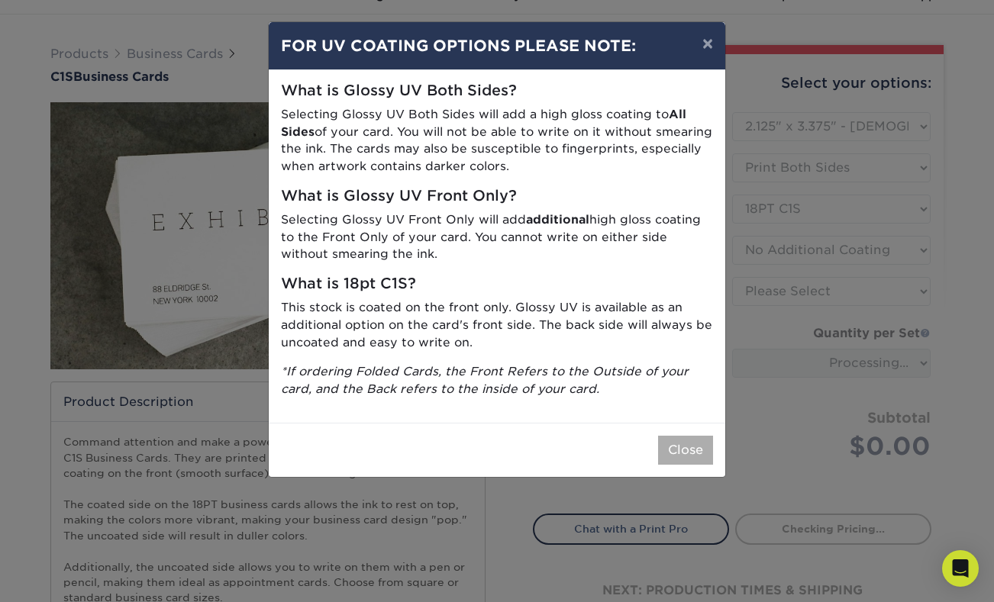
click at [697, 440] on button "Close" at bounding box center [685, 450] width 55 height 29
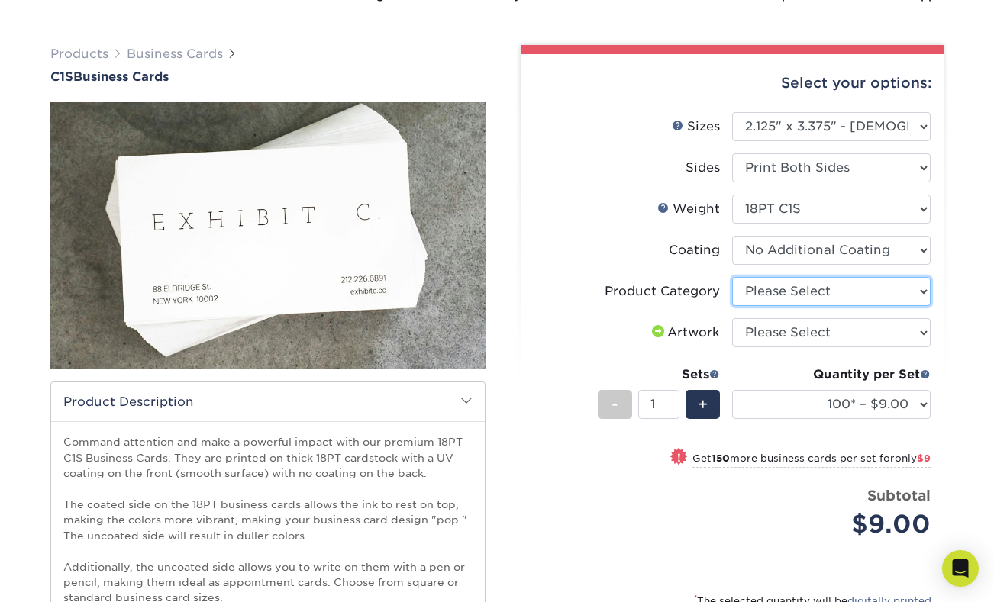
select select "3b5148f1-0588-4f88-a218-97bcfdce65c1"
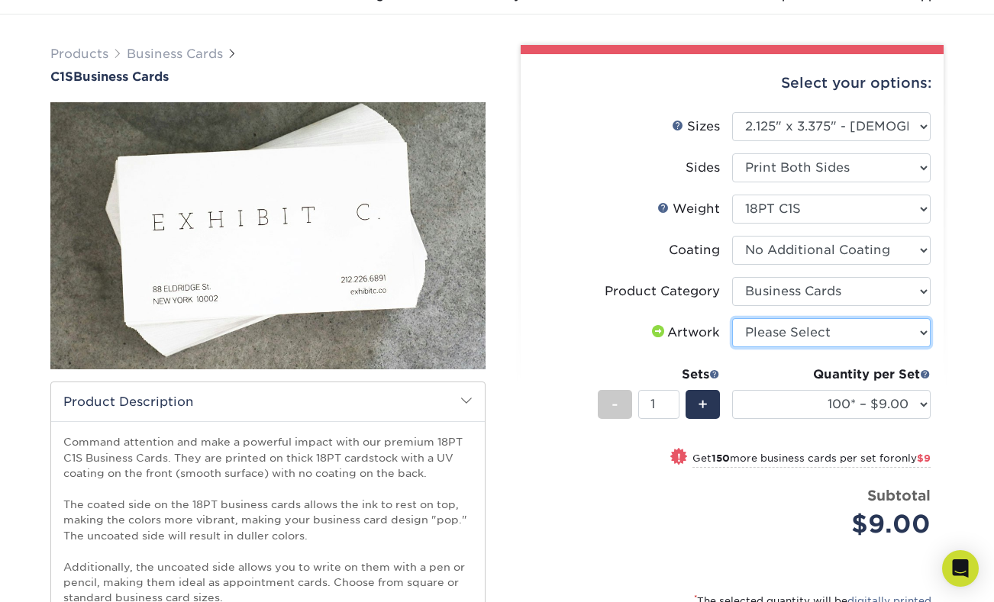
select select "upload"
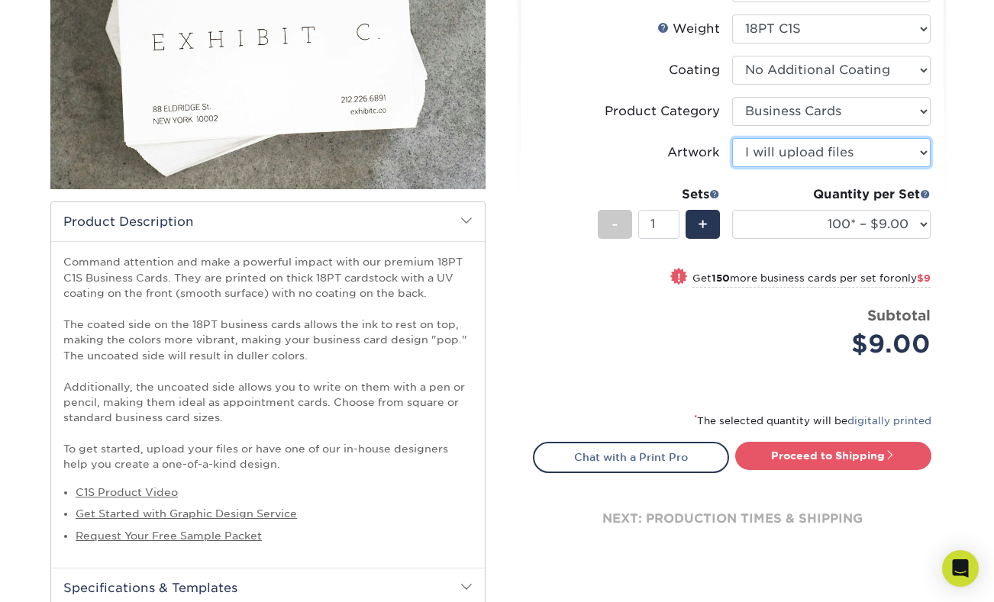
scroll to position [269, 0]
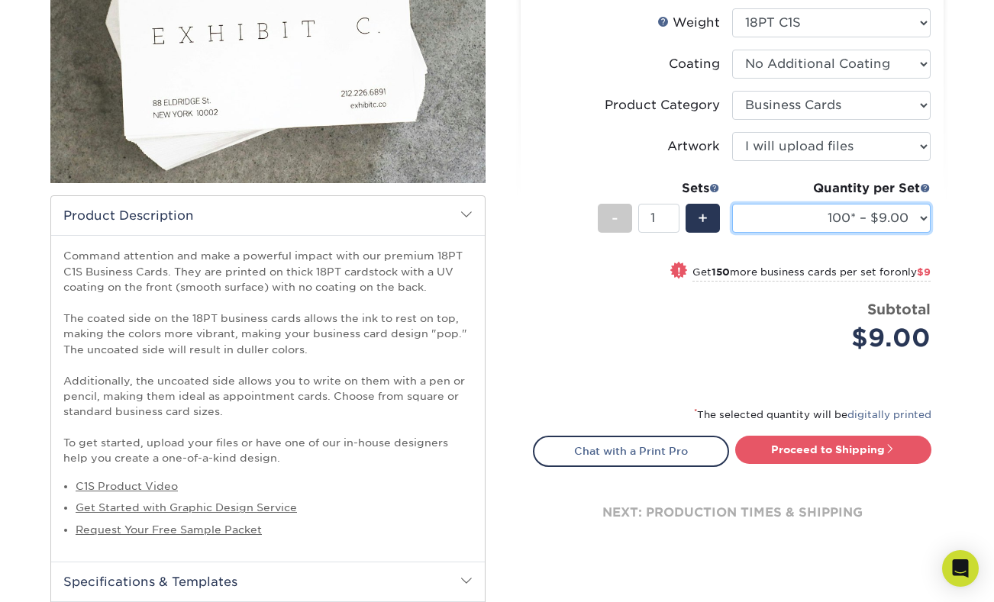
select select "250* – $18.00"
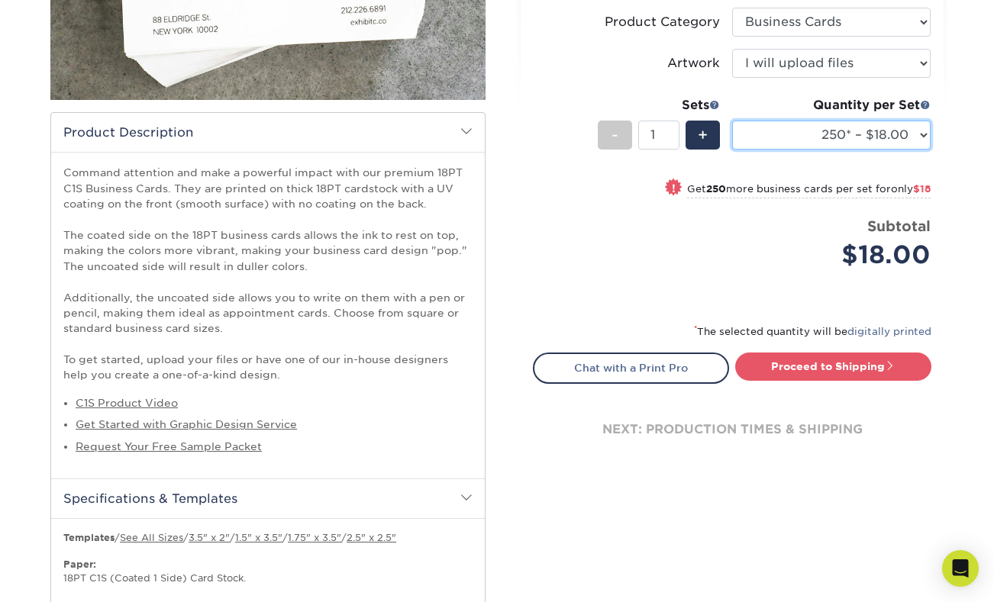
scroll to position [385, 0]
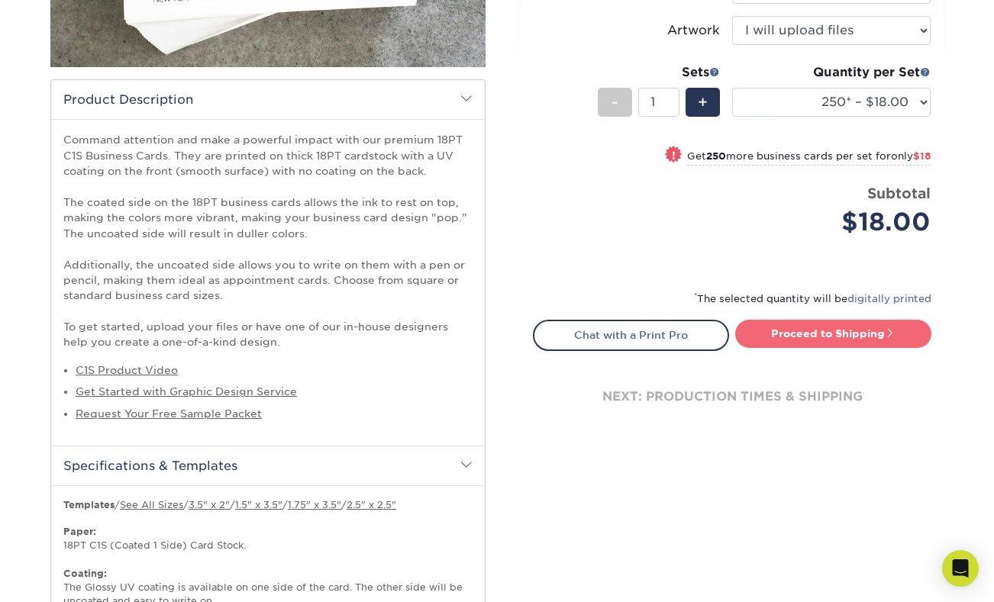
click at [848, 329] on link "Proceed to Shipping" at bounding box center [833, 333] width 196 height 27
type input "Set 1"
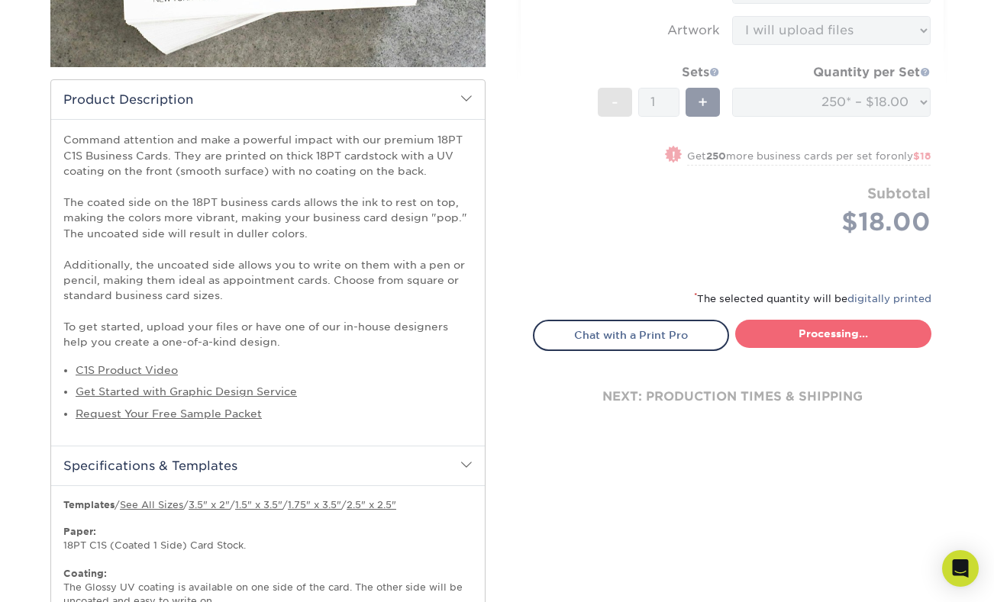
select select "858e775d-d8fe-4f28-bb12-d065b77b5f39"
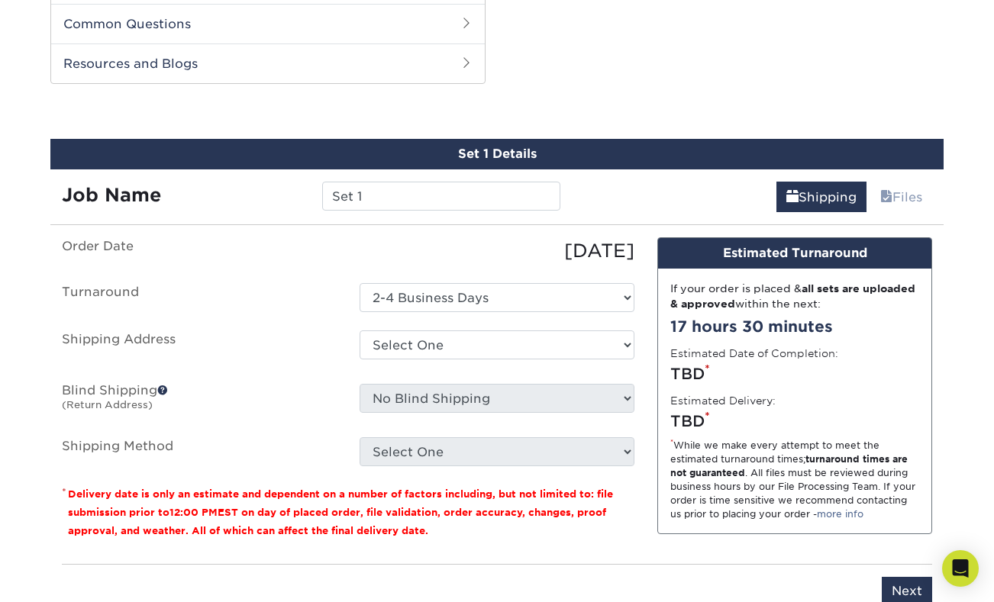
scroll to position [1103, 0]
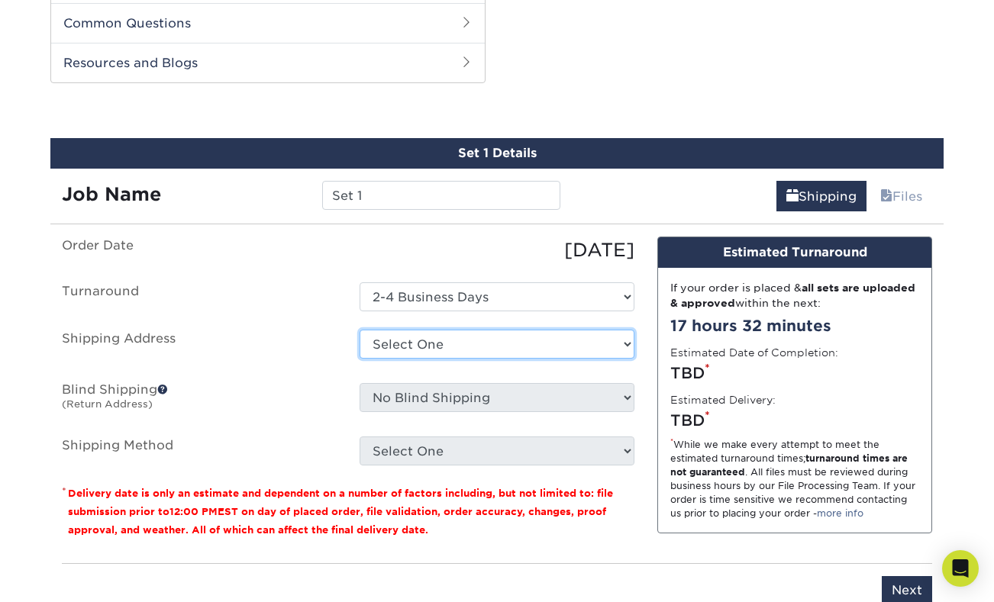
select select "newaddress"
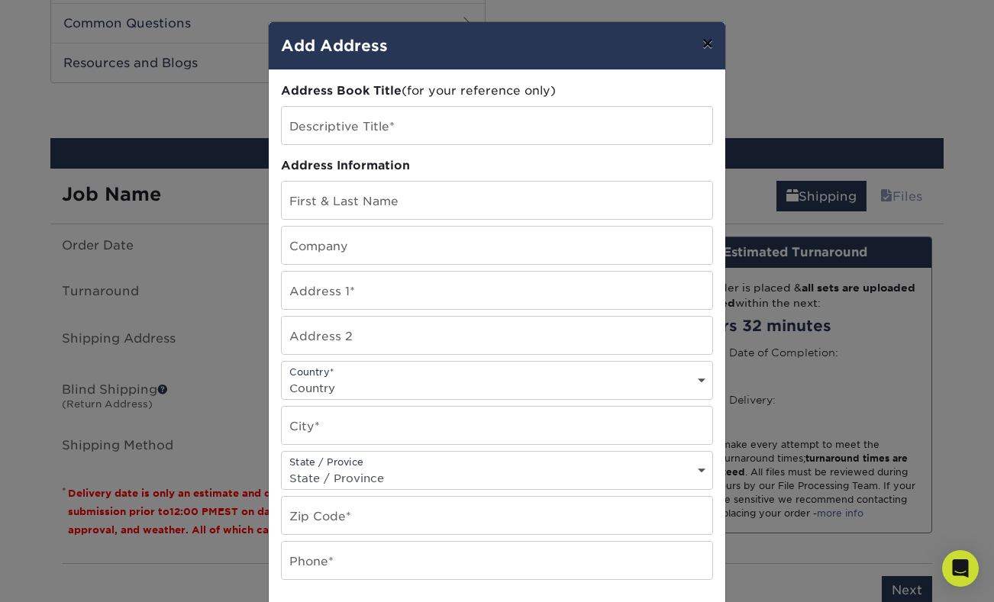
click at [706, 40] on button "×" at bounding box center [707, 43] width 35 height 43
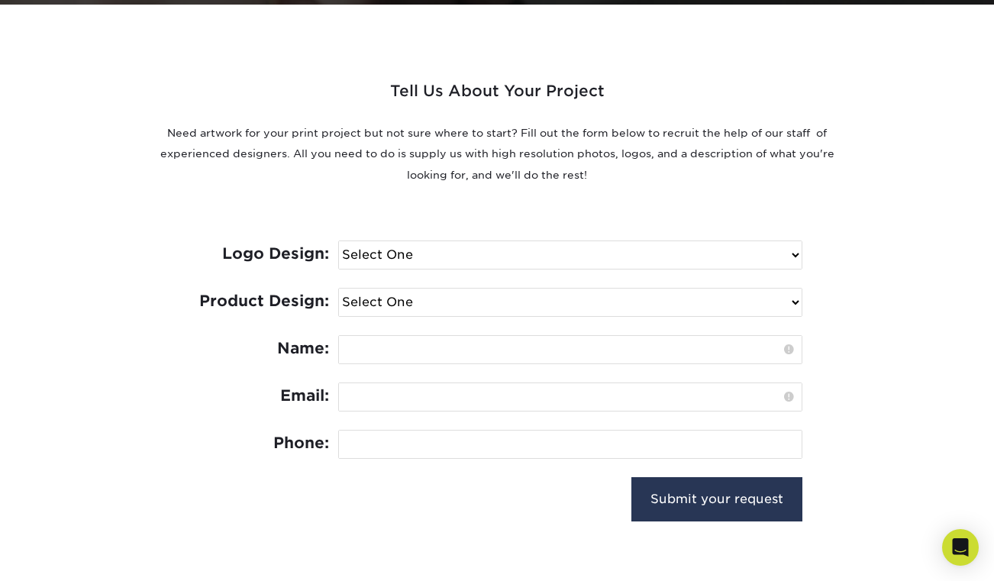
scroll to position [544, 0]
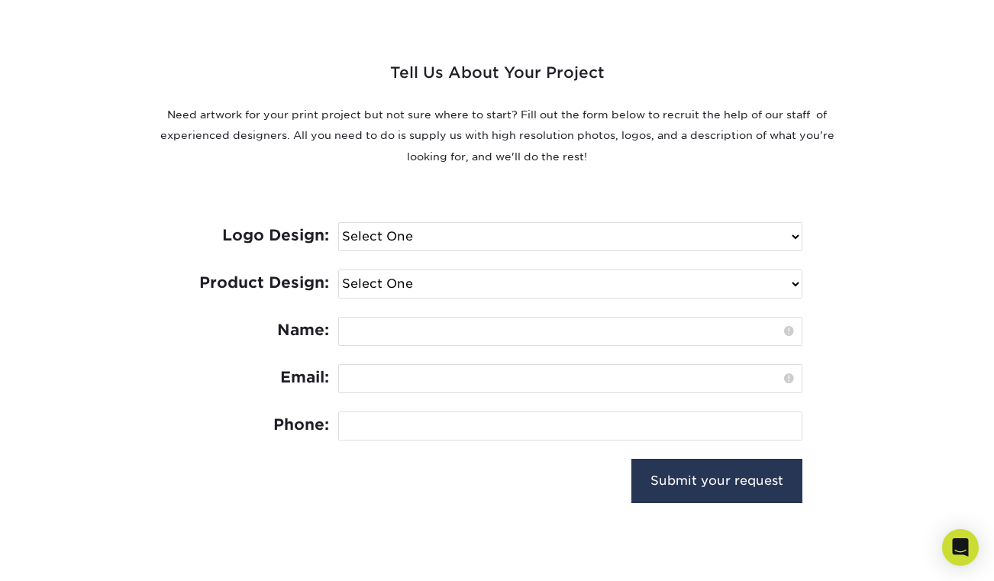
select select "No Logo"
select select "Business Card - $100"
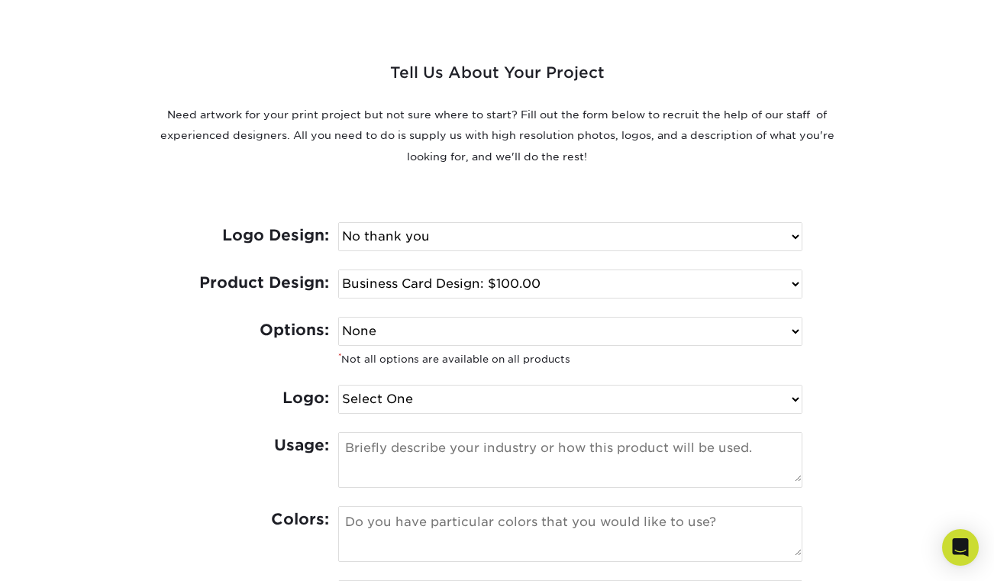
select select "Logo not required"
click at [422, 454] on textarea at bounding box center [570, 457] width 462 height 49
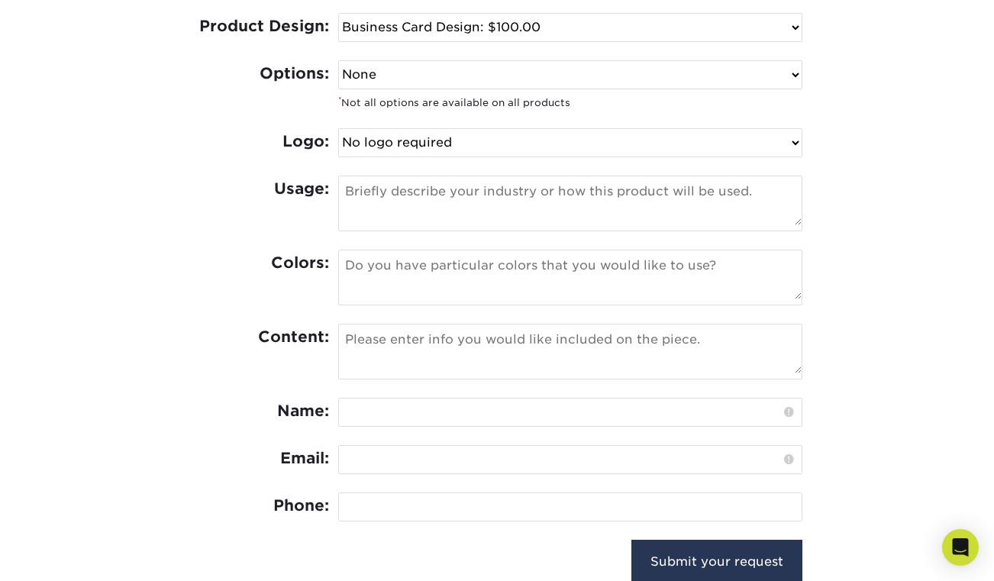
scroll to position [841, 0]
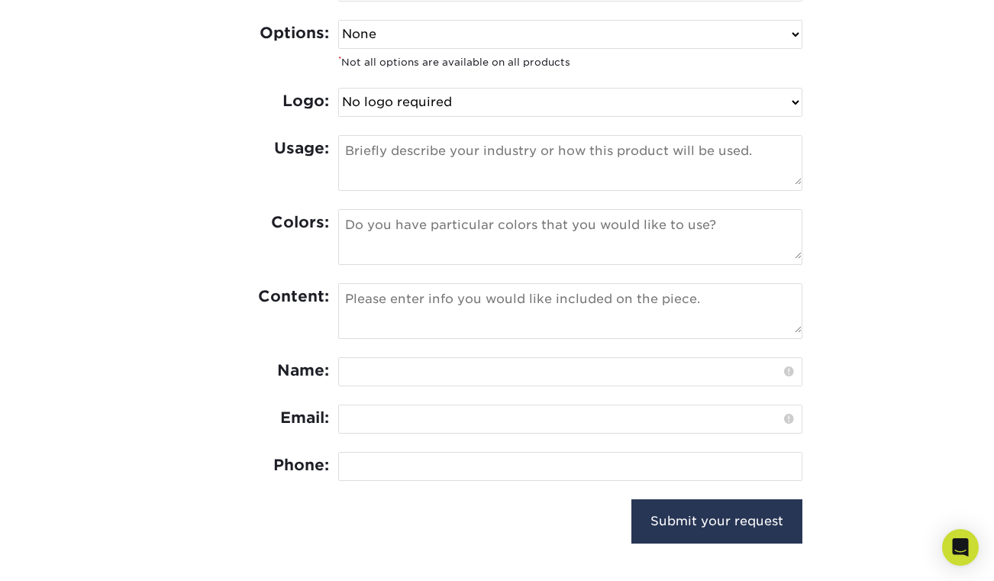
click at [377, 236] on textarea at bounding box center [570, 234] width 462 height 49
click at [392, 292] on textarea at bounding box center [570, 308] width 462 height 49
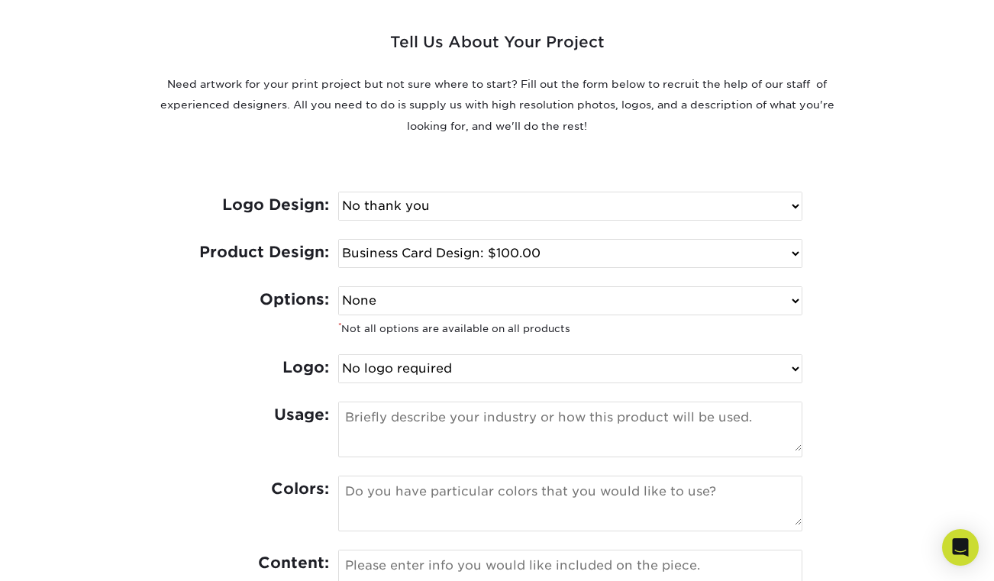
scroll to position [571, 0]
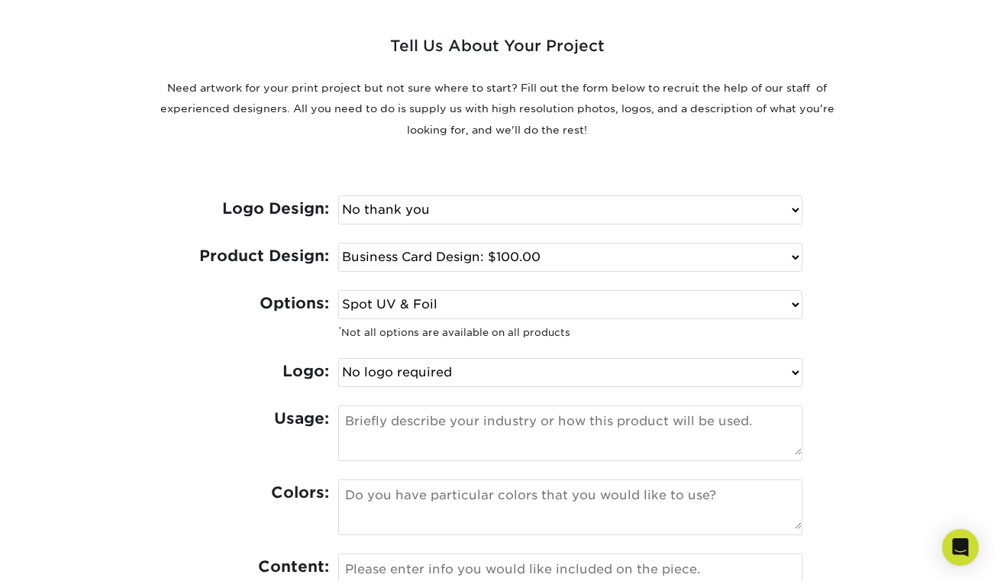
select select "None"
click at [494, 427] on textarea at bounding box center [570, 430] width 462 height 49
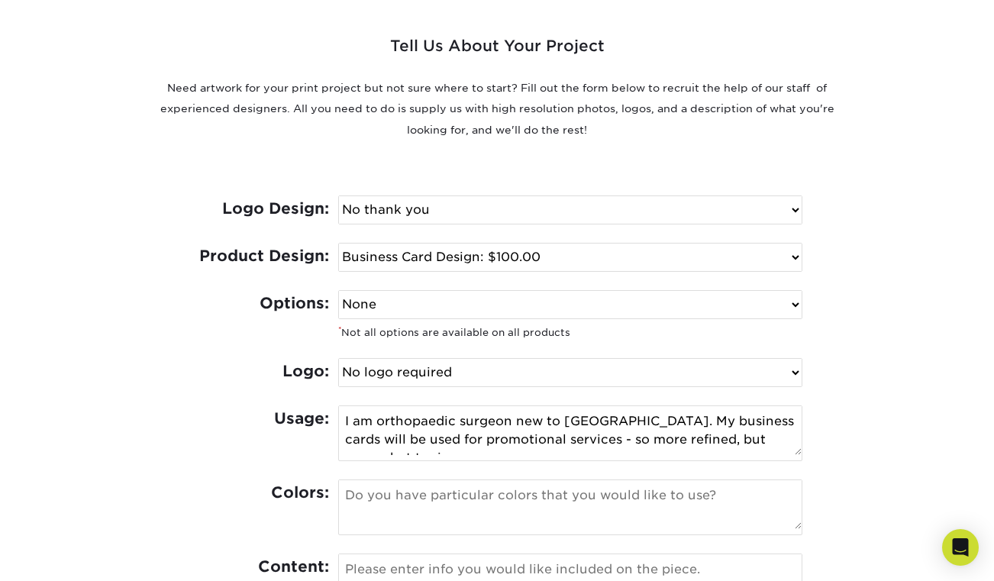
scroll to position [10, 0]
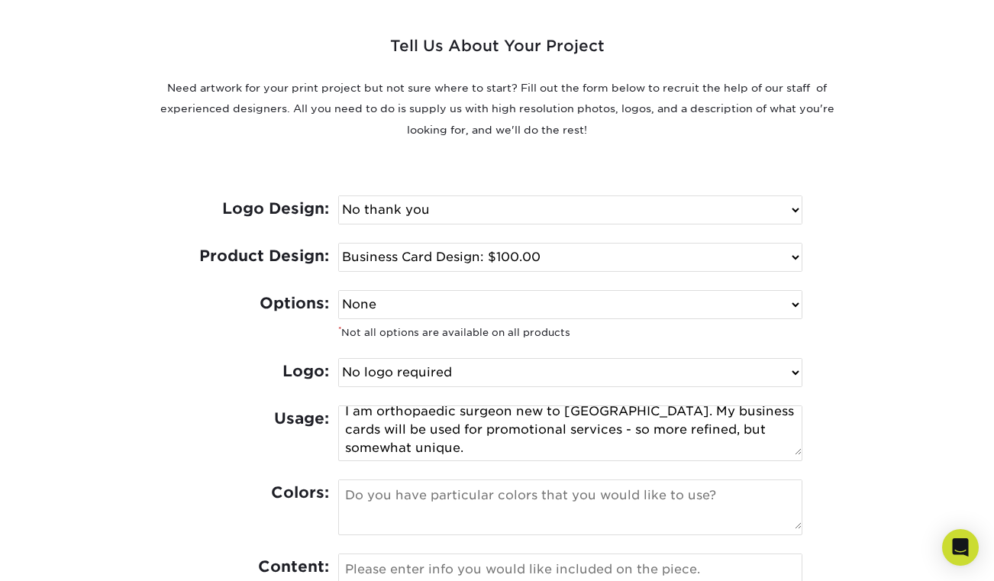
type textarea "I am orthopaedic surgeon new to [GEOGRAPHIC_DATA]. My business cards will be us…"
click at [501, 513] on textarea at bounding box center [570, 504] width 462 height 49
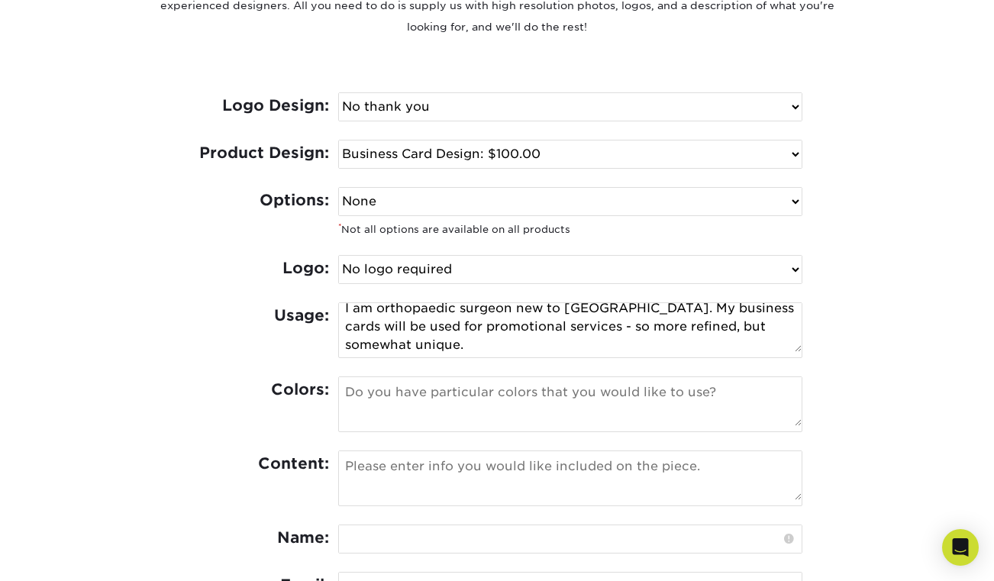
scroll to position [701, 0]
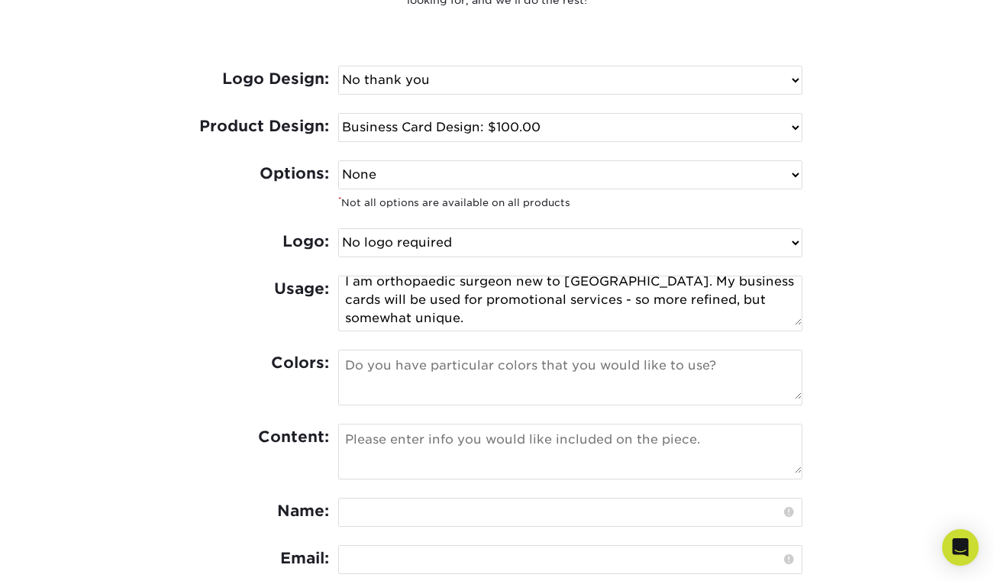
click at [450, 443] on textarea at bounding box center [570, 448] width 462 height 49
click at [443, 372] on textarea at bounding box center [570, 374] width 462 height 49
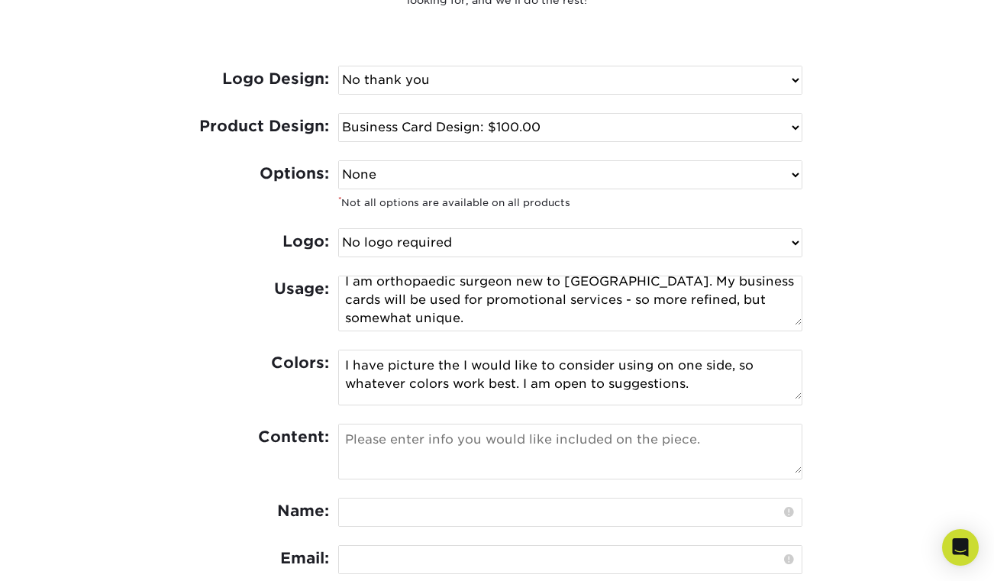
type textarea "I have picture the I would like to consider using on one side, so whatever colo…"
click at [404, 446] on textarea at bounding box center [570, 448] width 462 height 49
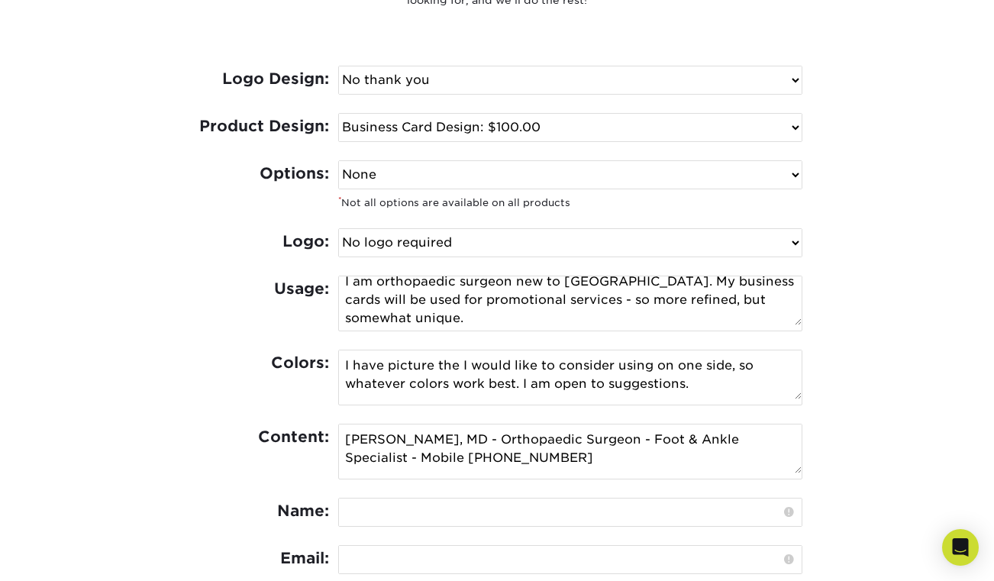
click at [392, 459] on textarea "Alan Zonno, MD - Orthopaedic Surgeon - Foot & Ankle Specialist - Mobile (401) 8…" at bounding box center [570, 448] width 462 height 49
click at [453, 459] on textarea "Alan Zonno, MD - Orthopaedic Surgeon - Foot & Ankle Specialist - (401) 864-8164" at bounding box center [570, 448] width 462 height 49
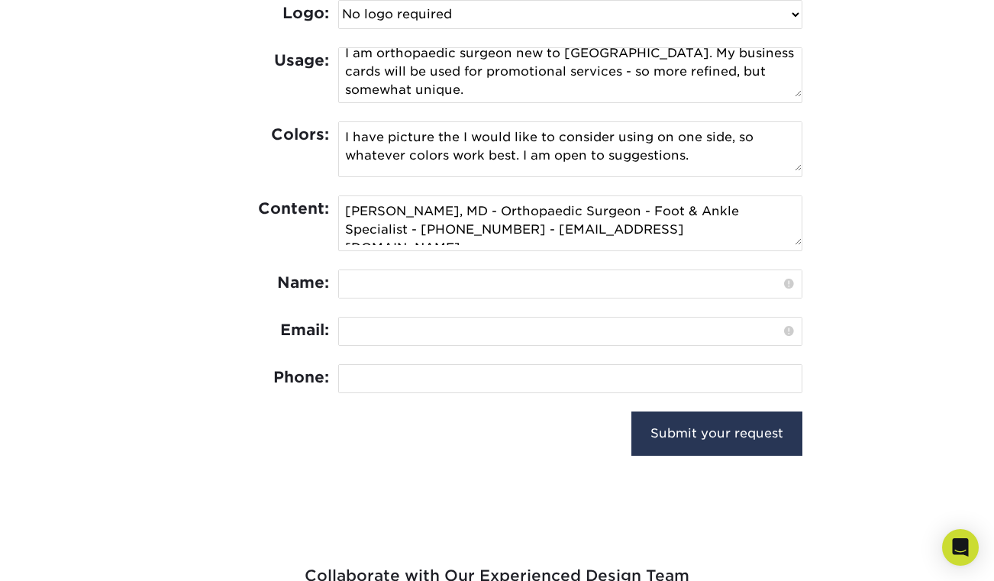
scroll to position [934, 0]
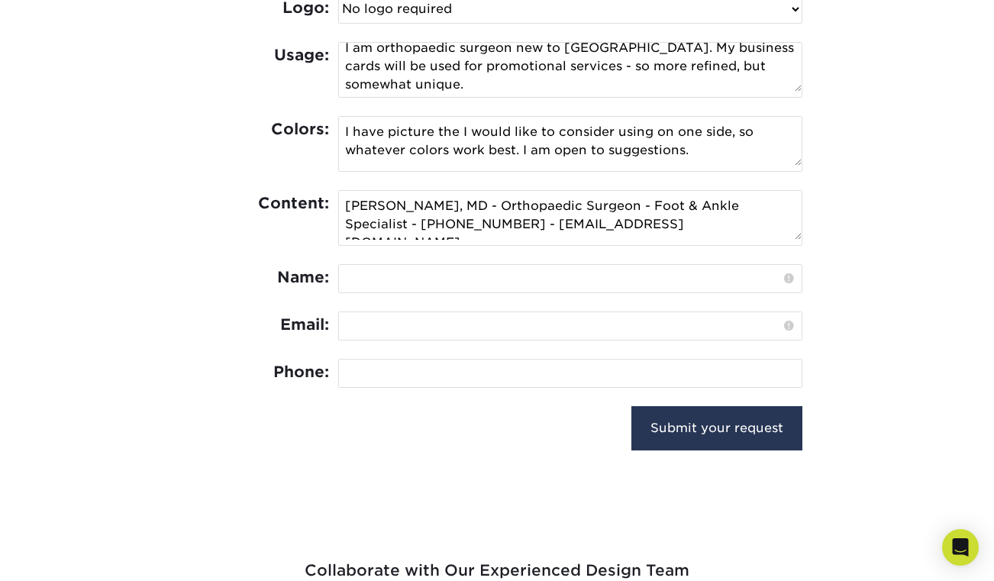
type textarea "Alan Zonno, MD - Orthopaedic Surgeon - Foot & Ankle Specialist - (401) 864-8164…"
type input "ALAN ZONNO"
type input "azonno@mac.com"
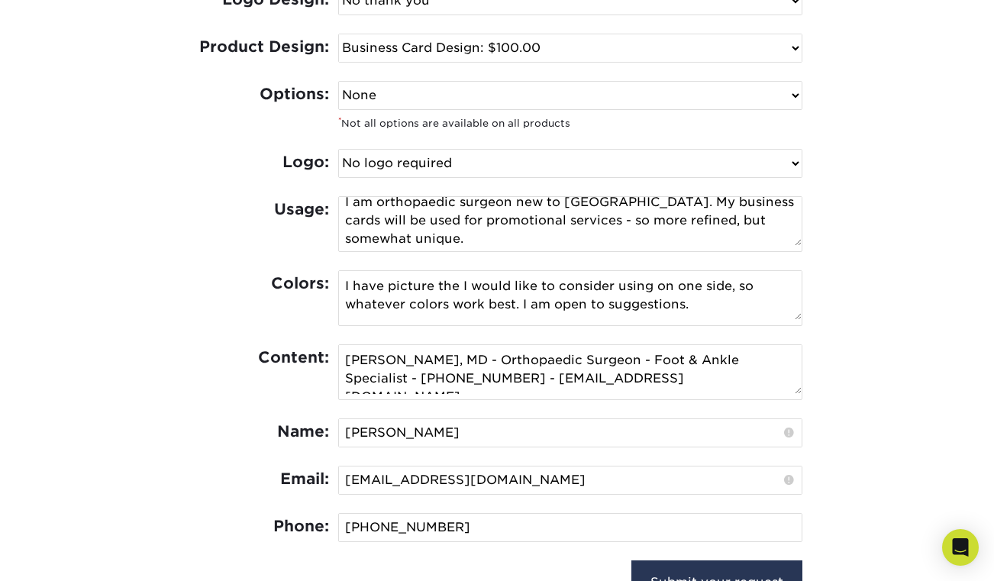
scroll to position [760, 0]
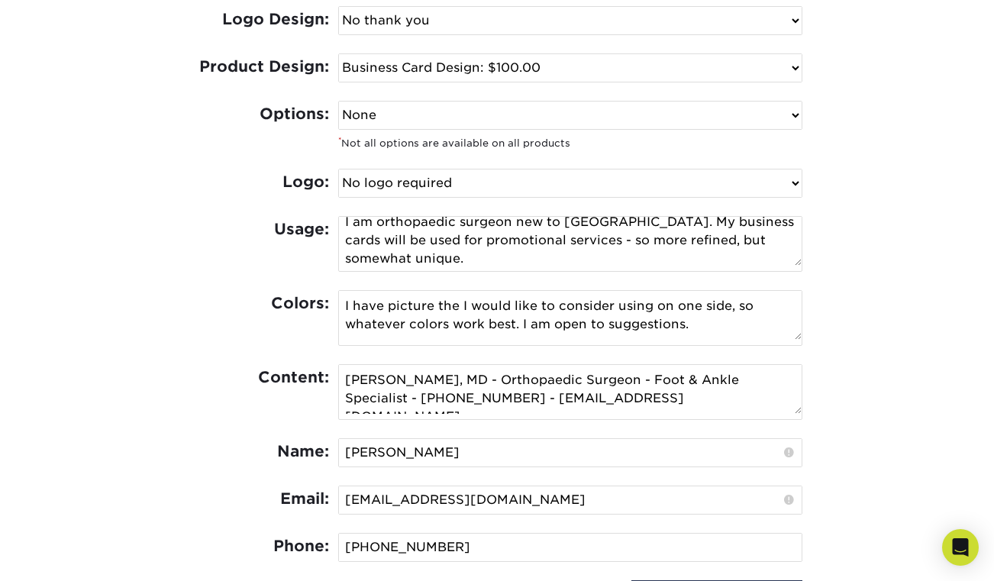
type input "401-864-8164"
click at [623, 242] on textarea "I am orthopaedic surgeon new to Los Angeles. My business cards will be used for…" at bounding box center [570, 241] width 462 height 49
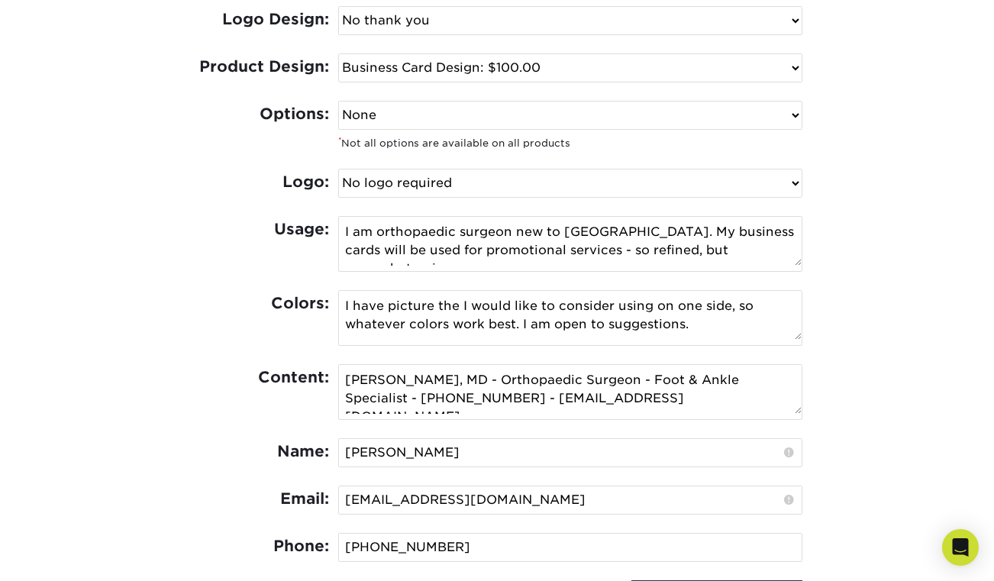
click at [735, 251] on textarea "I am orthopaedic surgeon new to Los Angeles. My business cards will be used for…" at bounding box center [570, 241] width 462 height 49
click at [788, 257] on textarea "I am orthopaedic surgeon new to Los Angeles. My business cards will be used for…" at bounding box center [570, 241] width 462 height 49
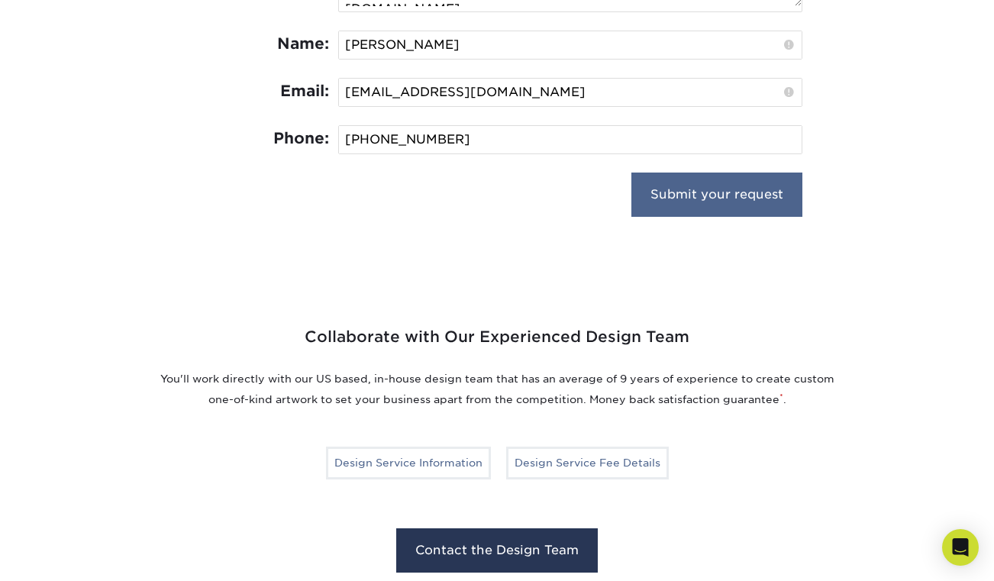
scroll to position [1174, 0]
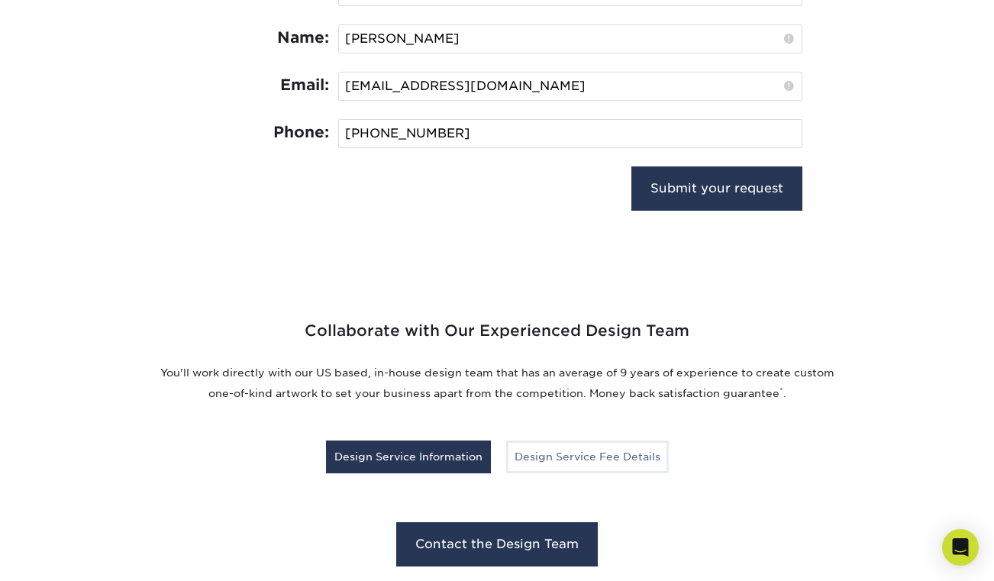
type textarea "I am orthopaedic surgeon new to Los Angeles. My business cards will be used for…"
click at [420, 440] on link "Design Service Information" at bounding box center [408, 456] width 165 height 32
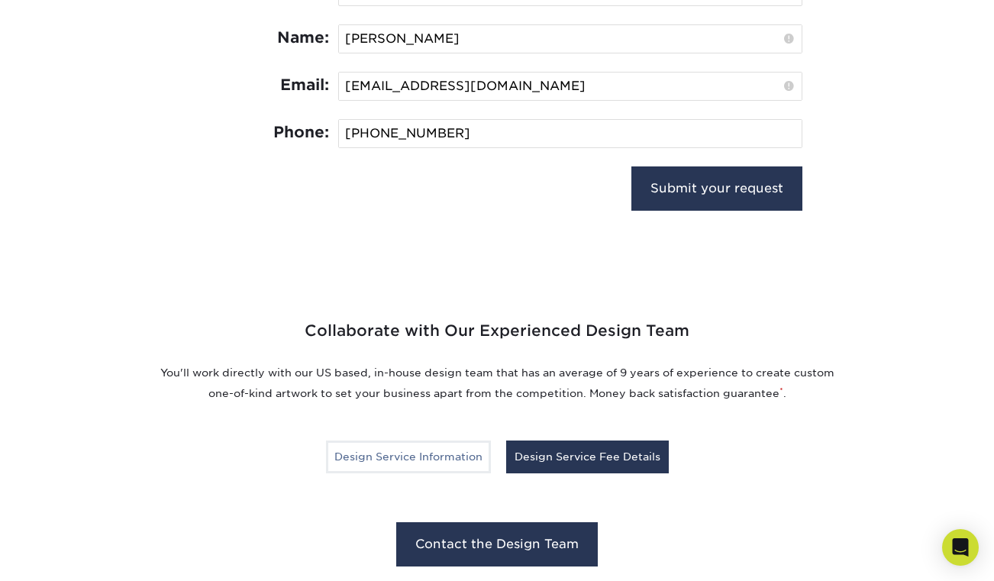
click at [571, 456] on link "Design Service Fee Details" at bounding box center [587, 456] width 163 height 32
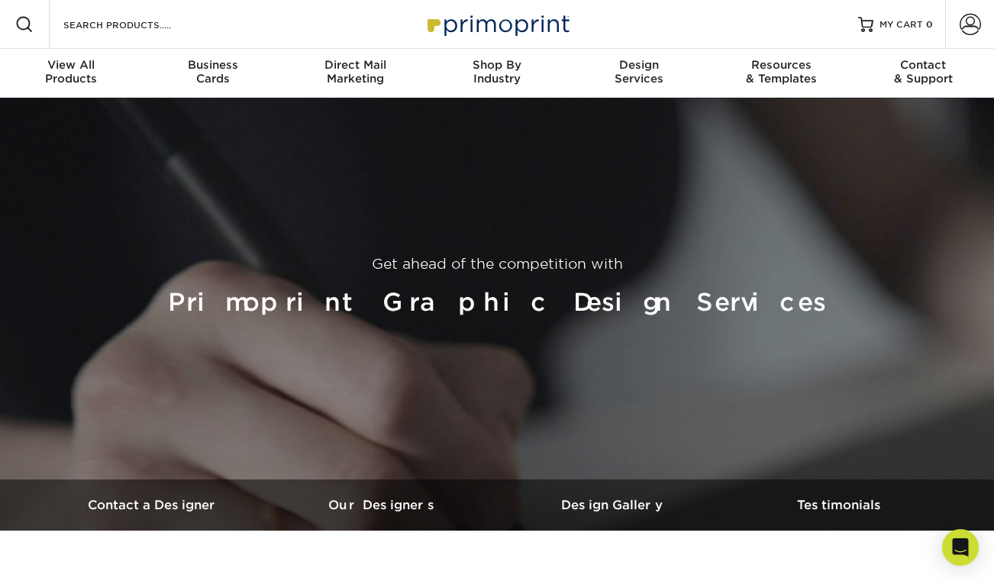
scroll to position [0, 0]
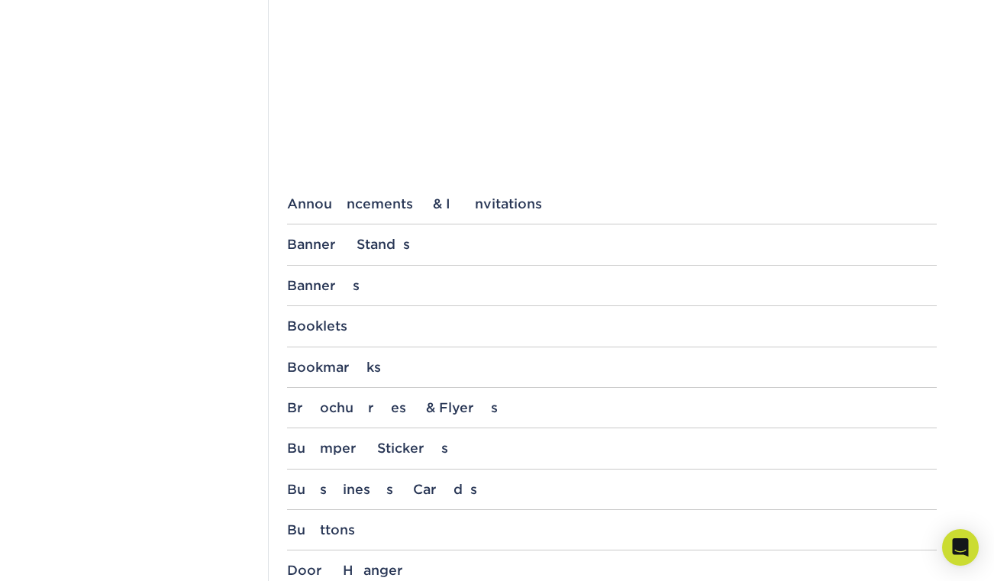
scroll to position [461, 0]
click at [333, 483] on div "Business Cards" at bounding box center [611, 490] width 649 height 15
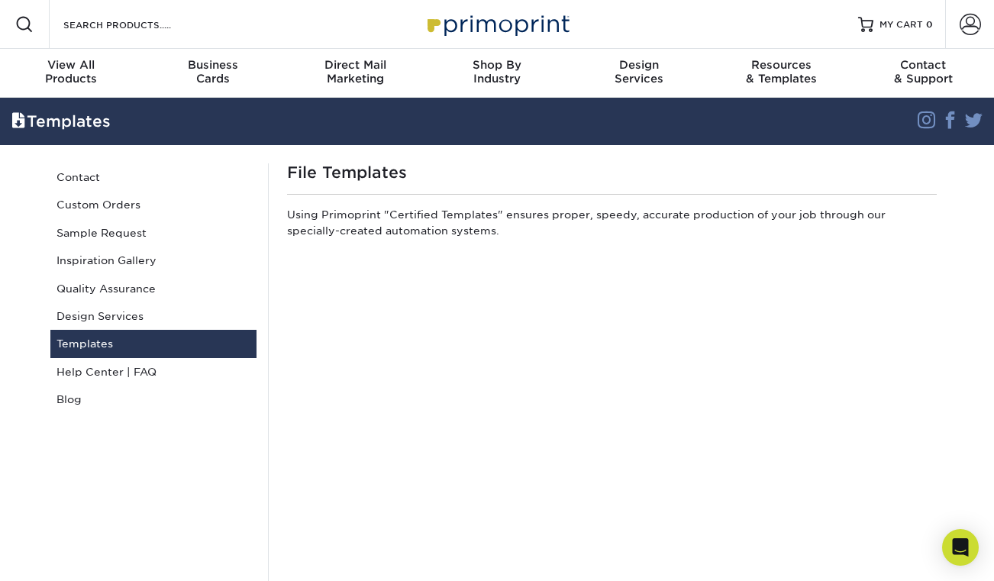
scroll to position [0, 0]
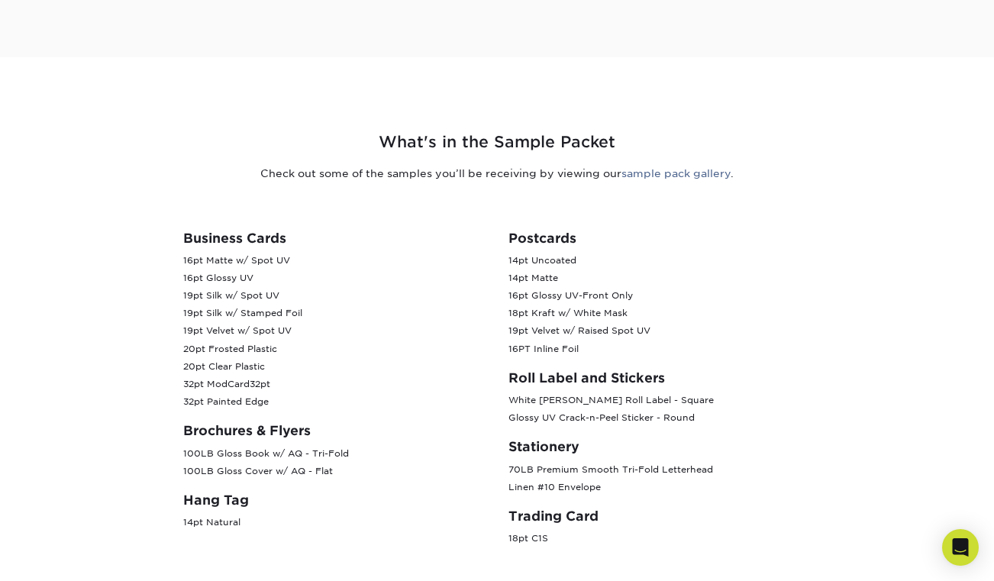
scroll to position [523, 0]
